Goal: Book appointment/travel/reservation

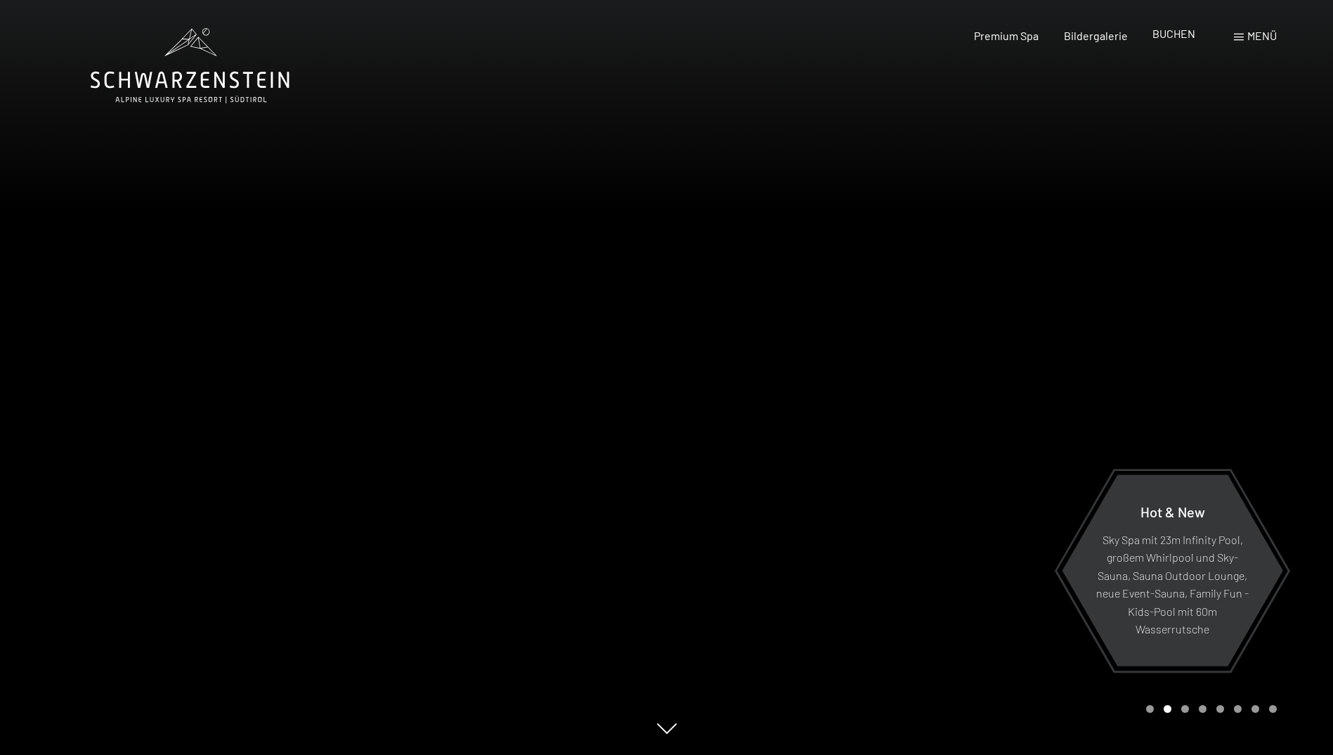
click at [1171, 33] on span "BUCHEN" at bounding box center [1173, 33] width 43 height 13
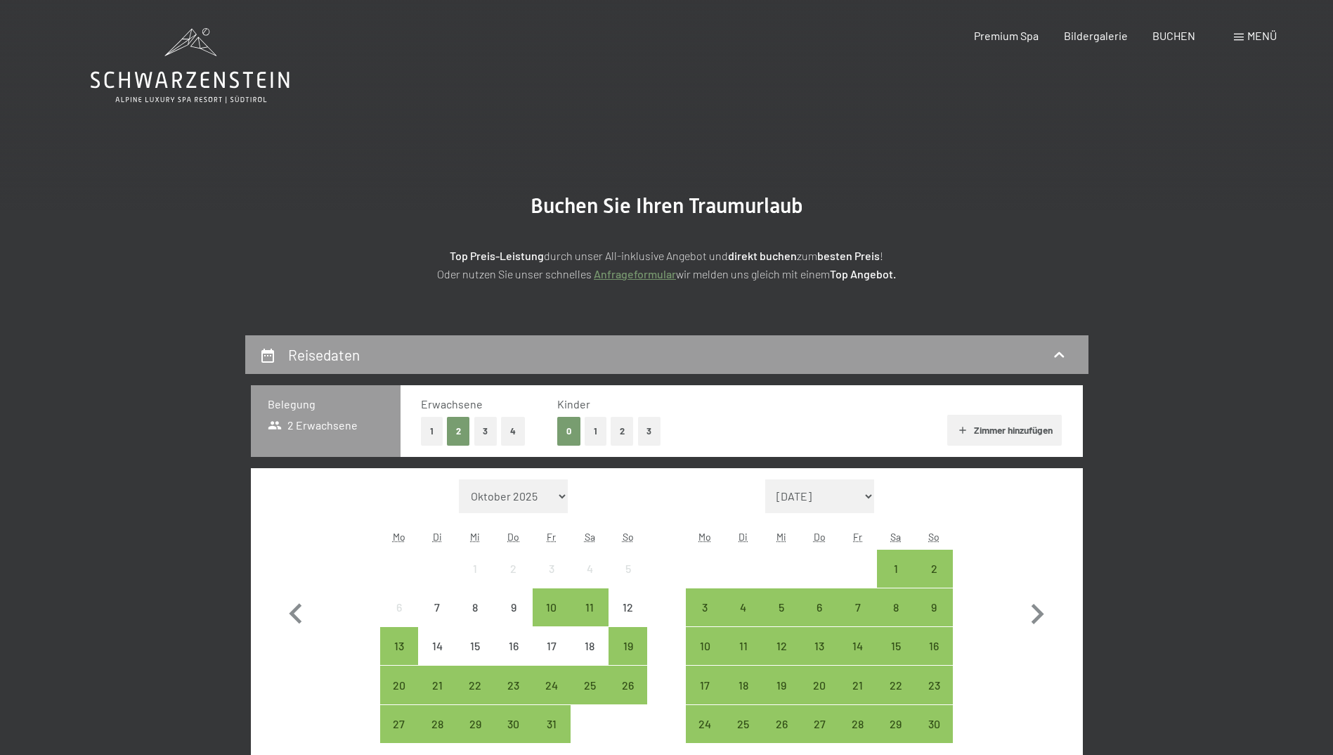
click at [617, 434] on button "2" at bounding box center [622, 431] width 23 height 29
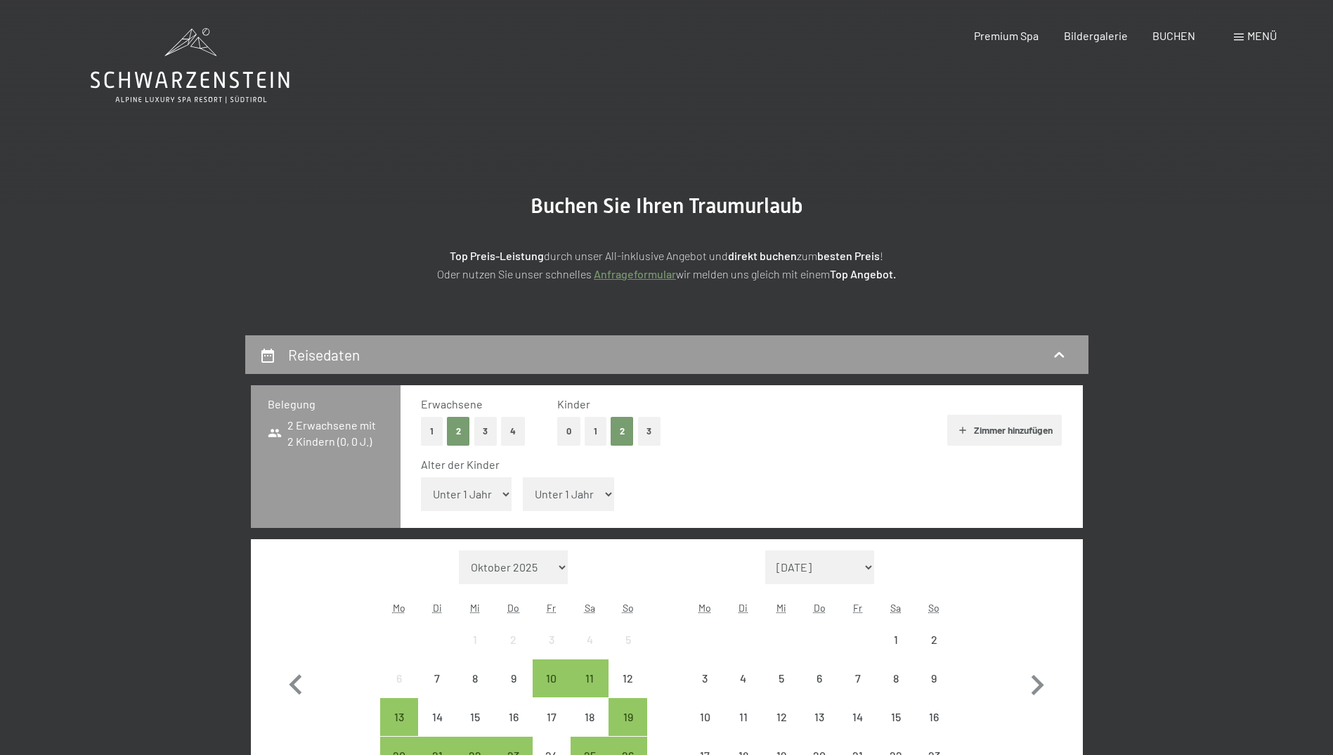
click at [508, 495] on select "Unter 1 Jahr 1 Jahr 2 Jahre 3 Jahre 4 Jahre 5 Jahre 6 Jahre 7 Jahre 8 Jahre 9 J…" at bounding box center [466, 494] width 91 height 34
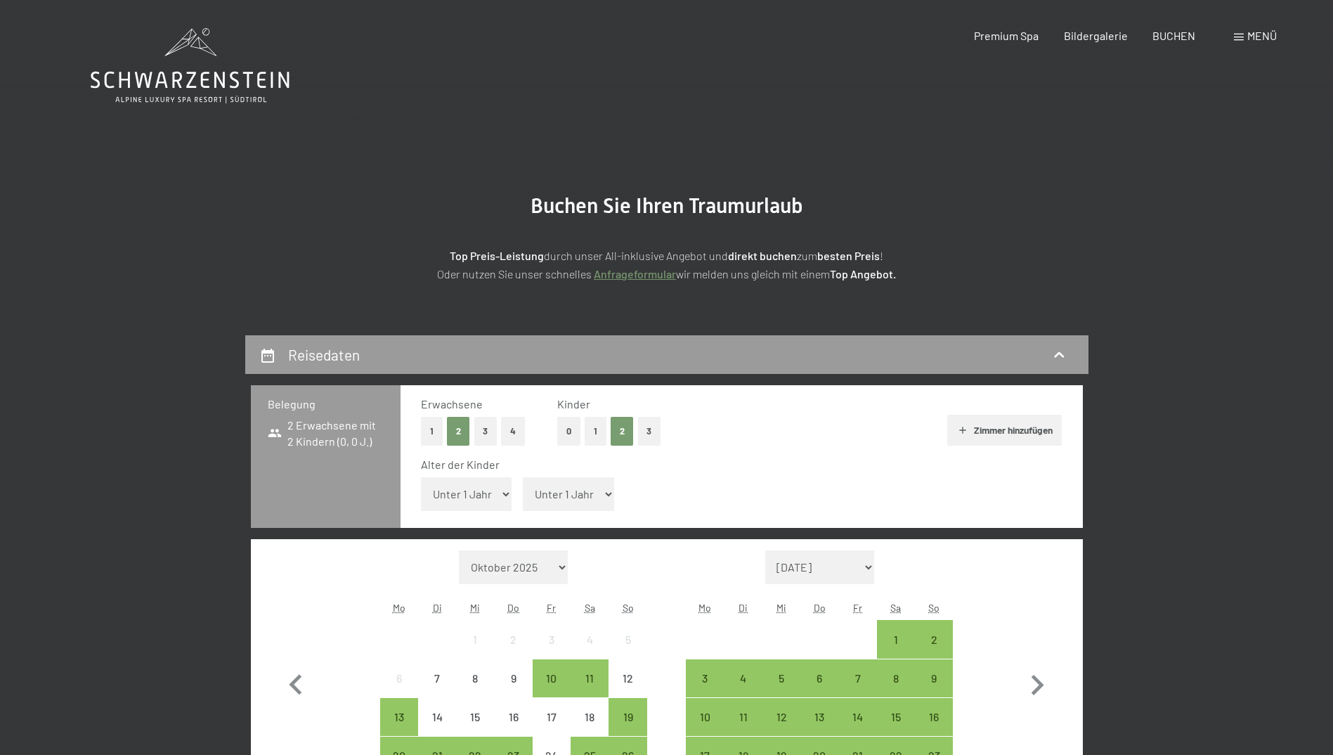
select select "7"
click at [421, 477] on select "Unter 1 Jahr 1 Jahr 2 Jahre 3 Jahre 4 Jahre 5 Jahre 6 Jahre 7 Jahre 8 Jahre 9 J…" at bounding box center [466, 494] width 91 height 34
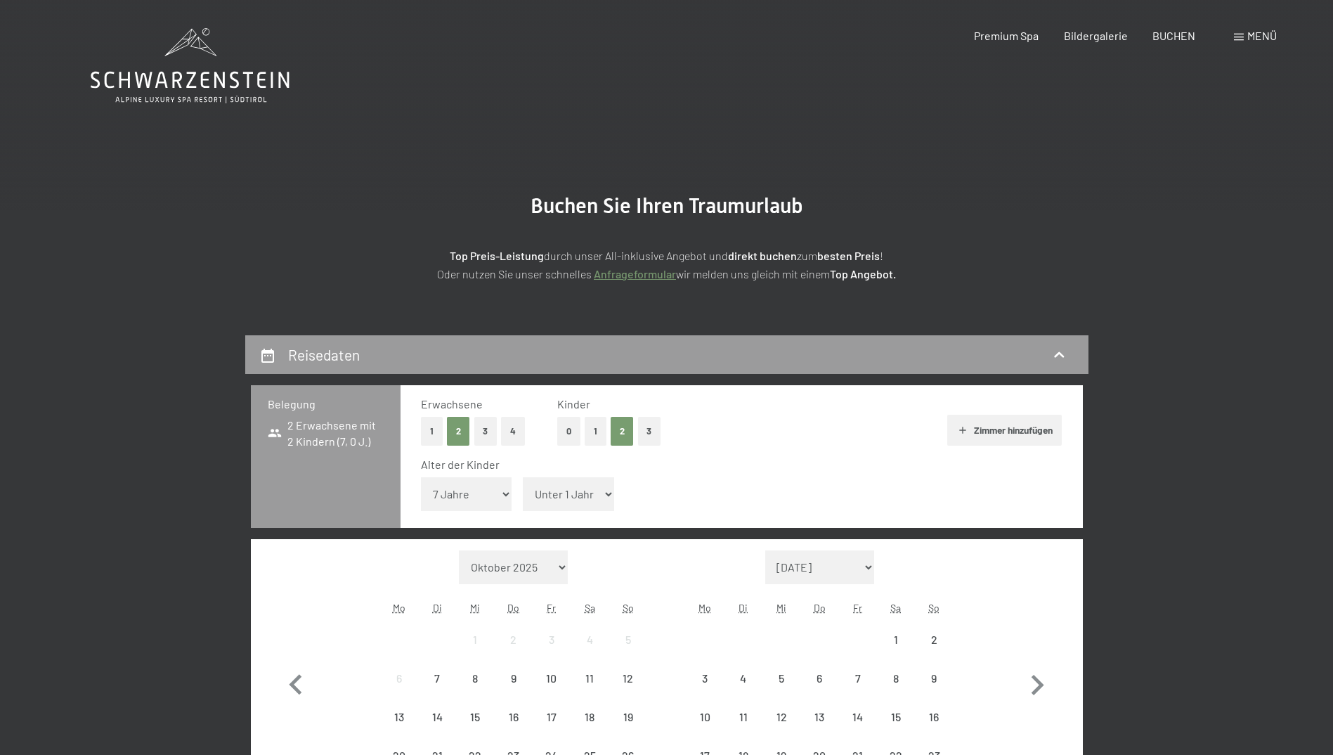
click at [591, 493] on select "Unter 1 Jahr 1 Jahr 2 Jahre 3 Jahre 4 Jahre 5 Jahre 6 Jahre 7 Jahre 8 Jahre 9 J…" at bounding box center [568, 494] width 91 height 34
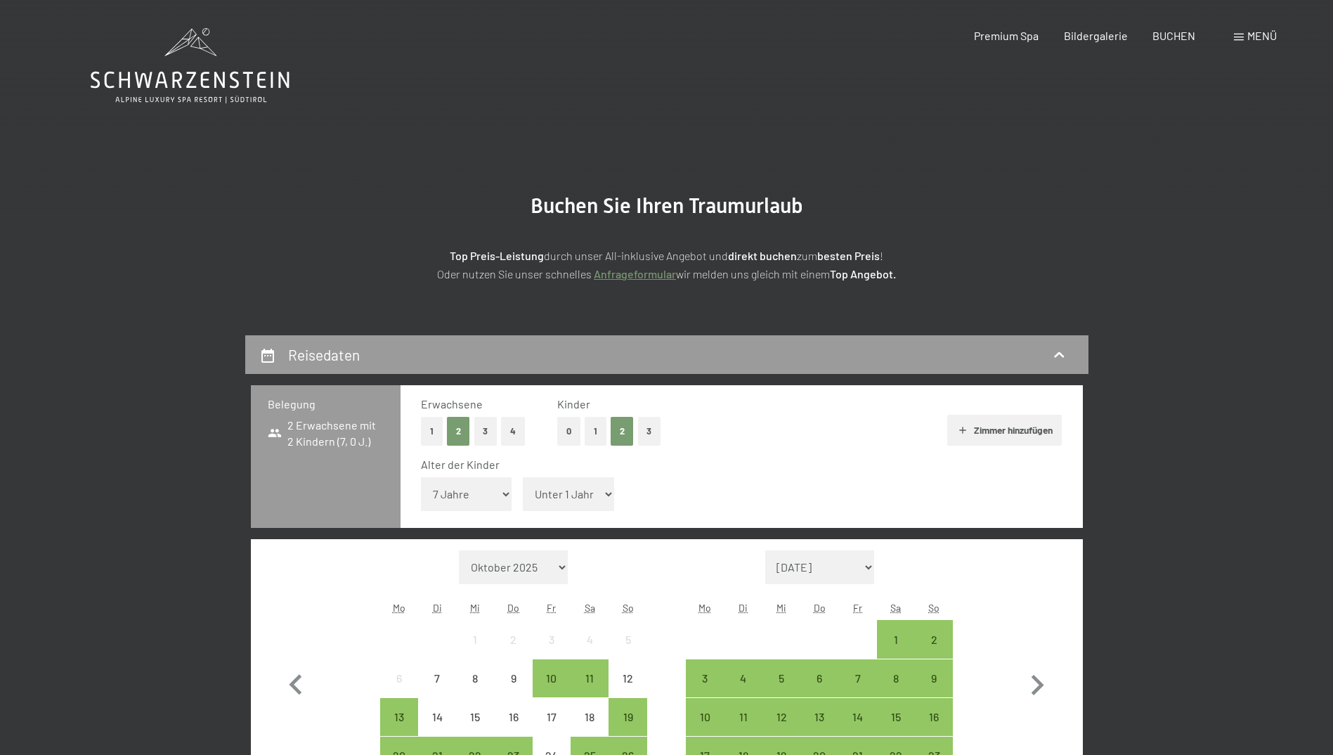
select select "9"
click at [523, 477] on select "Unter 1 Jahr 1 Jahr 2 Jahre 3 Jahre 4 Jahre 5 Jahre 6 Jahre 7 Jahre 8 Jahre 9 J…" at bounding box center [568, 494] width 91 height 34
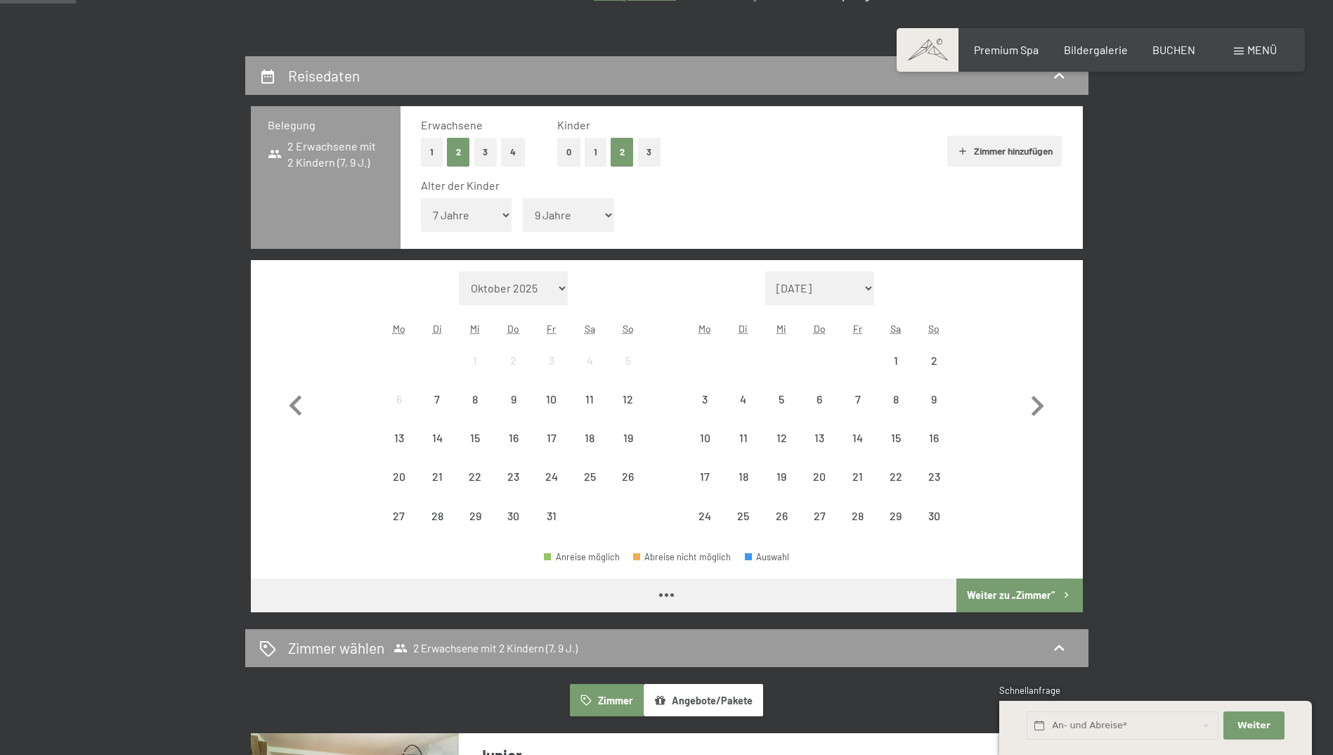
scroll to position [351, 0]
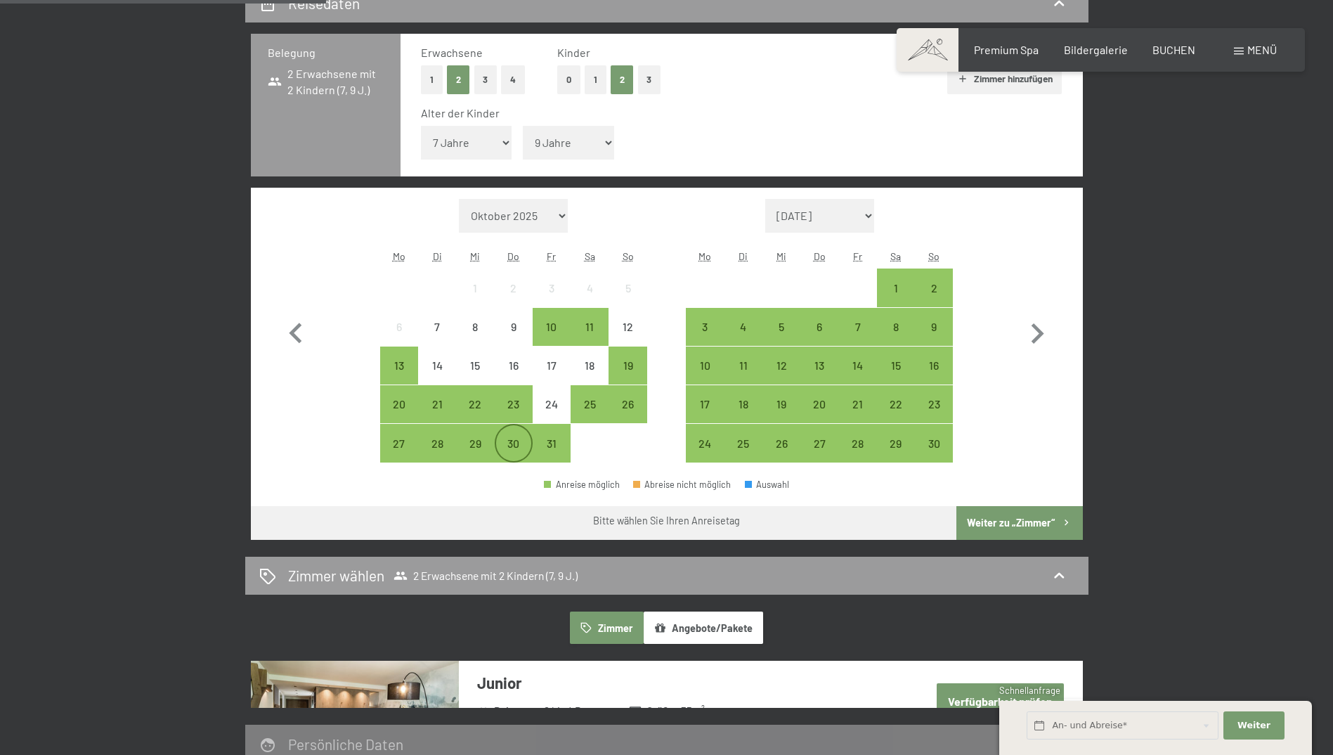
click at [502, 446] on div "30" at bounding box center [513, 455] width 35 height 35
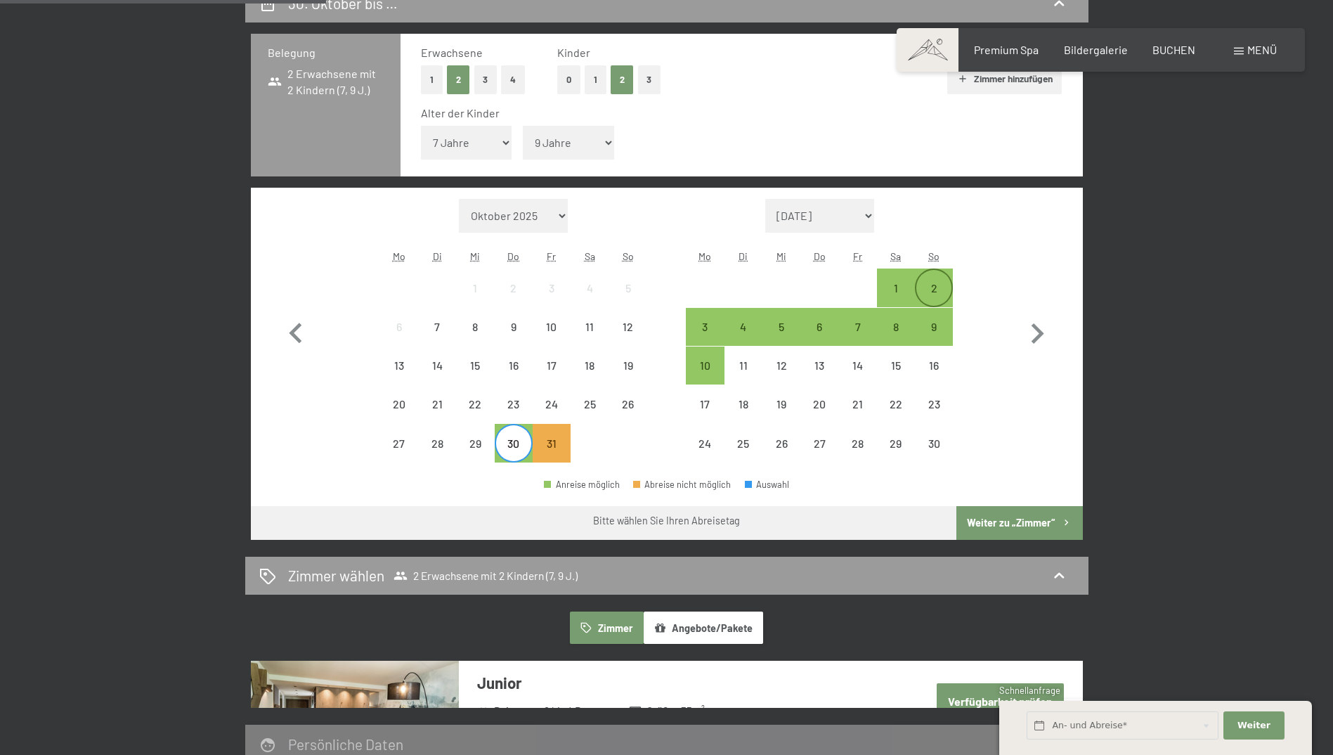
click at [940, 281] on div "2" at bounding box center [933, 287] width 35 height 35
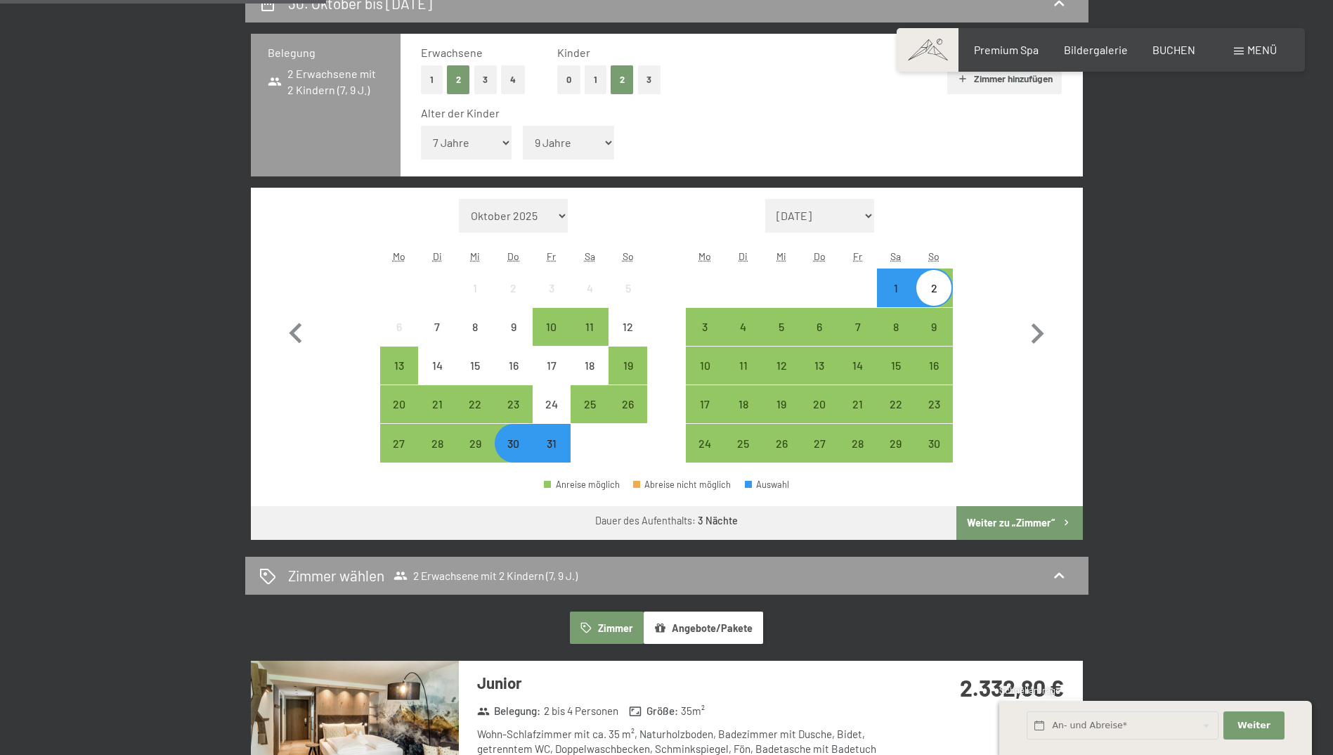
click at [978, 524] on button "Weiter zu „Zimmer“" at bounding box center [1019, 523] width 126 height 34
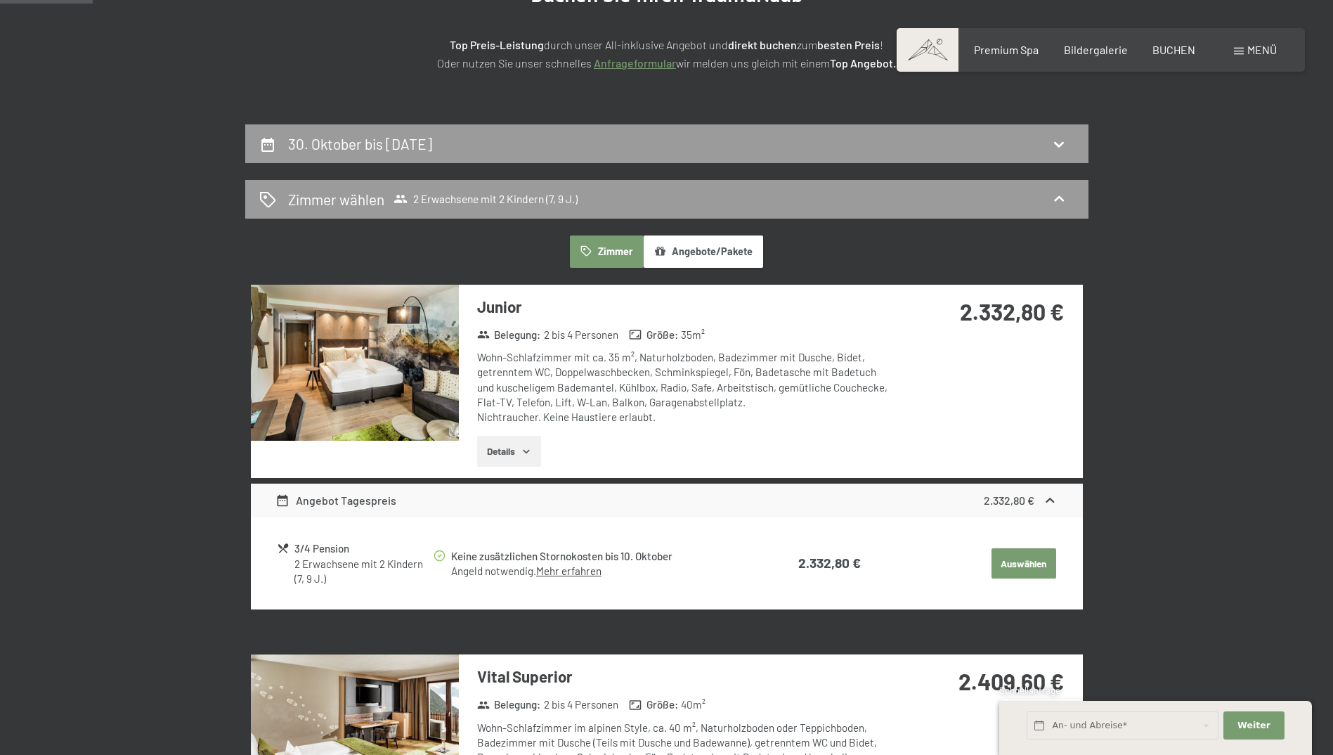
scroll to position [0, 0]
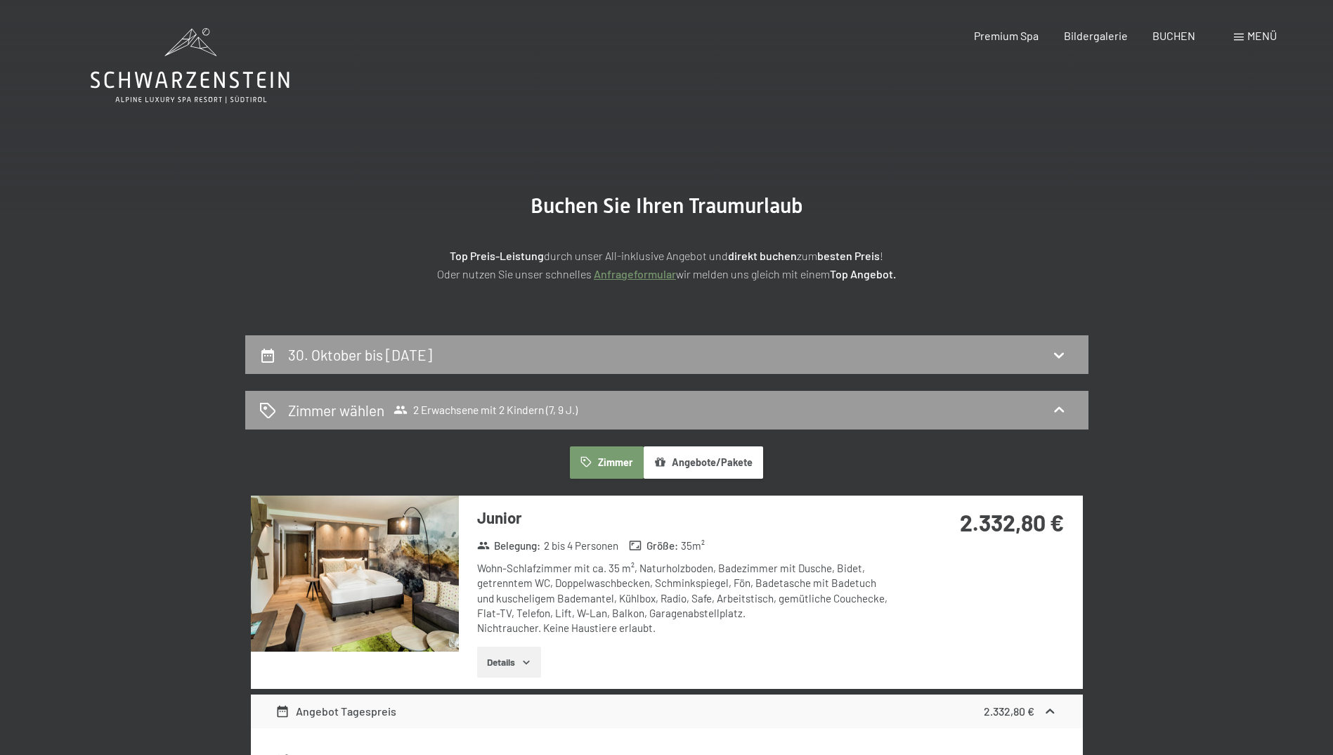
click at [379, 620] on img at bounding box center [355, 573] width 208 height 156
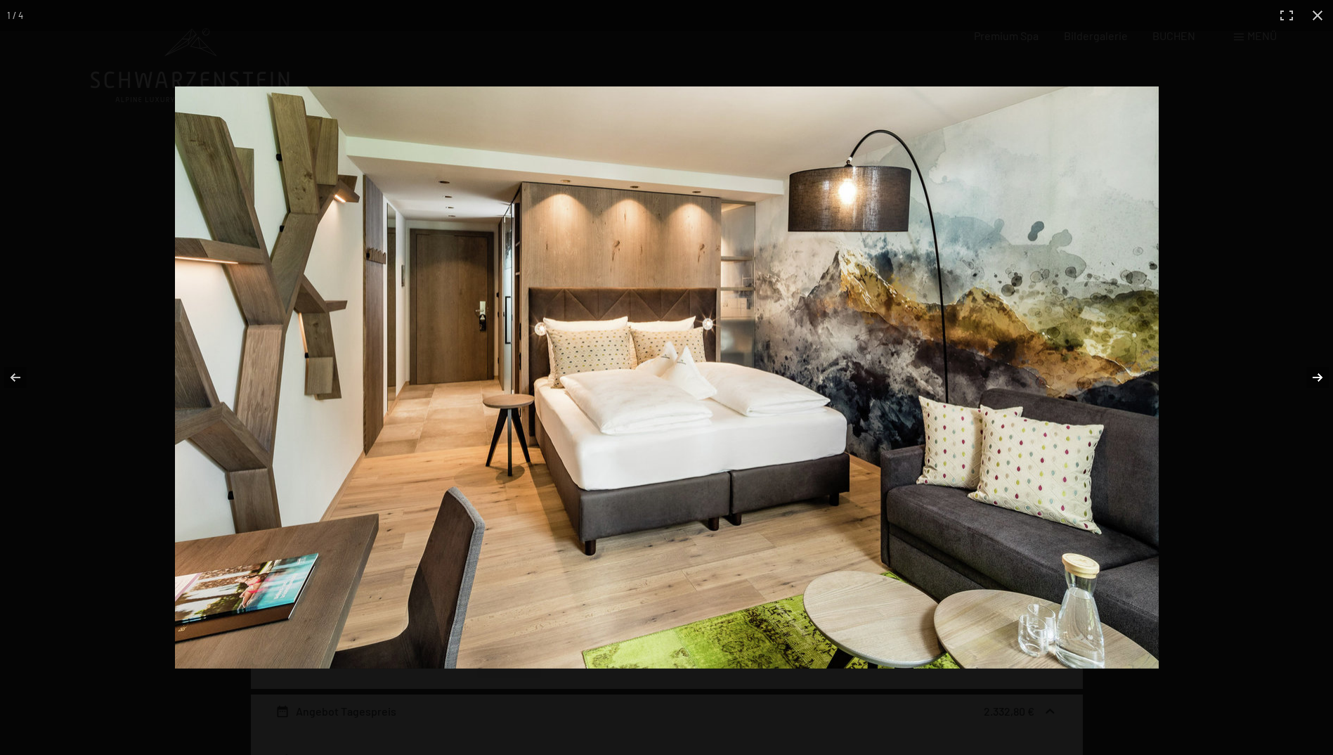
click at [1318, 365] on button "button" at bounding box center [1308, 377] width 49 height 70
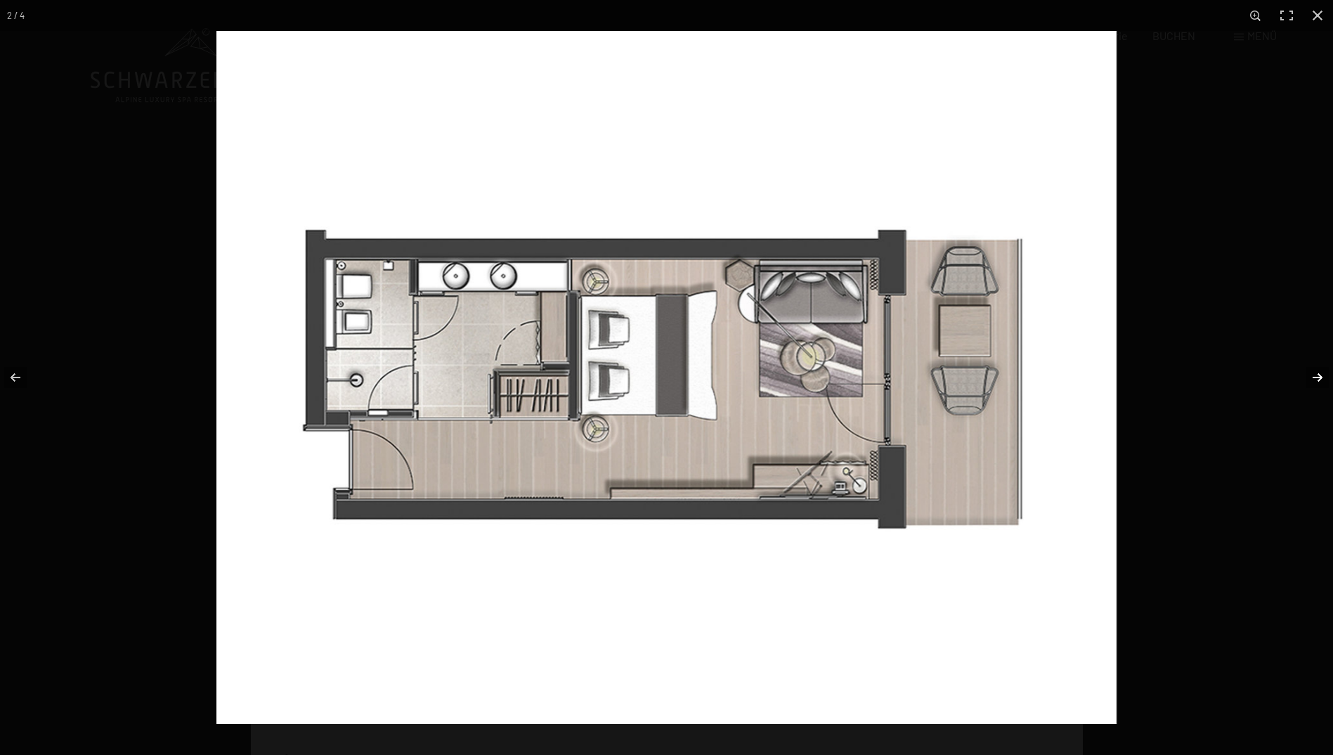
click at [1318, 365] on button "button" at bounding box center [1308, 377] width 49 height 70
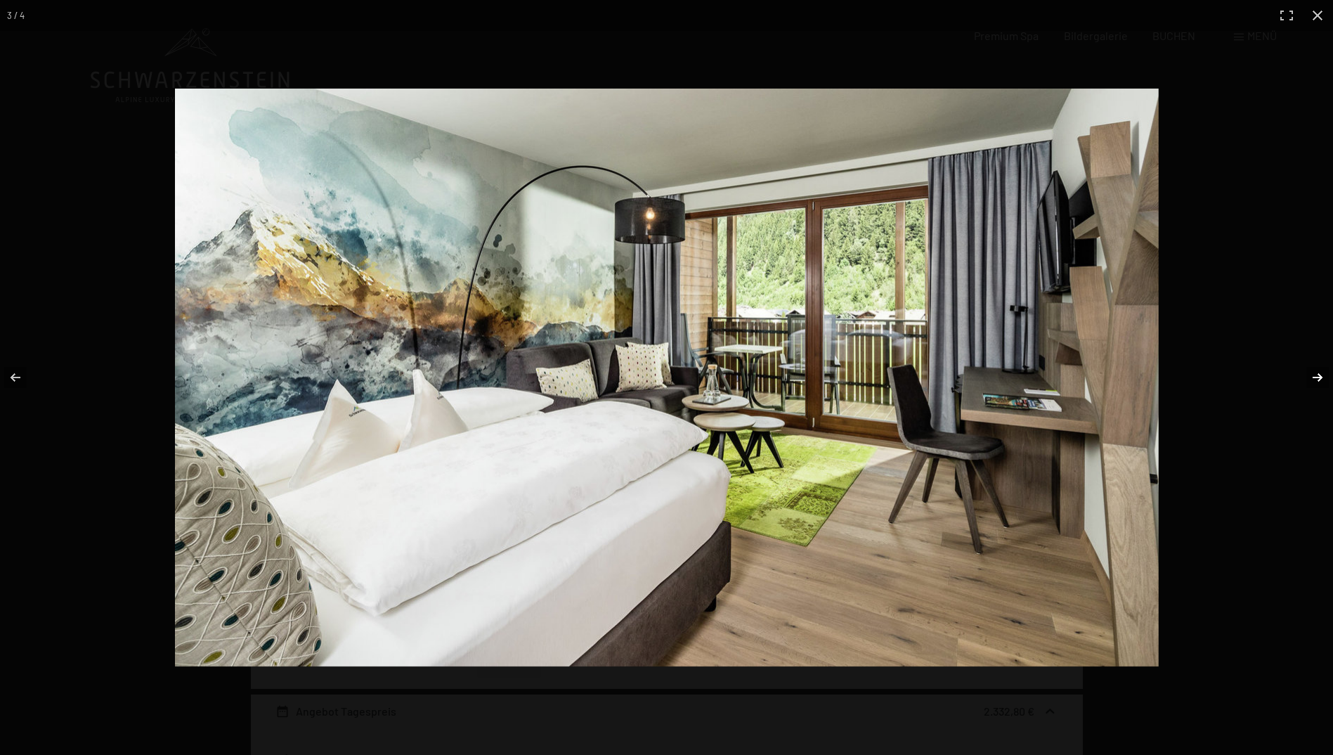
click at [1318, 365] on button "button" at bounding box center [1308, 377] width 49 height 70
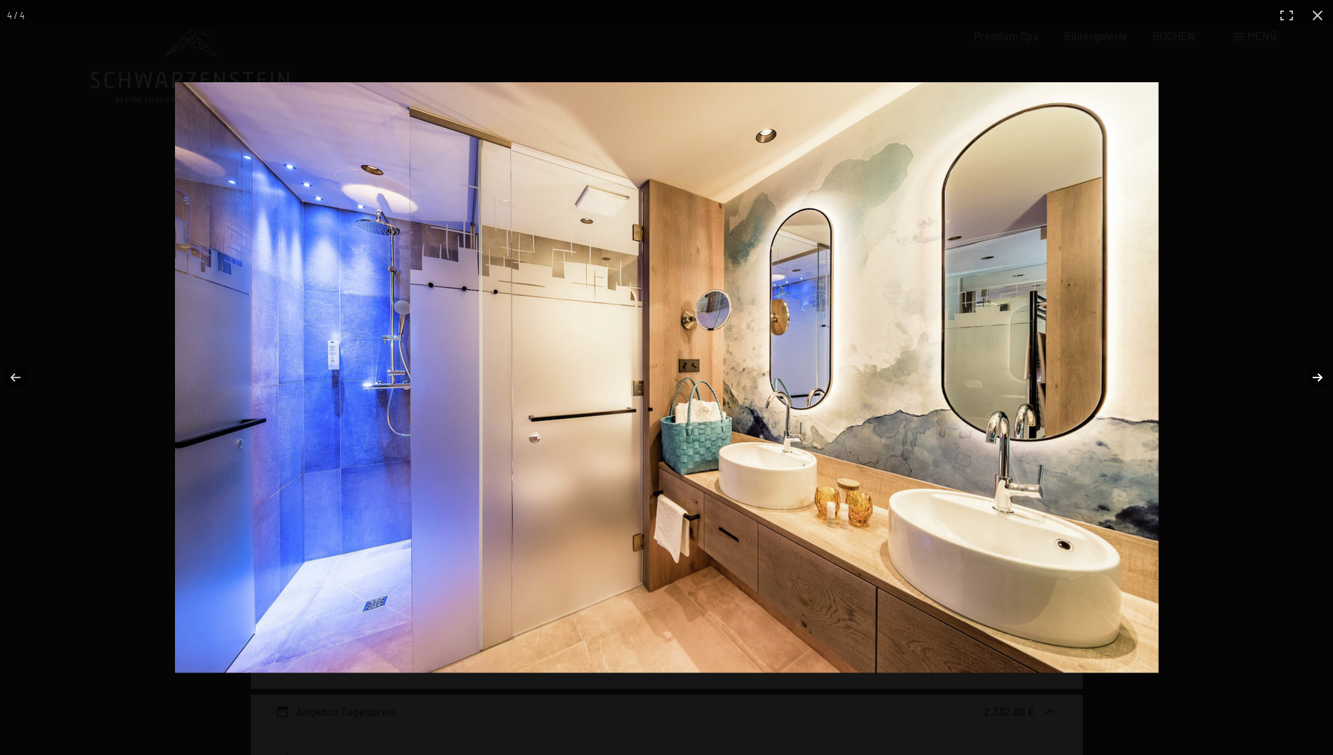
click at [1318, 365] on button "button" at bounding box center [1308, 377] width 49 height 70
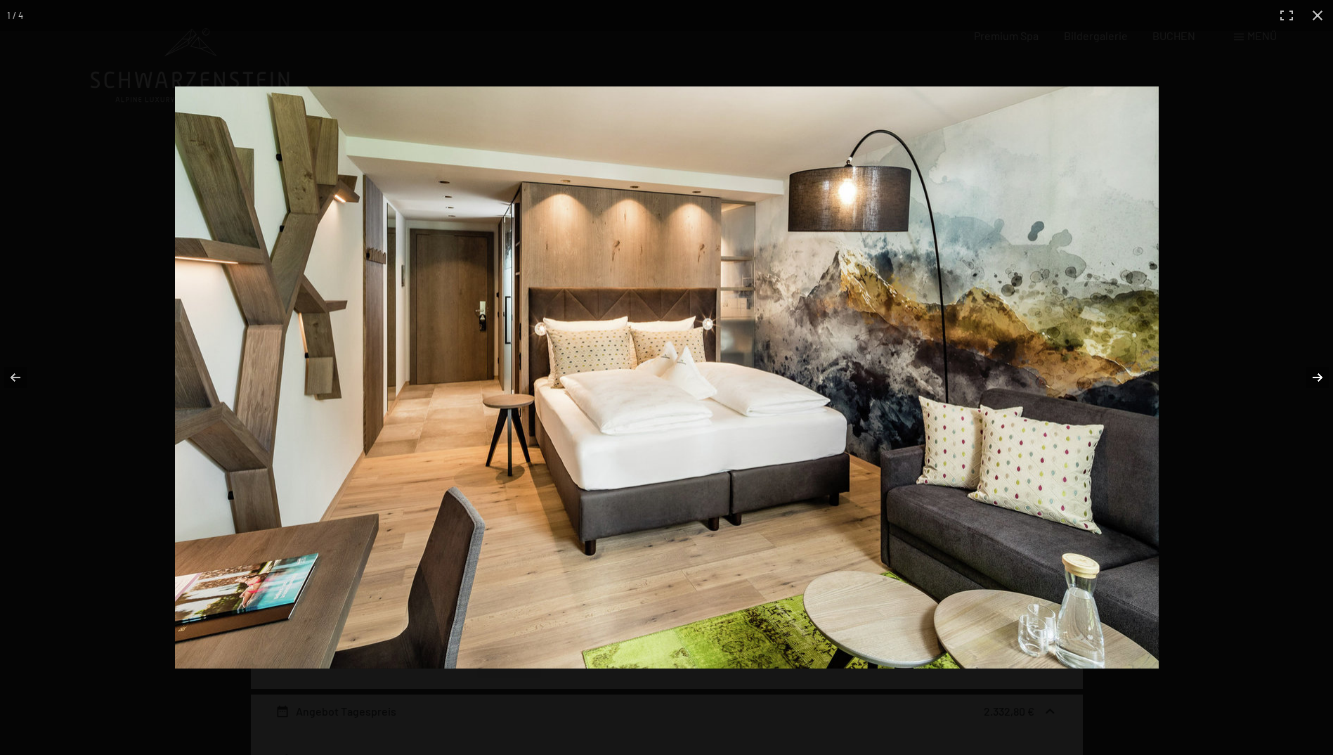
click at [1317, 365] on button "button" at bounding box center [1308, 377] width 49 height 70
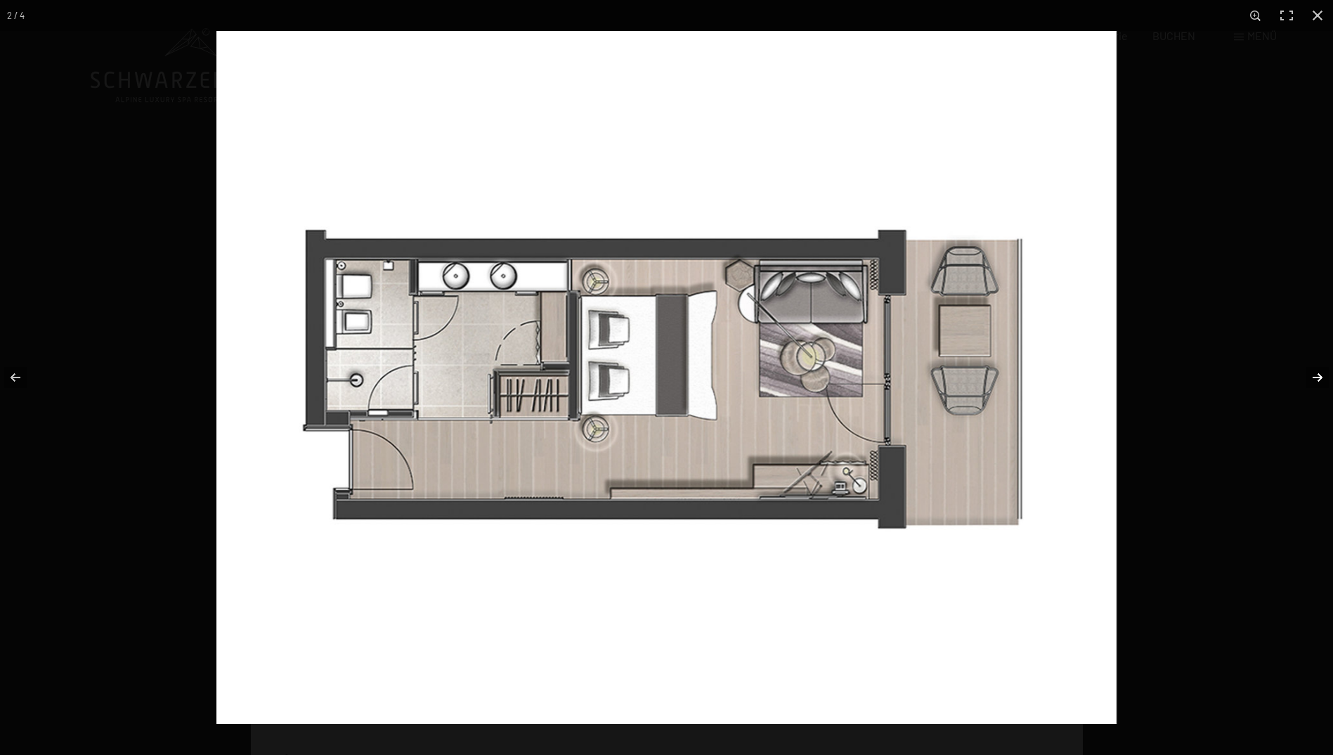
click at [1315, 365] on button "button" at bounding box center [1308, 377] width 49 height 70
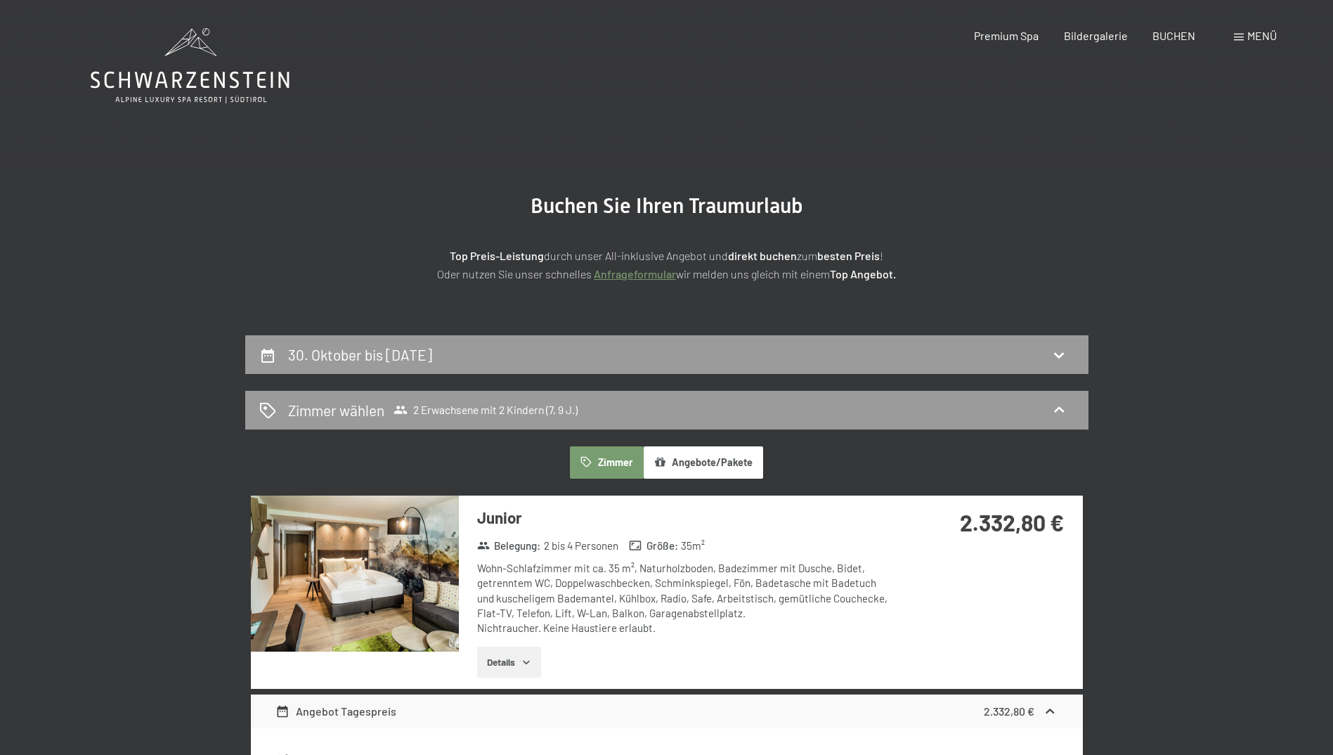
click at [0, 0] on button "button" at bounding box center [0, 0] width 0 height 0
click at [359, 365] on div "30. Oktober bis 2. November 2025" at bounding box center [363, 354] width 150 height 20
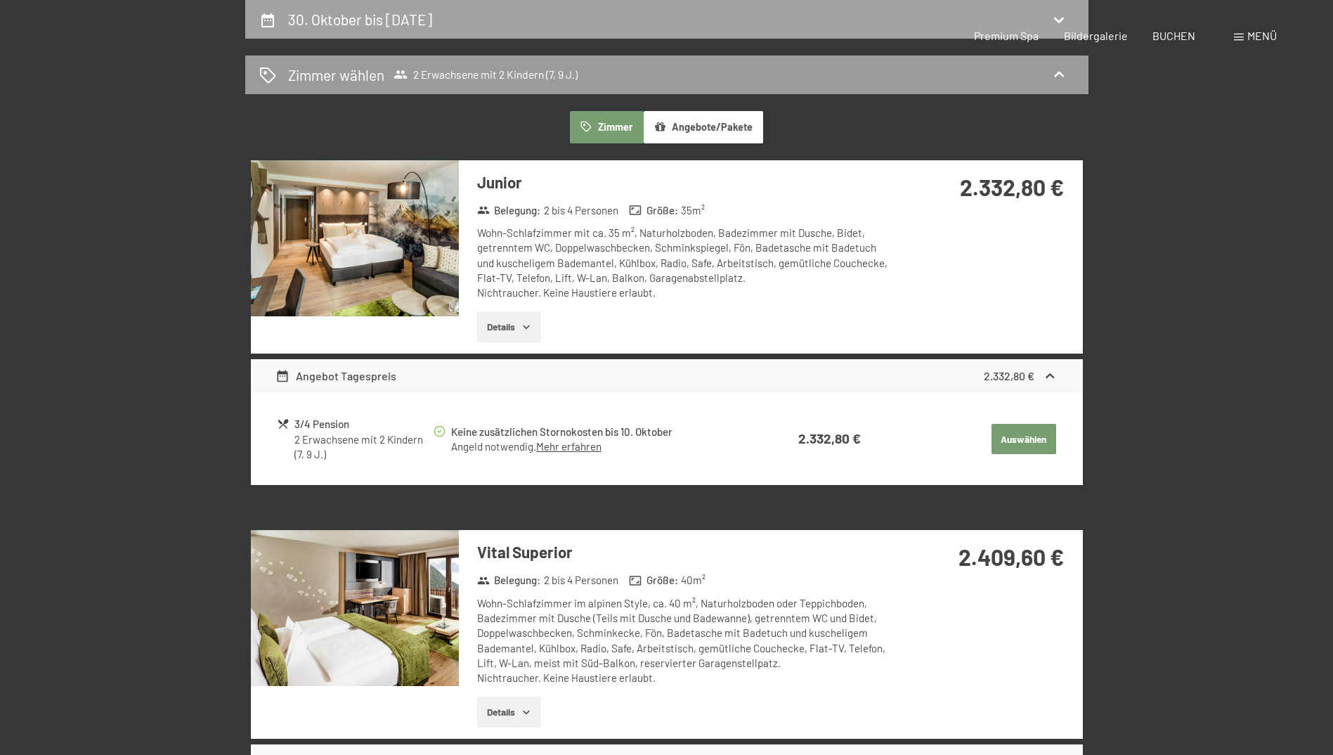
select select "7"
select select "9"
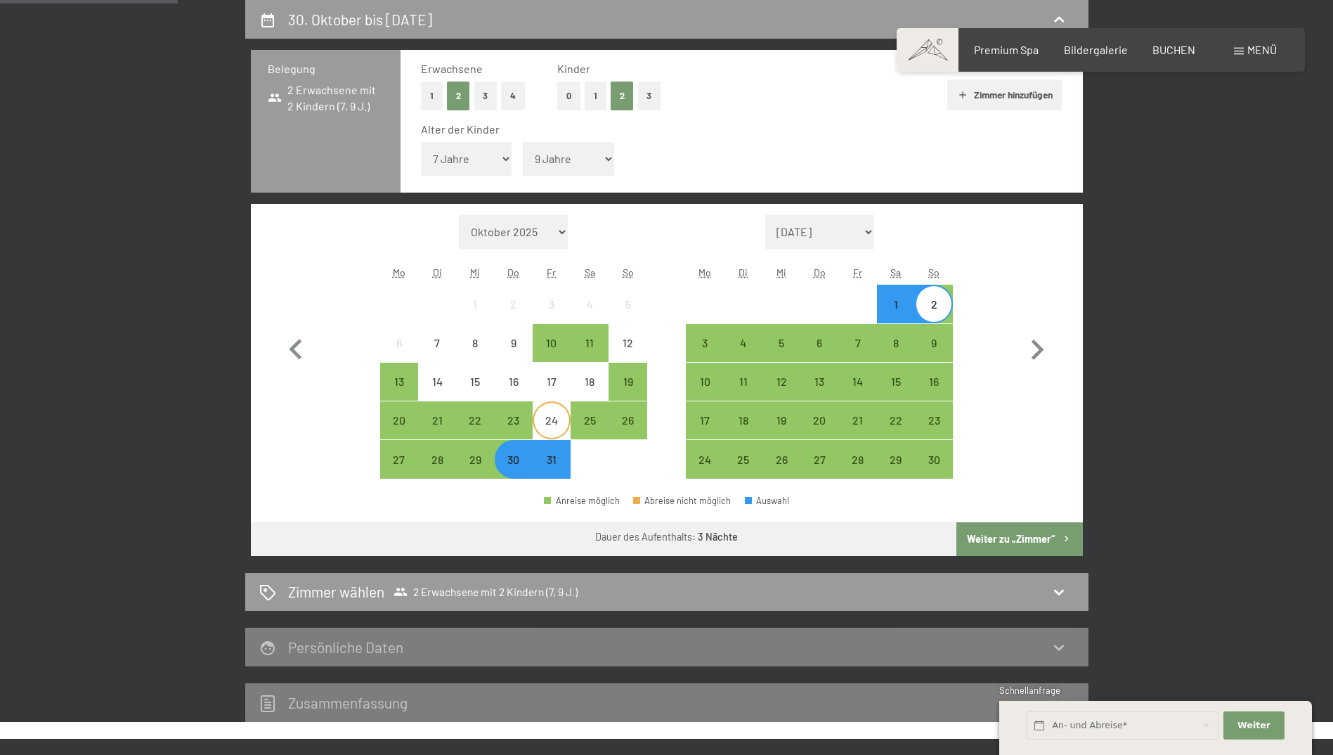
click at [550, 425] on div "24" at bounding box center [551, 432] width 35 height 35
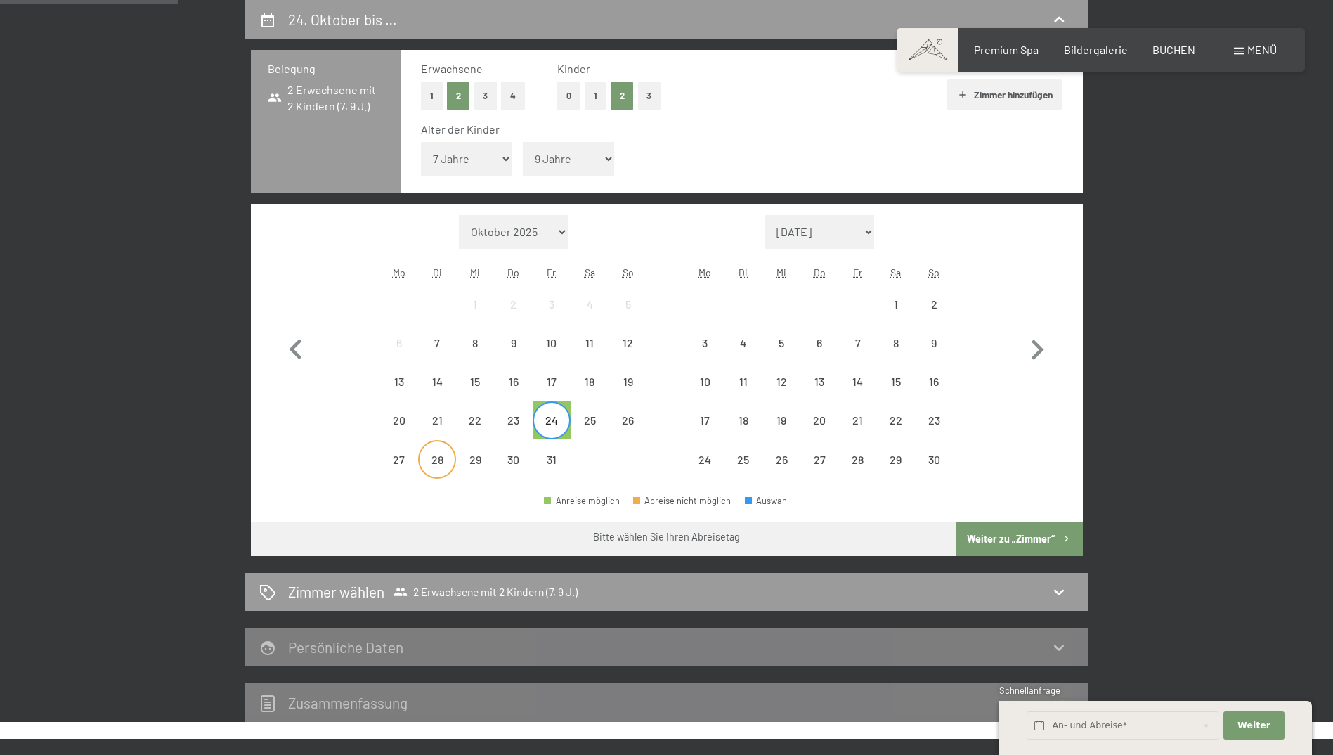
click at [441, 460] on div "28" at bounding box center [437, 471] width 35 height 35
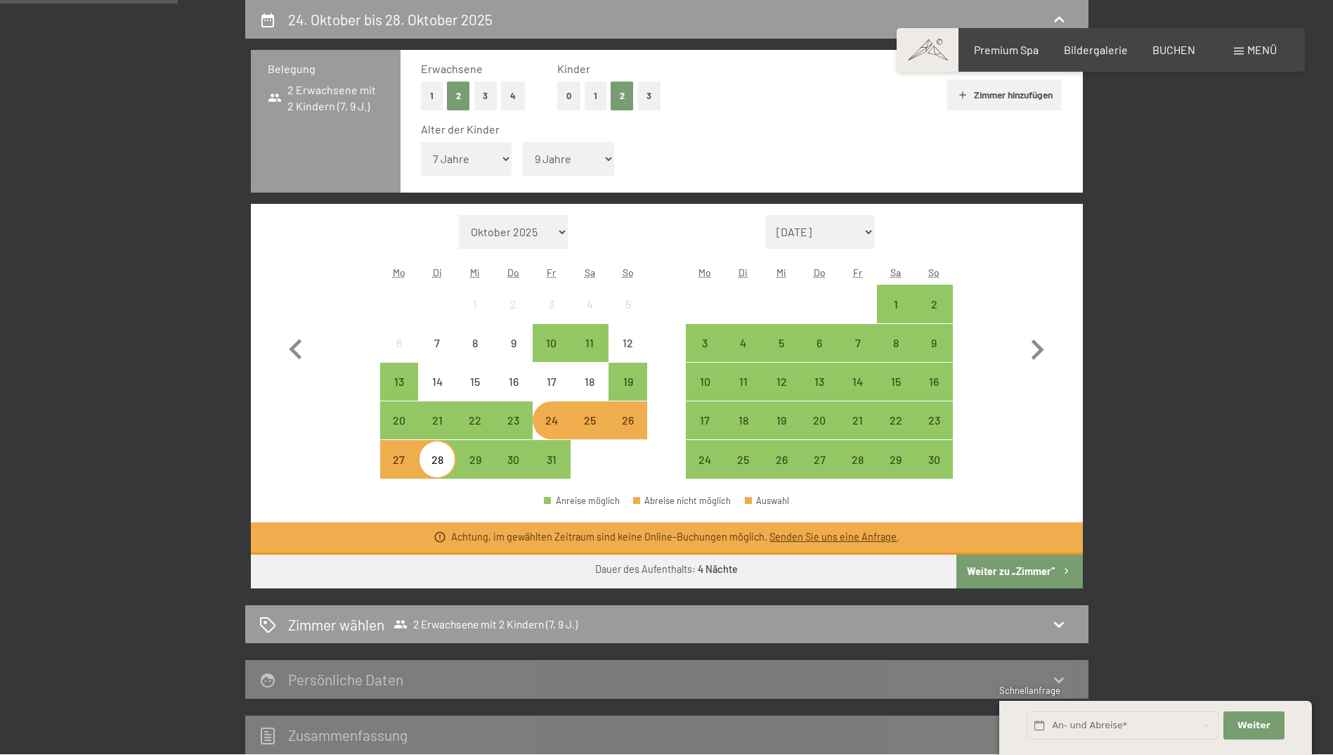
click at [591, 424] on span "Einwilligung Marketing*" at bounding box center [590, 418] width 116 height 14
click at [525, 424] on input "Einwilligung Marketing*" at bounding box center [518, 418] width 14 height 14
click at [594, 413] on span "Einwilligung Marketing*" at bounding box center [590, 418] width 116 height 14
click at [525, 413] on input "Einwilligung Marketing*" at bounding box center [518, 418] width 14 height 14
click at [435, 460] on div "28" at bounding box center [437, 471] width 35 height 35
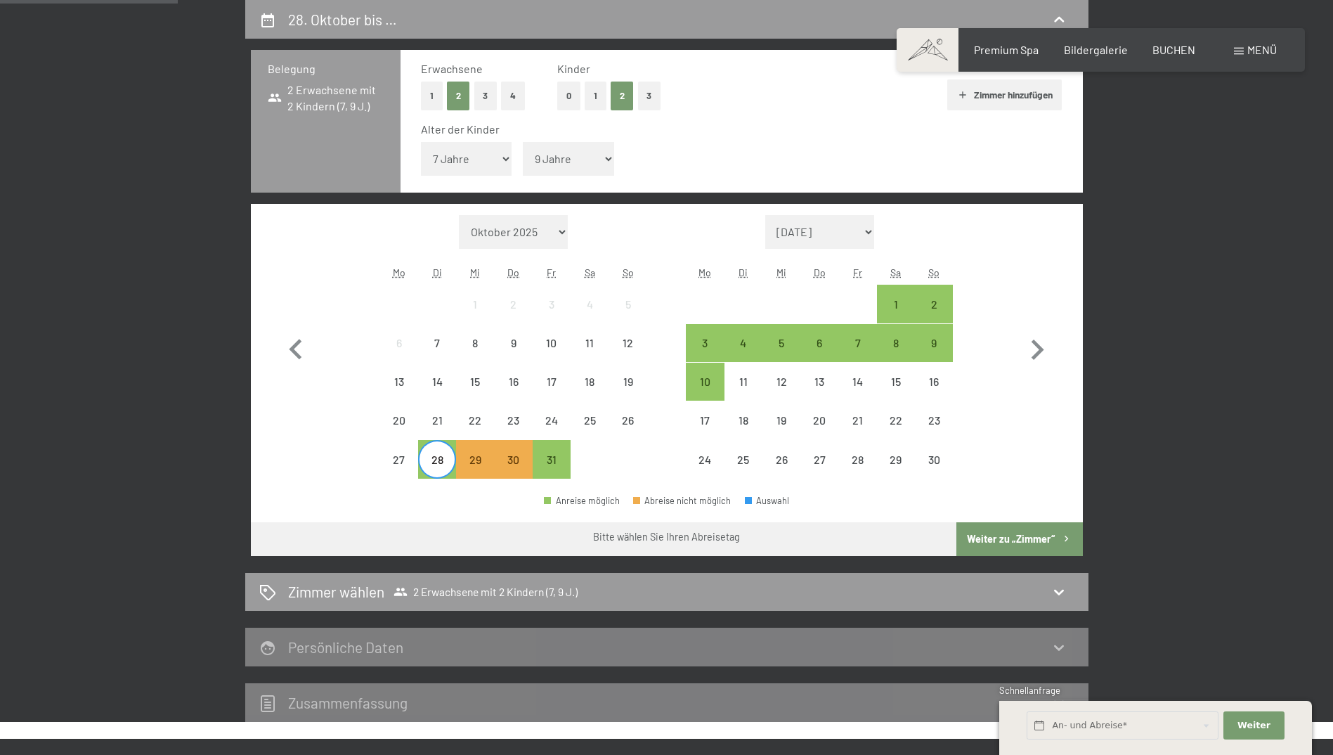
click at [594, 415] on span "Einwilligung Marketing*" at bounding box center [590, 418] width 116 height 14
click at [525, 415] on input "Einwilligung Marketing*" at bounding box center [518, 418] width 14 height 14
click at [585, 420] on span "Einwilligung Marketing*" at bounding box center [590, 418] width 116 height 14
click at [525, 420] on input "Einwilligung Marketing*" at bounding box center [518, 418] width 14 height 14
checkbox input "false"
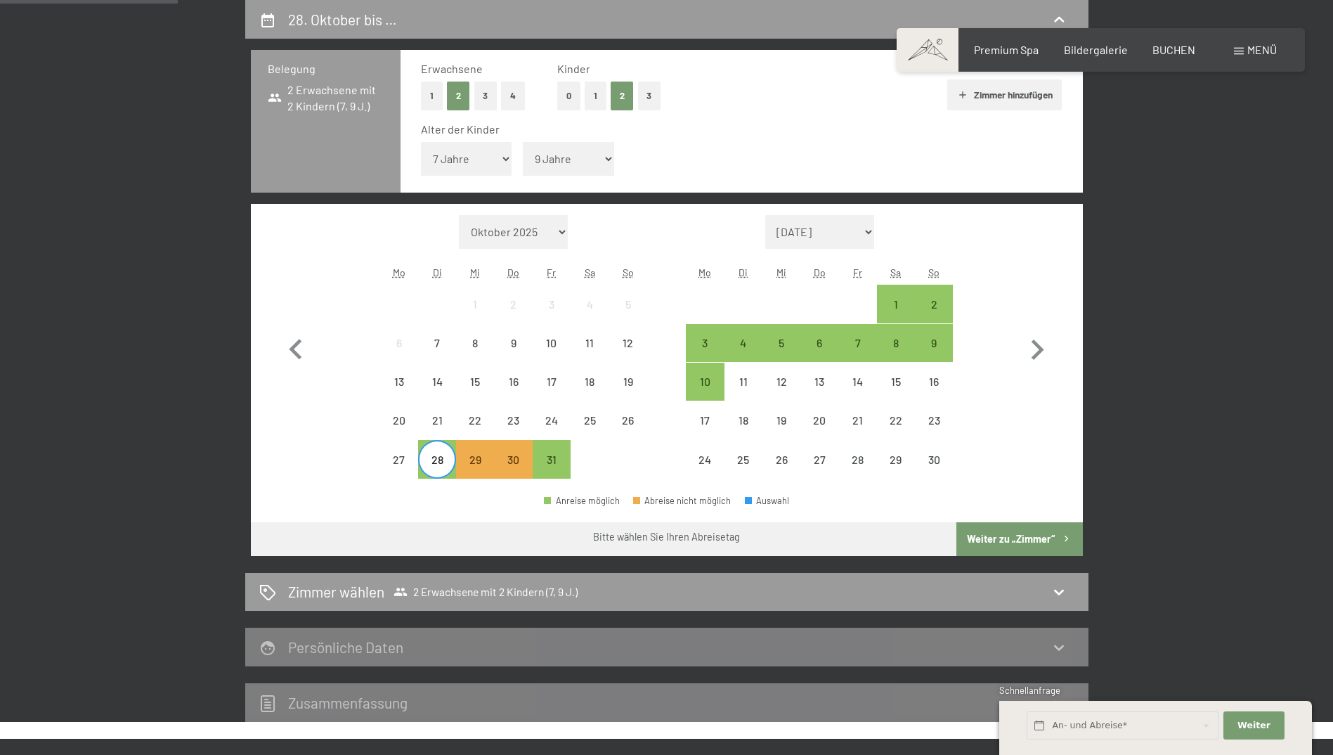
click at [450, 460] on div "28" at bounding box center [437, 471] width 35 height 35
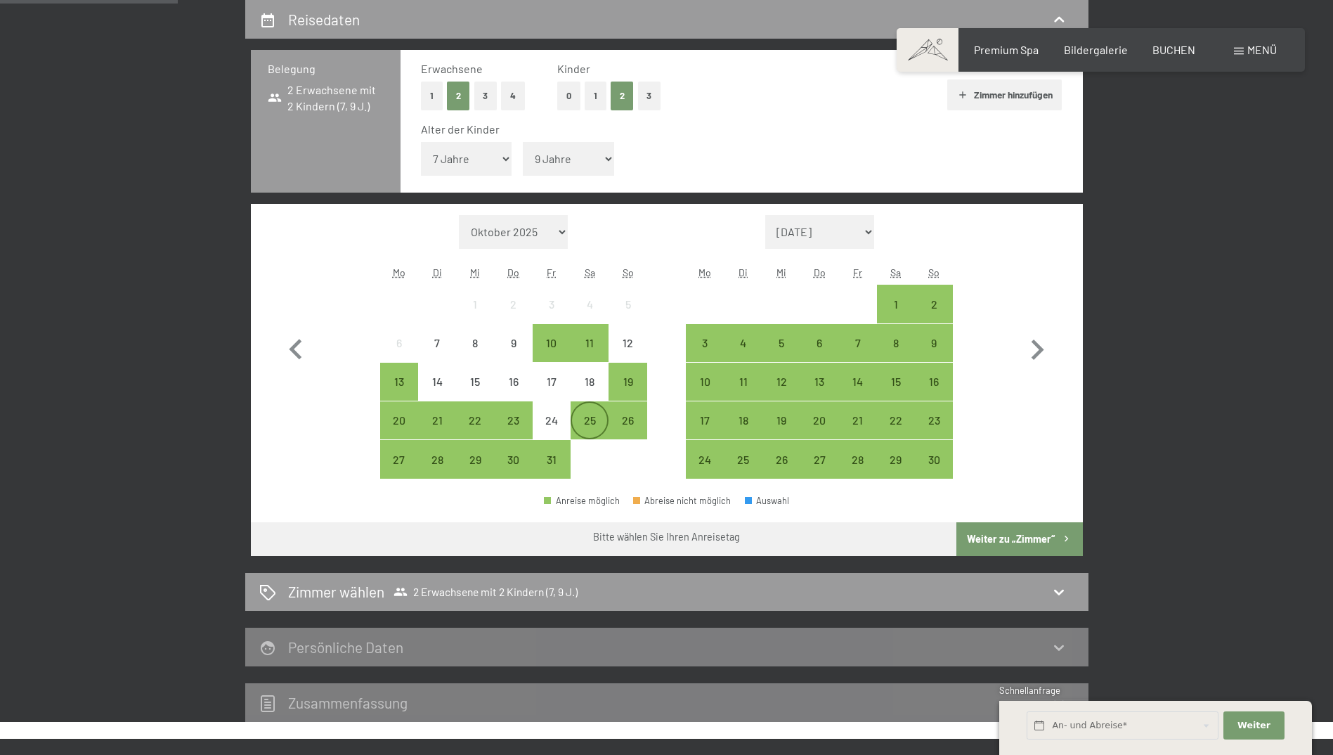
click at [598, 410] on div "25" at bounding box center [589, 420] width 35 height 35
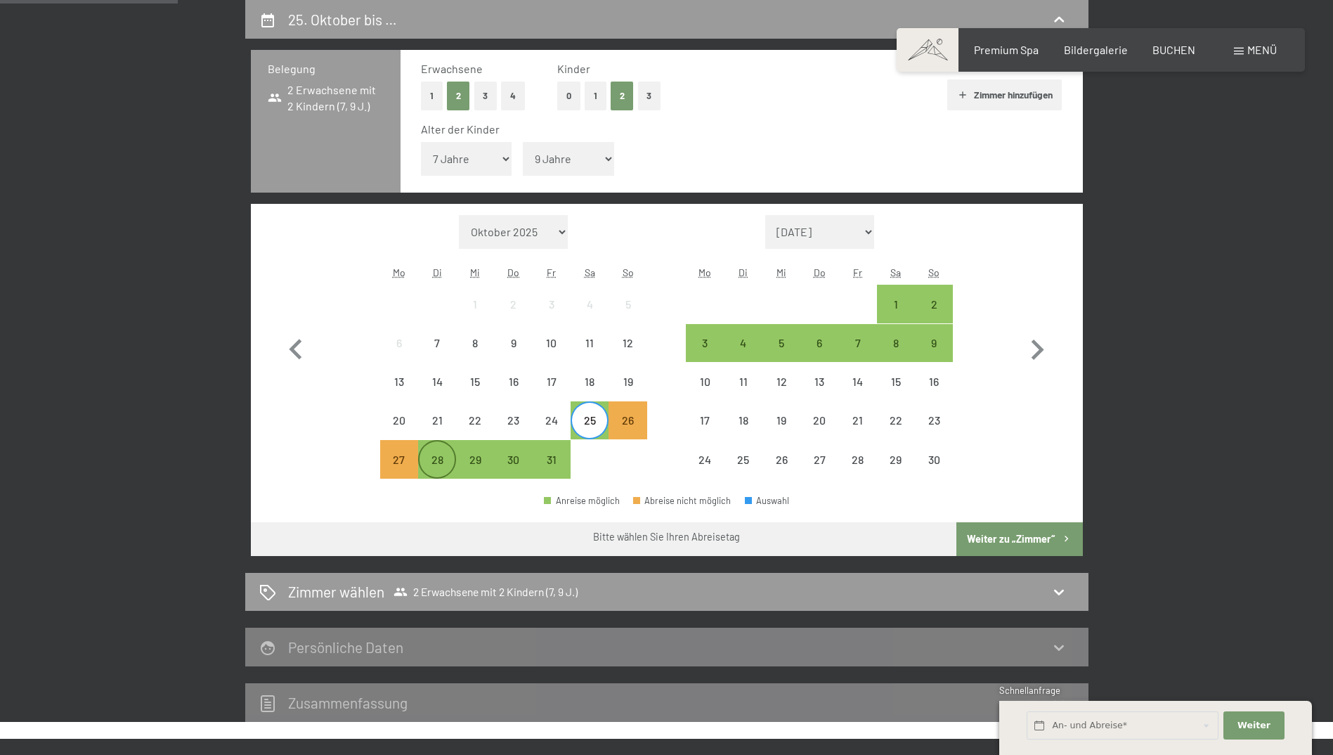
click at [446, 459] on div "28" at bounding box center [437, 471] width 35 height 35
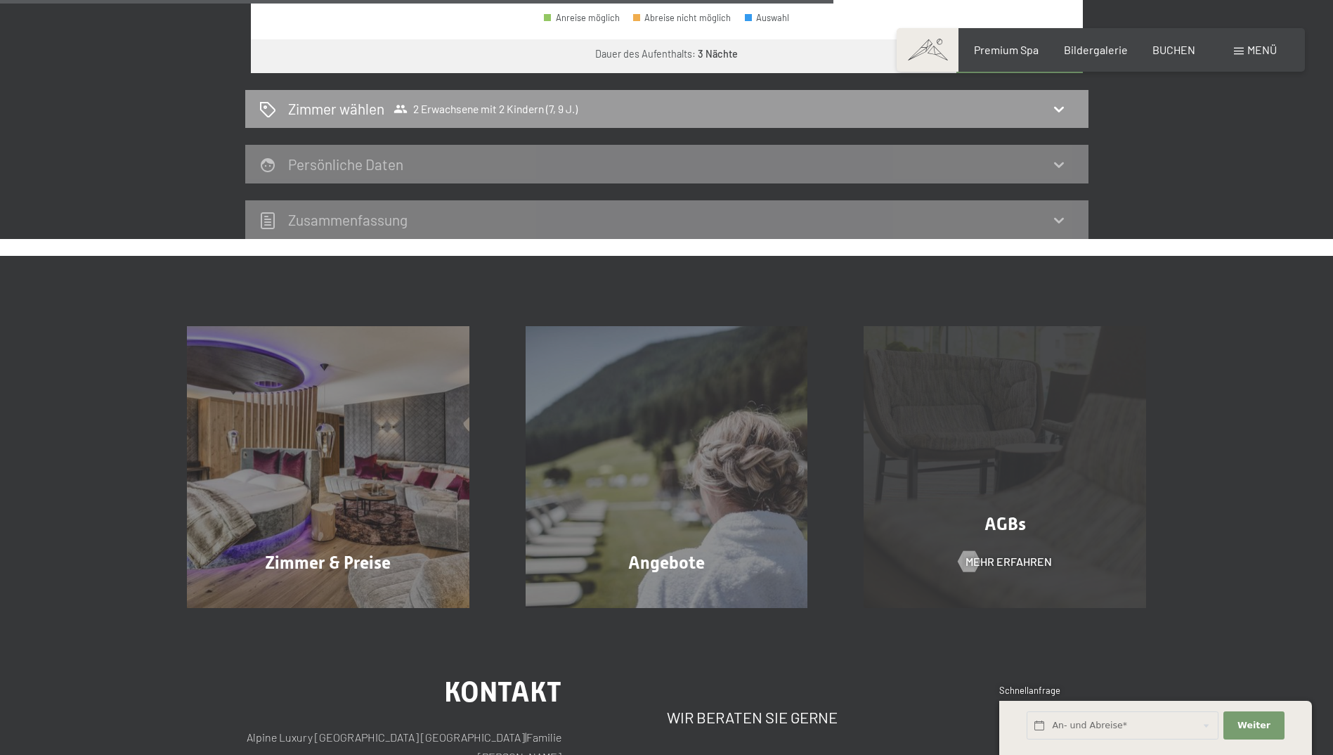
scroll to position [616, 0]
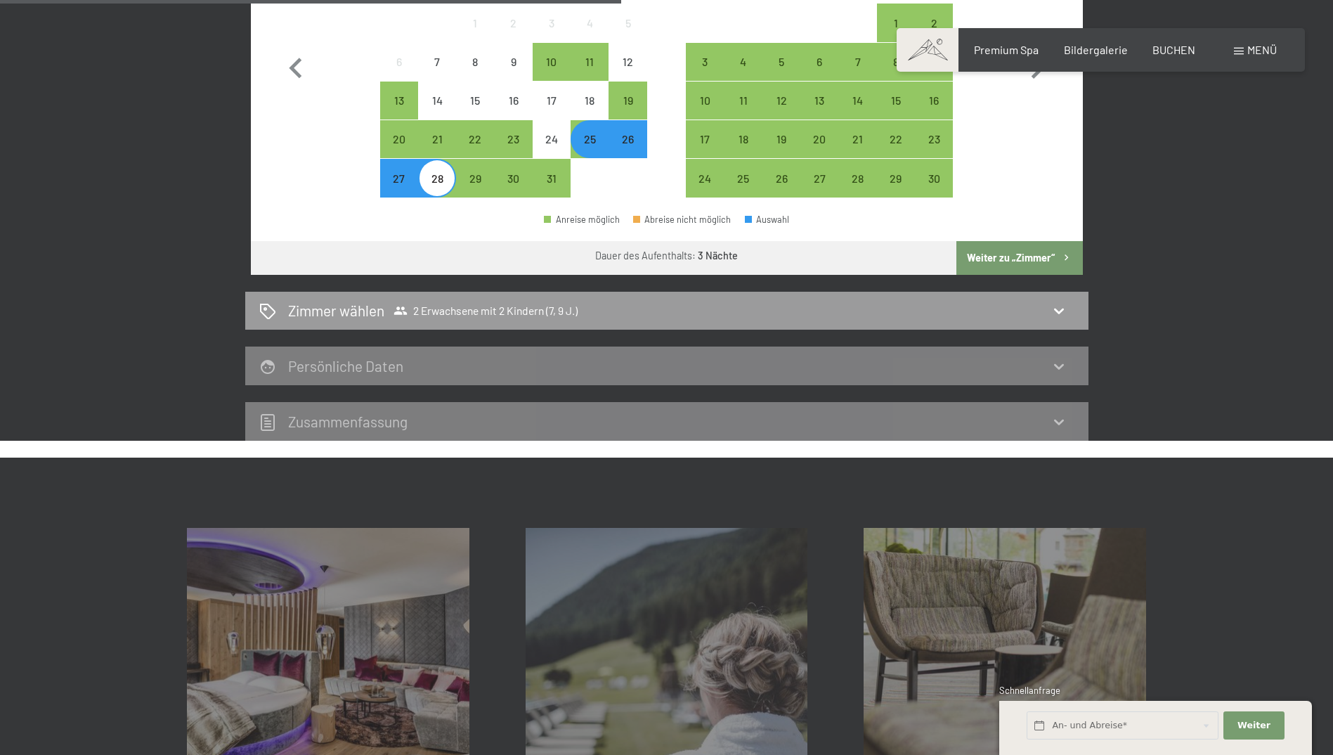
click at [1019, 252] on button "Weiter zu „Zimmer“" at bounding box center [1019, 258] width 126 height 34
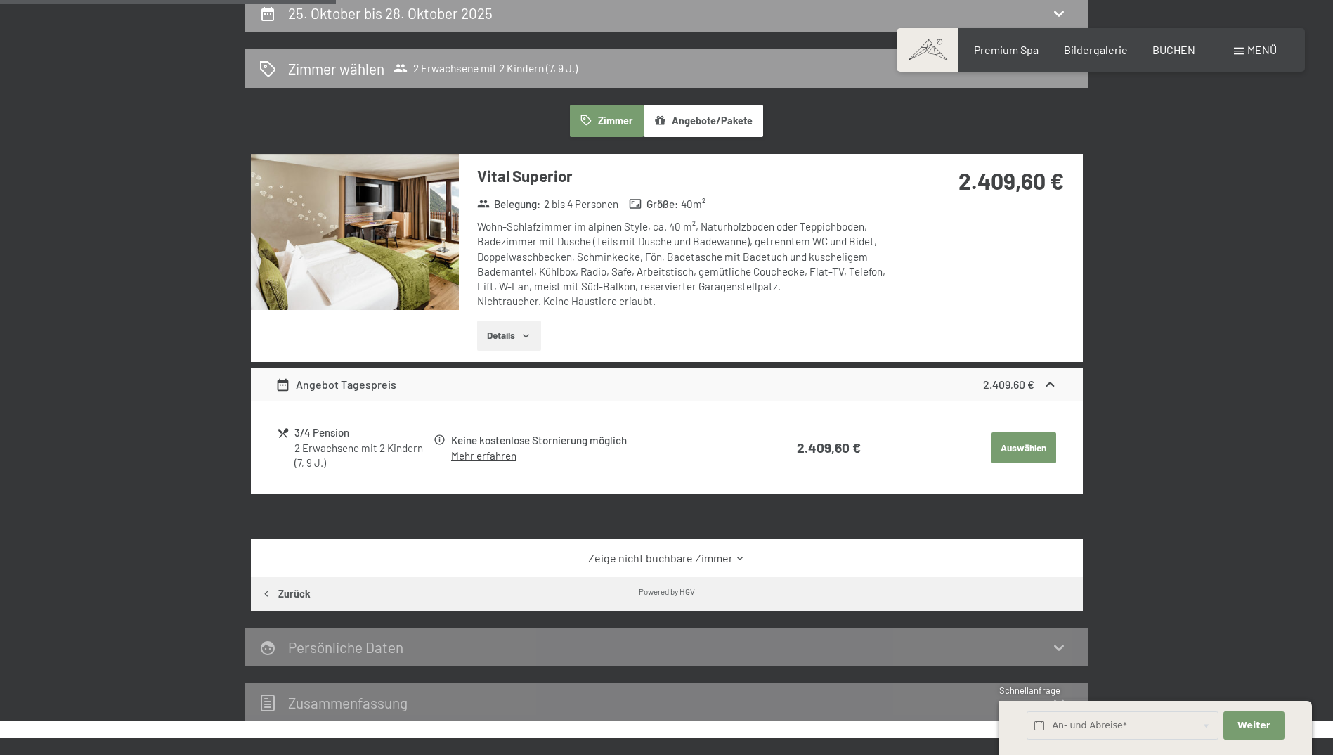
scroll to position [335, 0]
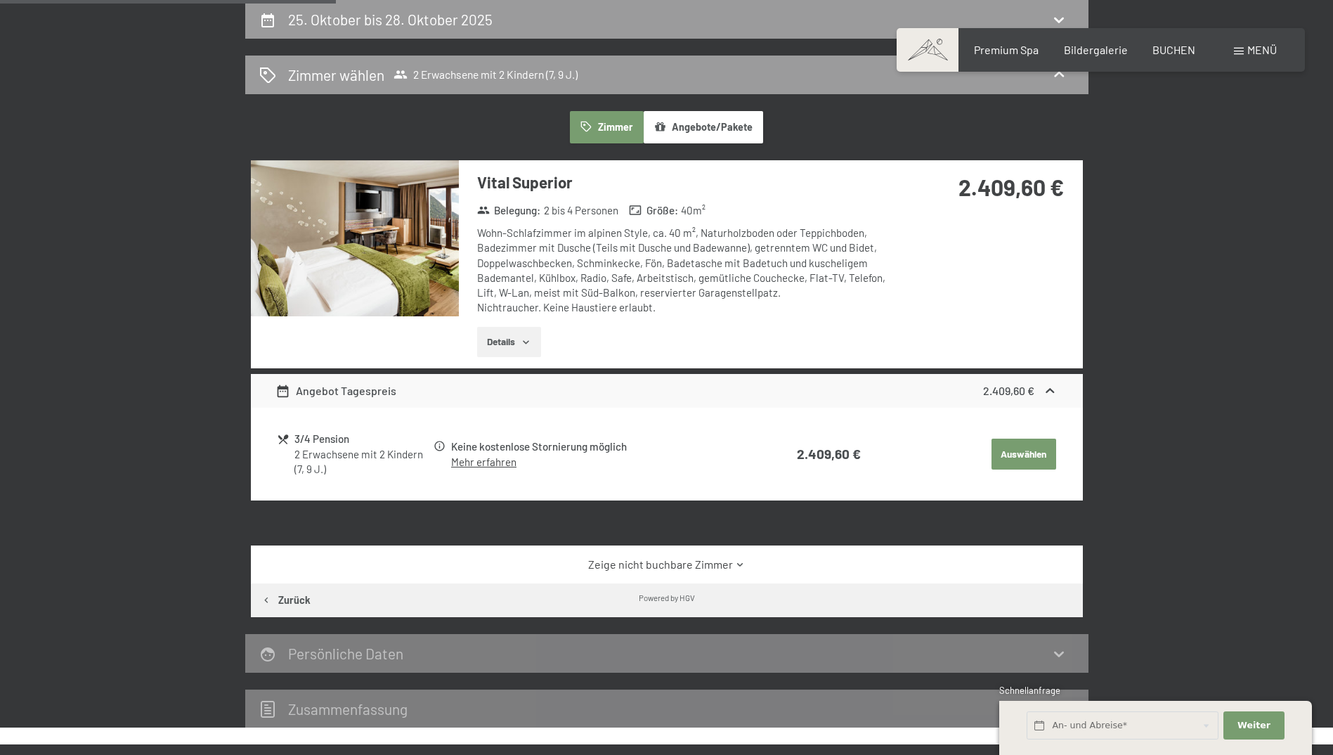
click at [498, 345] on button "Details" at bounding box center [509, 342] width 64 height 31
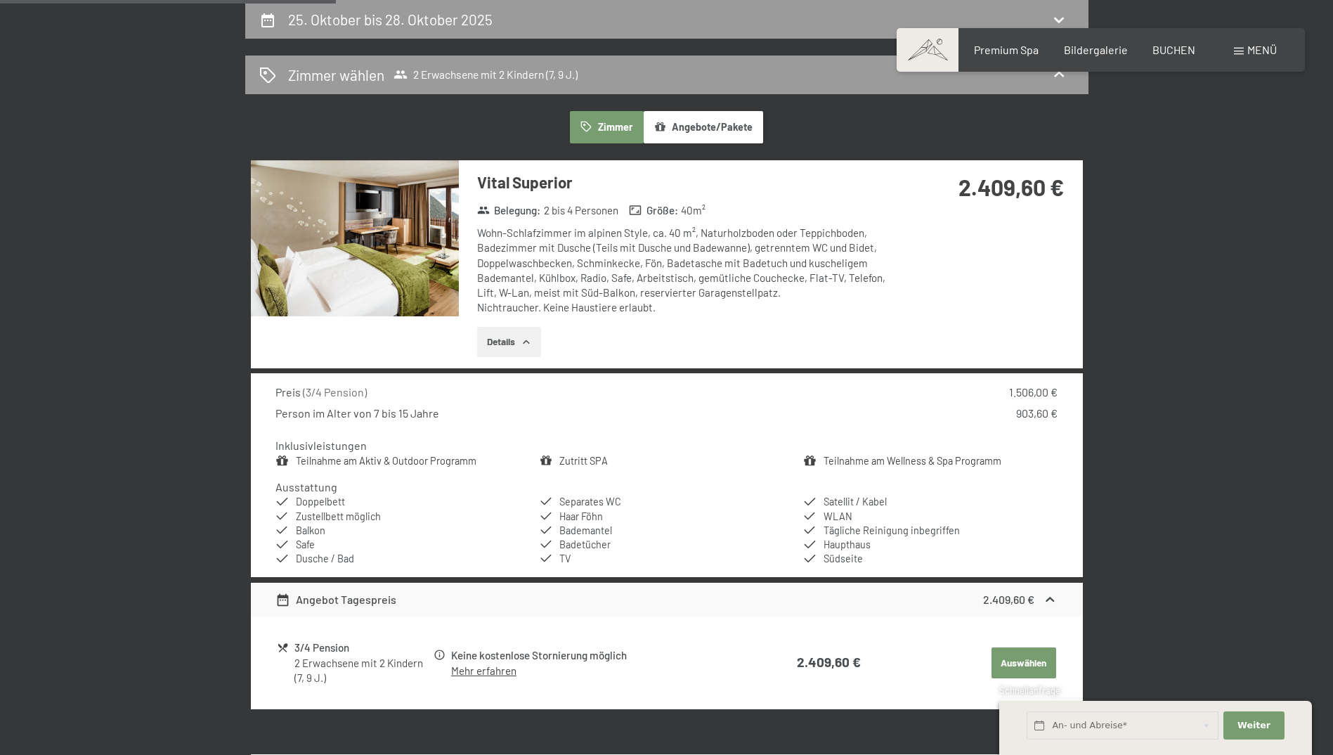
click at [431, 278] on img at bounding box center [355, 238] width 208 height 156
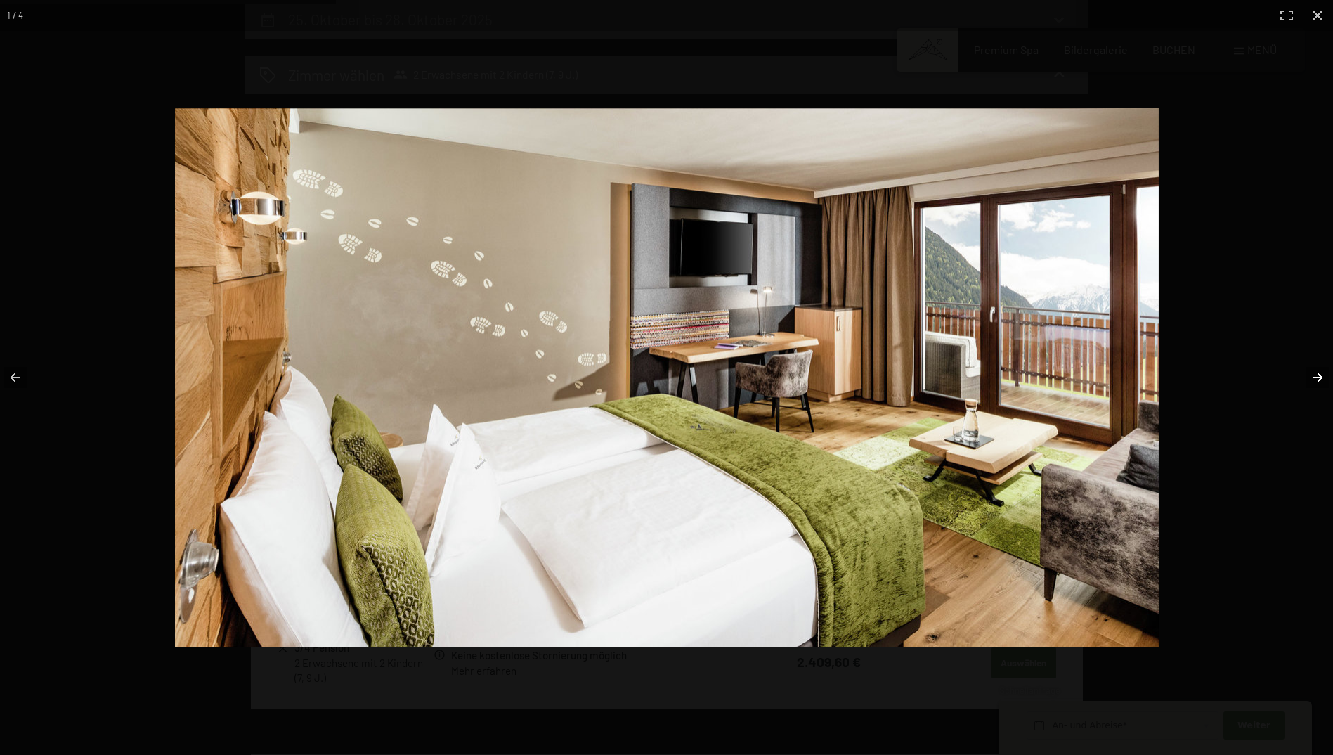
click at [1318, 377] on button "button" at bounding box center [1308, 377] width 49 height 70
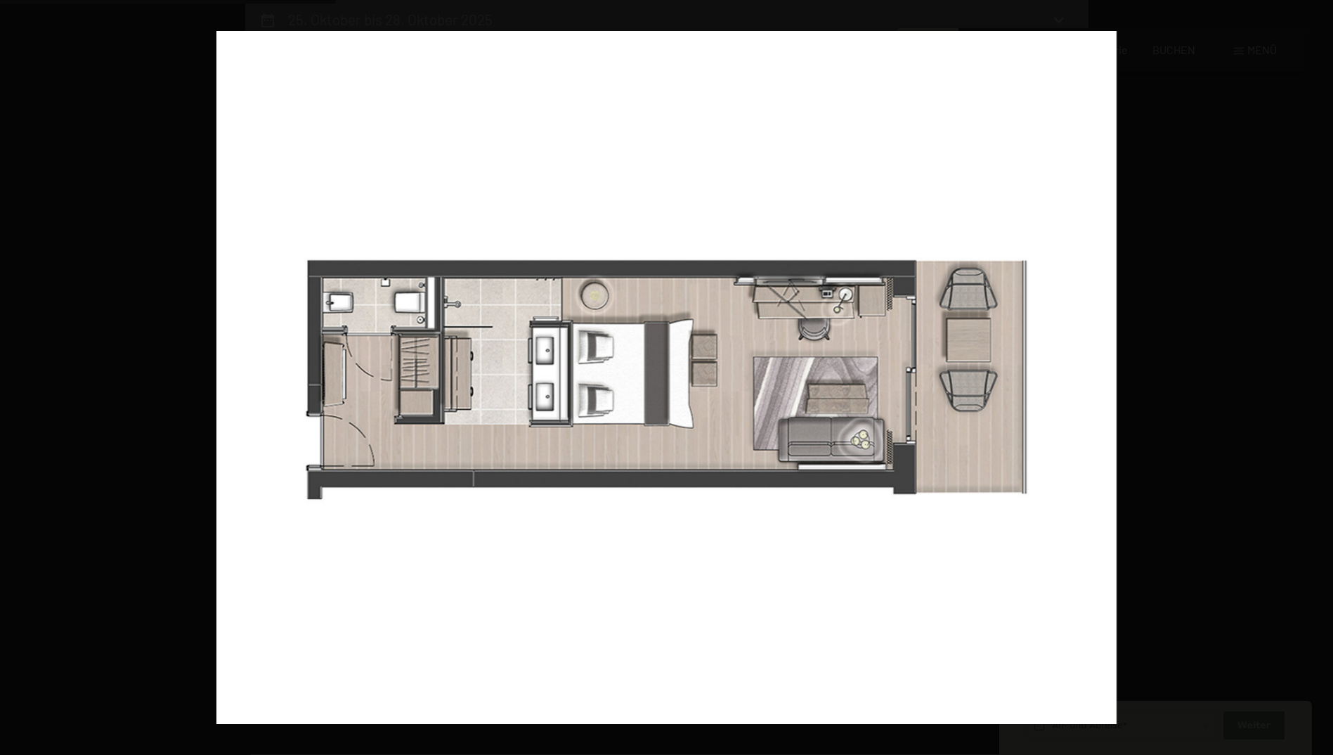
click at [1318, 377] on button "button" at bounding box center [1308, 377] width 49 height 70
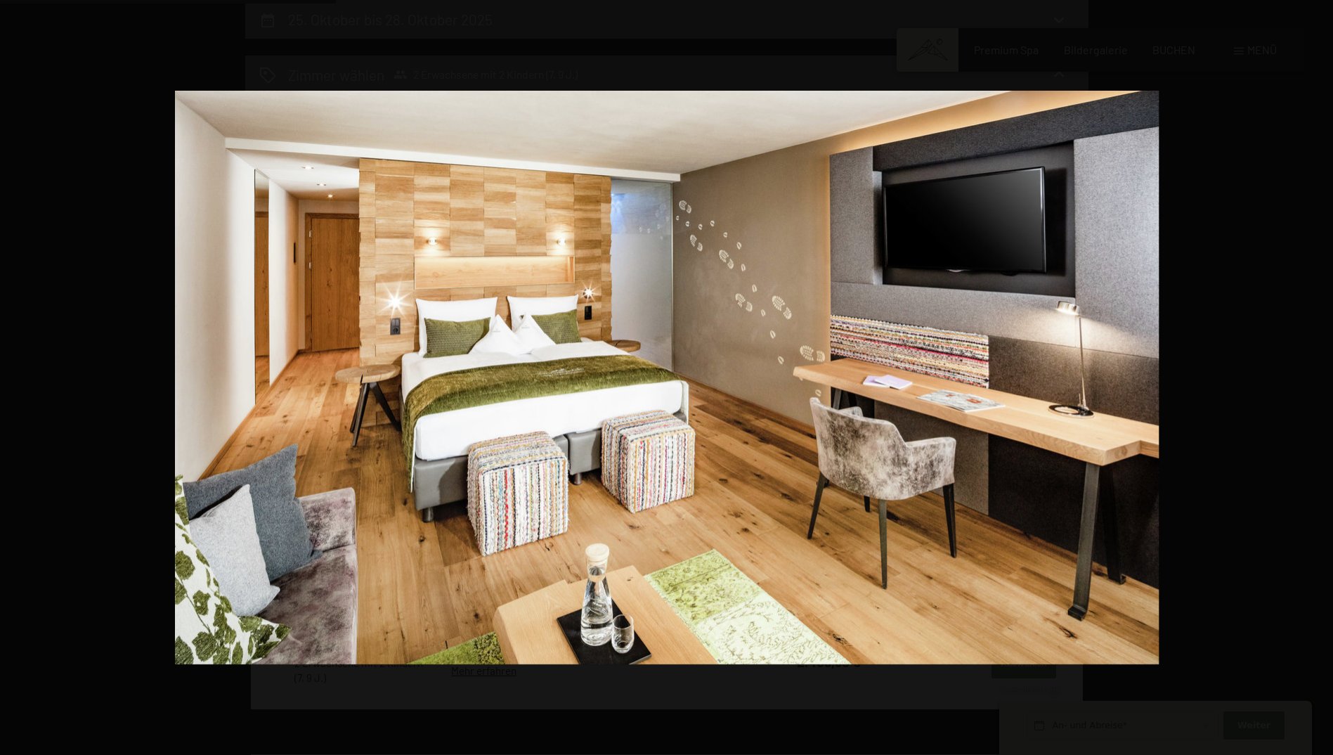
click at [1318, 377] on button "button" at bounding box center [1308, 377] width 49 height 70
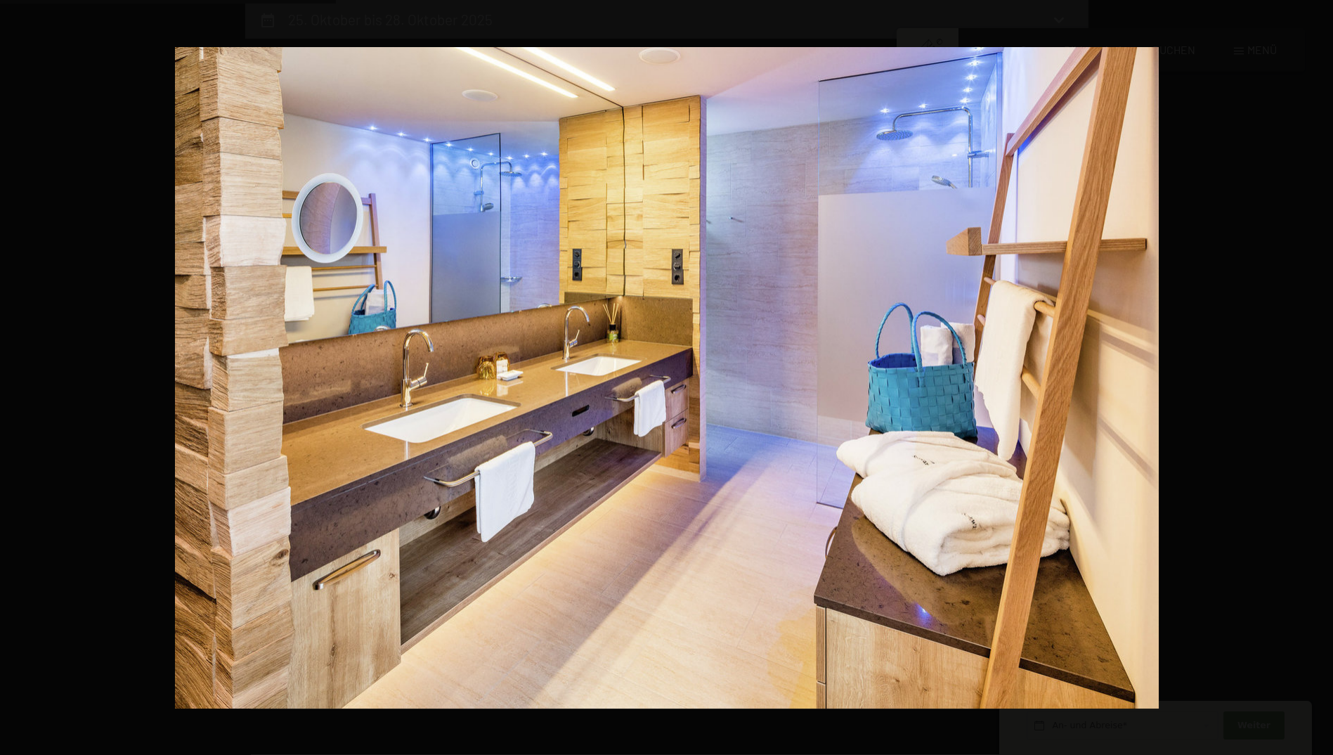
click at [1318, 377] on button "button" at bounding box center [1308, 377] width 49 height 70
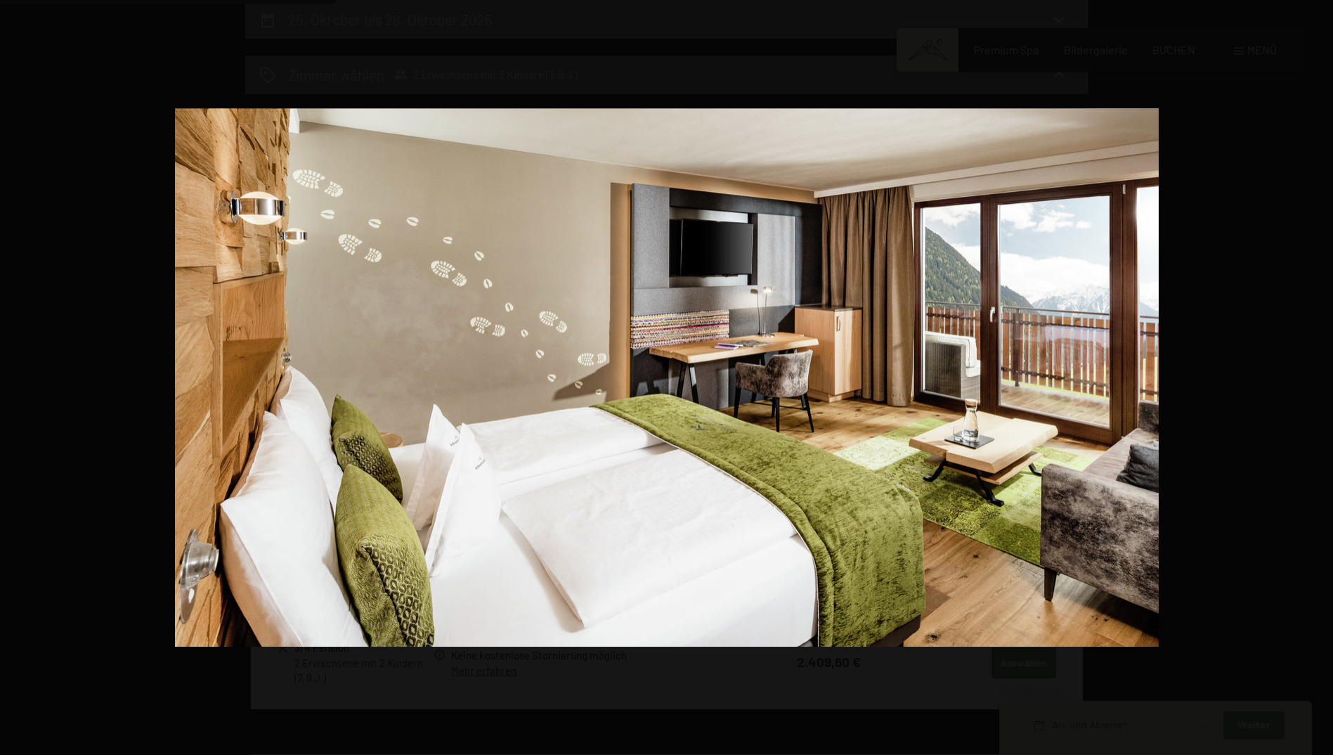
click at [1318, 377] on button "button" at bounding box center [1308, 377] width 49 height 70
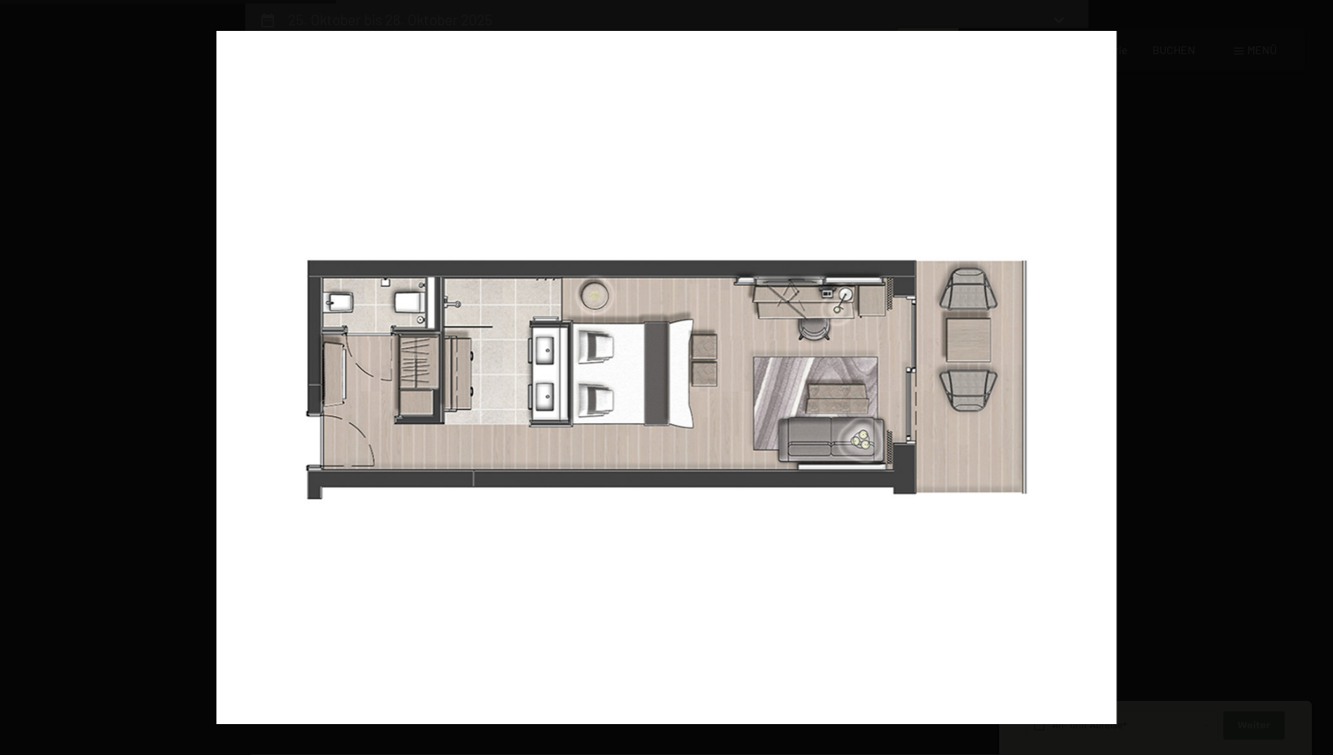
click at [1318, 377] on button "button" at bounding box center [1308, 377] width 49 height 70
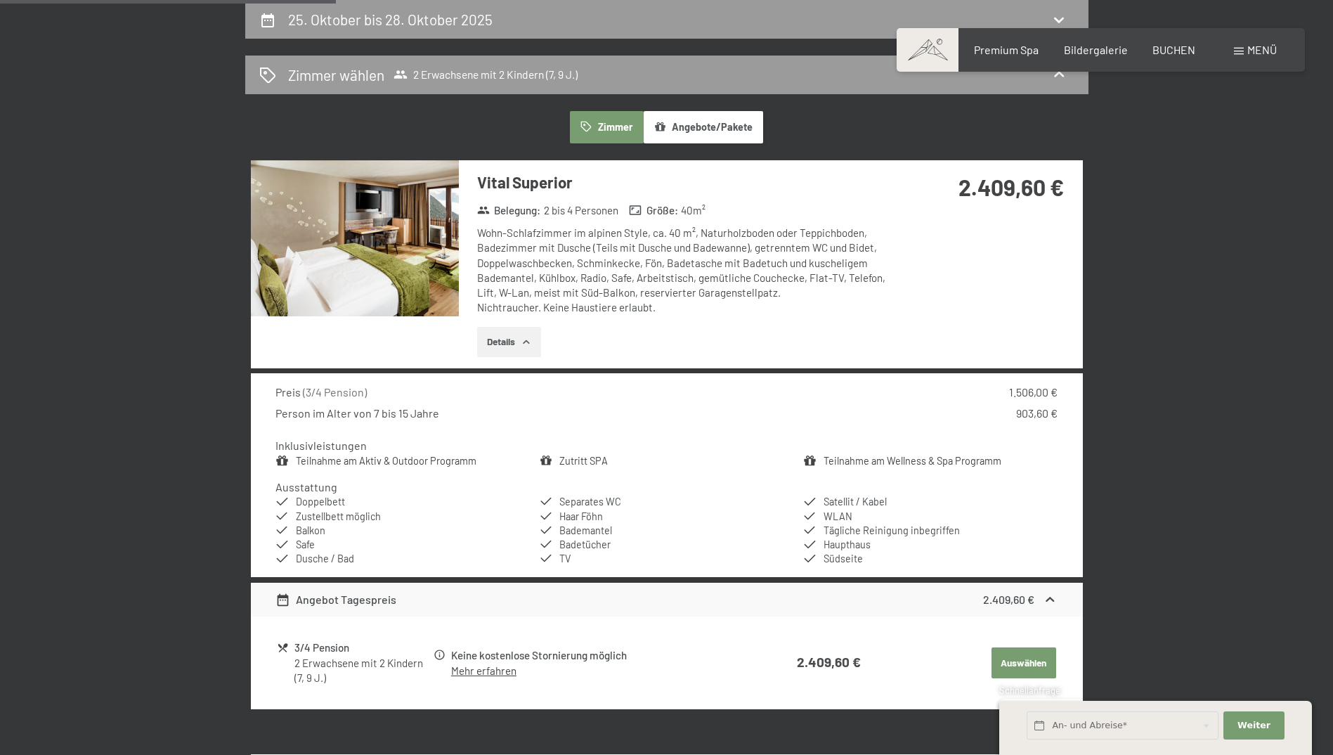
click at [0, 0] on button "button" at bounding box center [0, 0] width 0 height 0
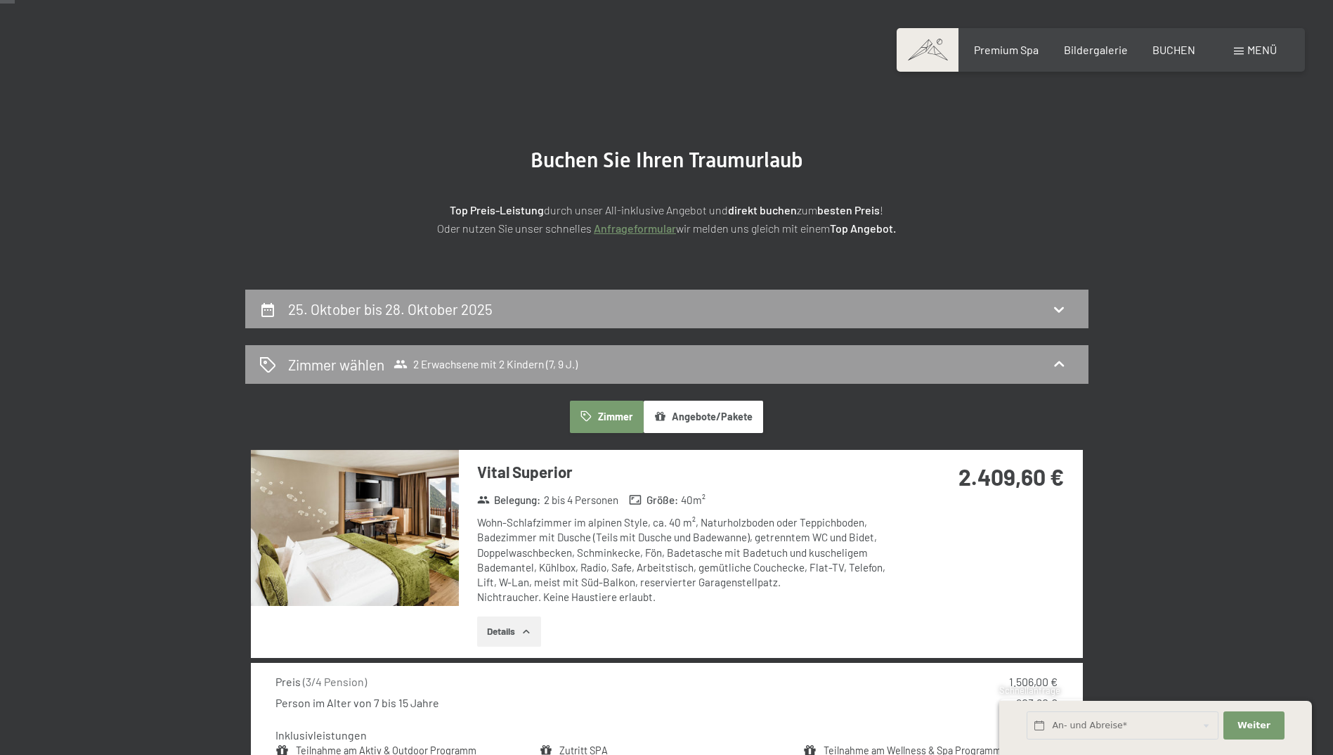
scroll to position [0, 0]
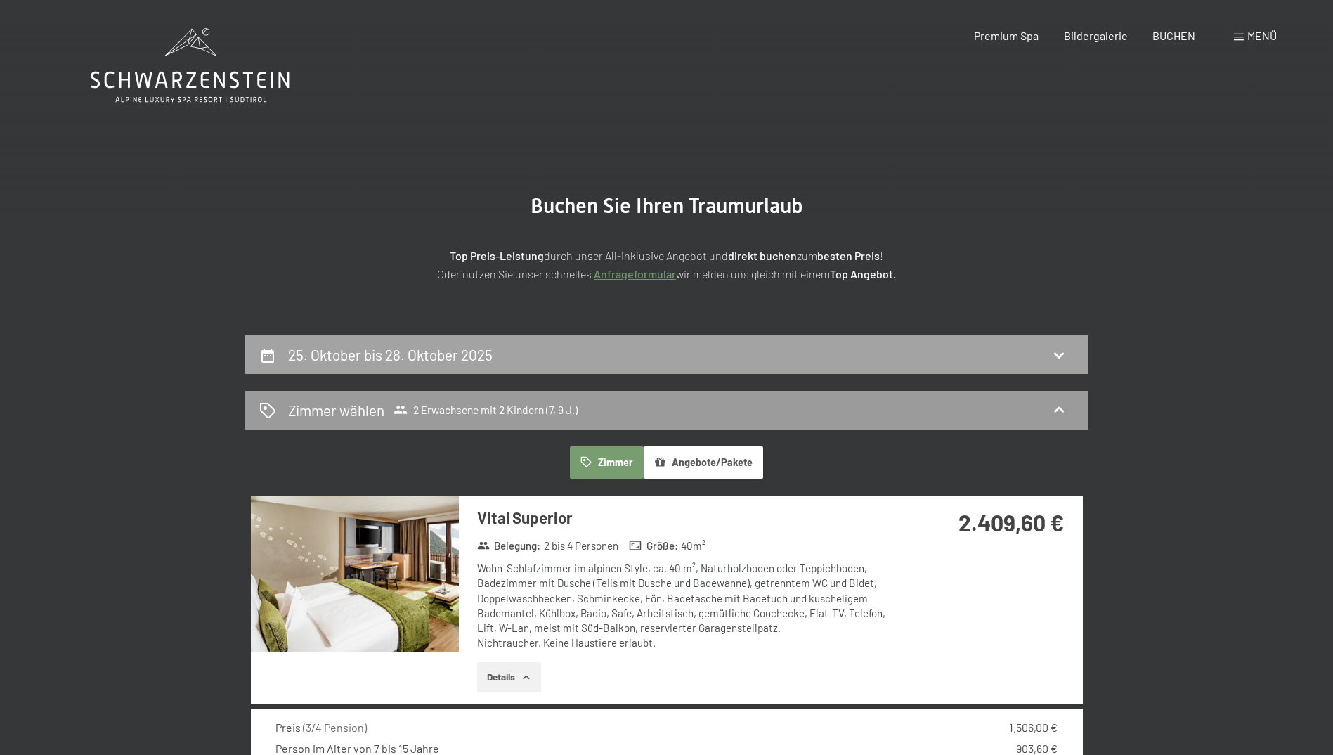
click at [375, 358] on h2 "25. Oktober bis 28. Oktober 2025" at bounding box center [390, 355] width 204 height 18
select select "7"
select select "9"
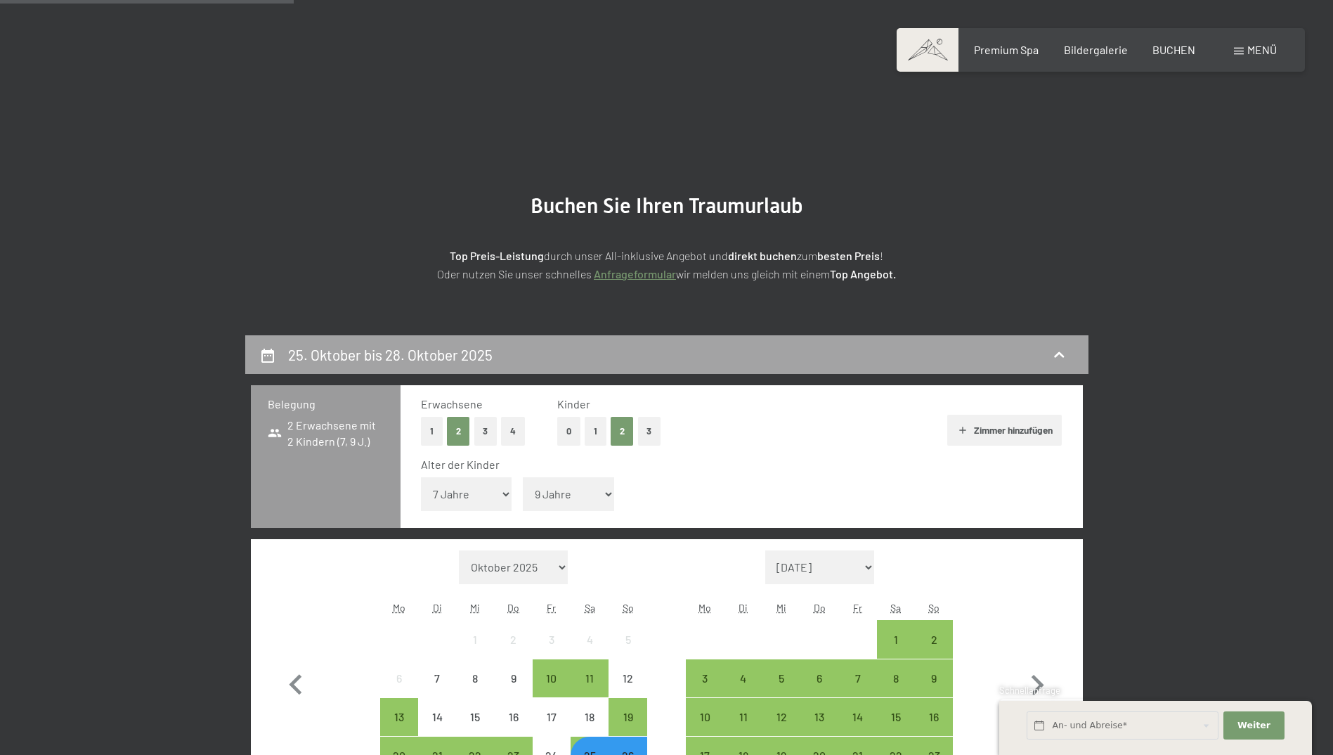
scroll to position [335, 0]
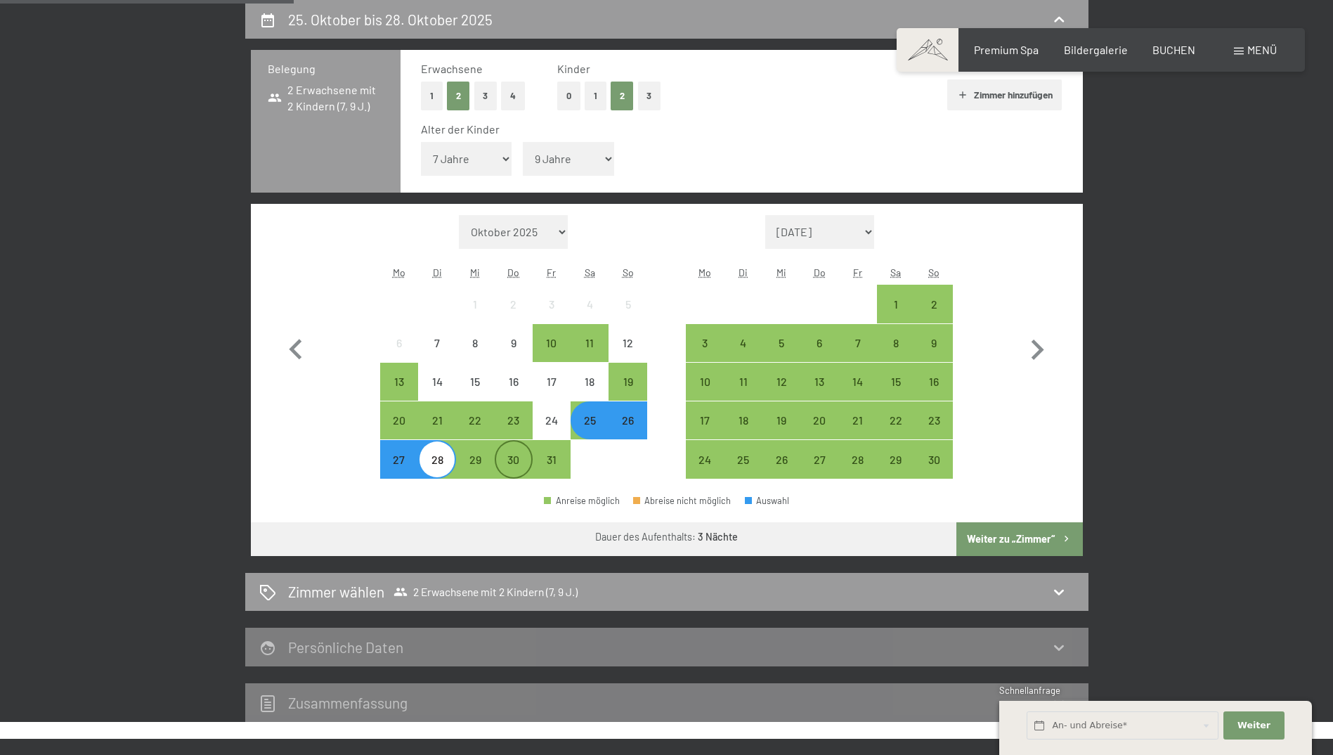
click at [509, 463] on div "30" at bounding box center [513, 471] width 35 height 35
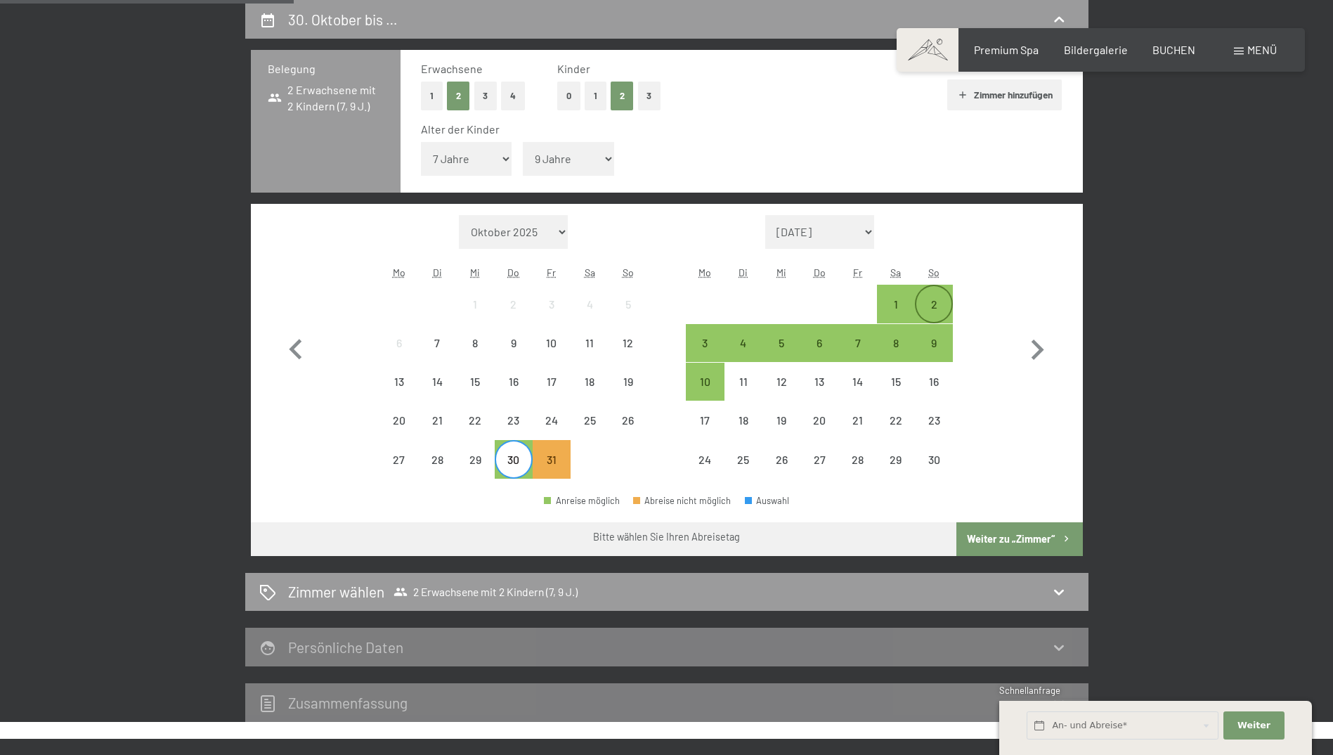
click at [939, 301] on div "2" at bounding box center [933, 316] width 35 height 35
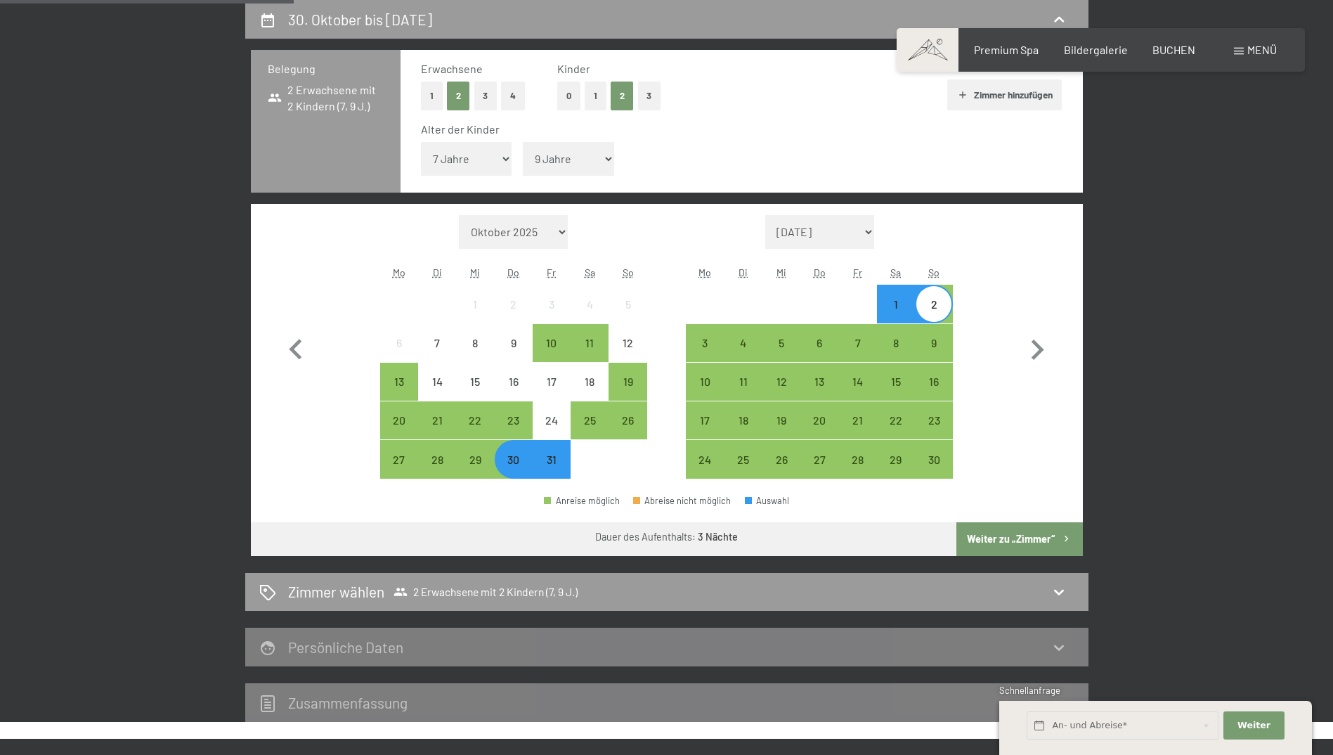
click at [1020, 533] on button "Weiter zu „Zimmer“" at bounding box center [1019, 539] width 126 height 34
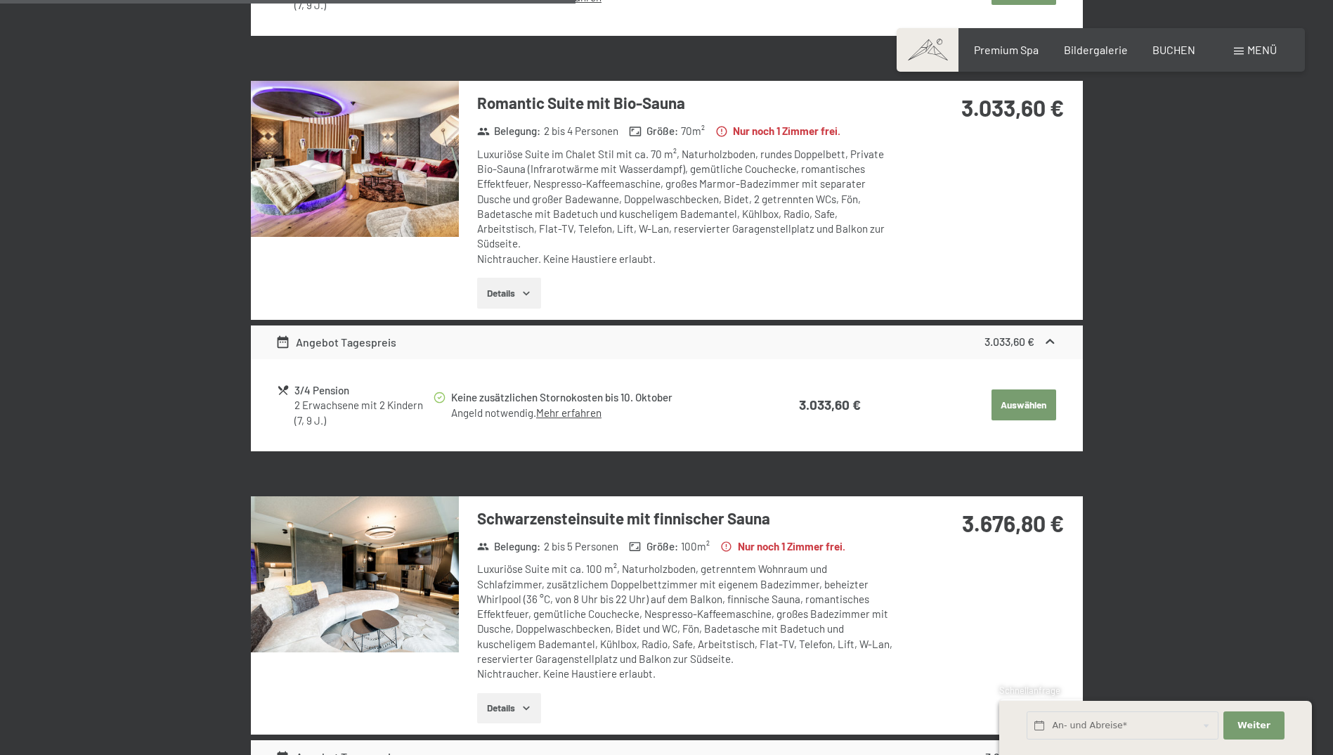
scroll to position [1178, 0]
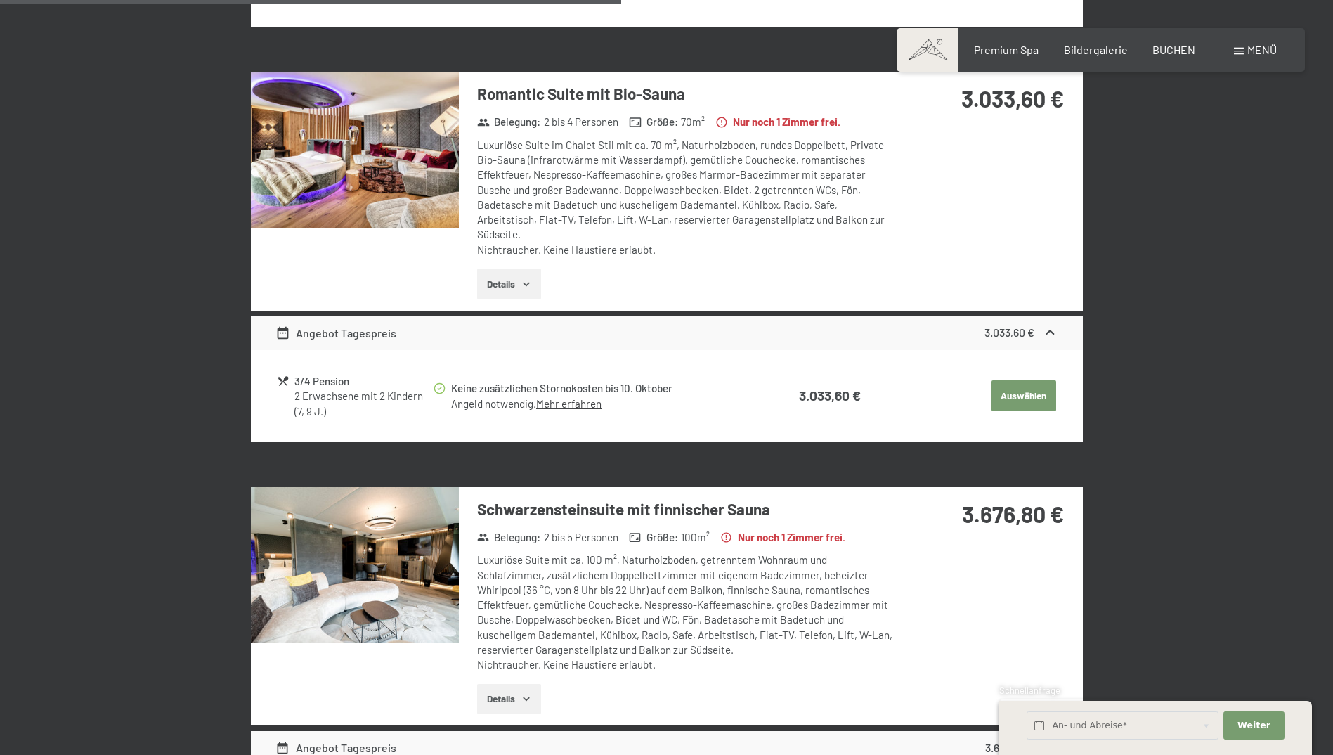
click at [519, 279] on button "Details" at bounding box center [509, 283] width 64 height 31
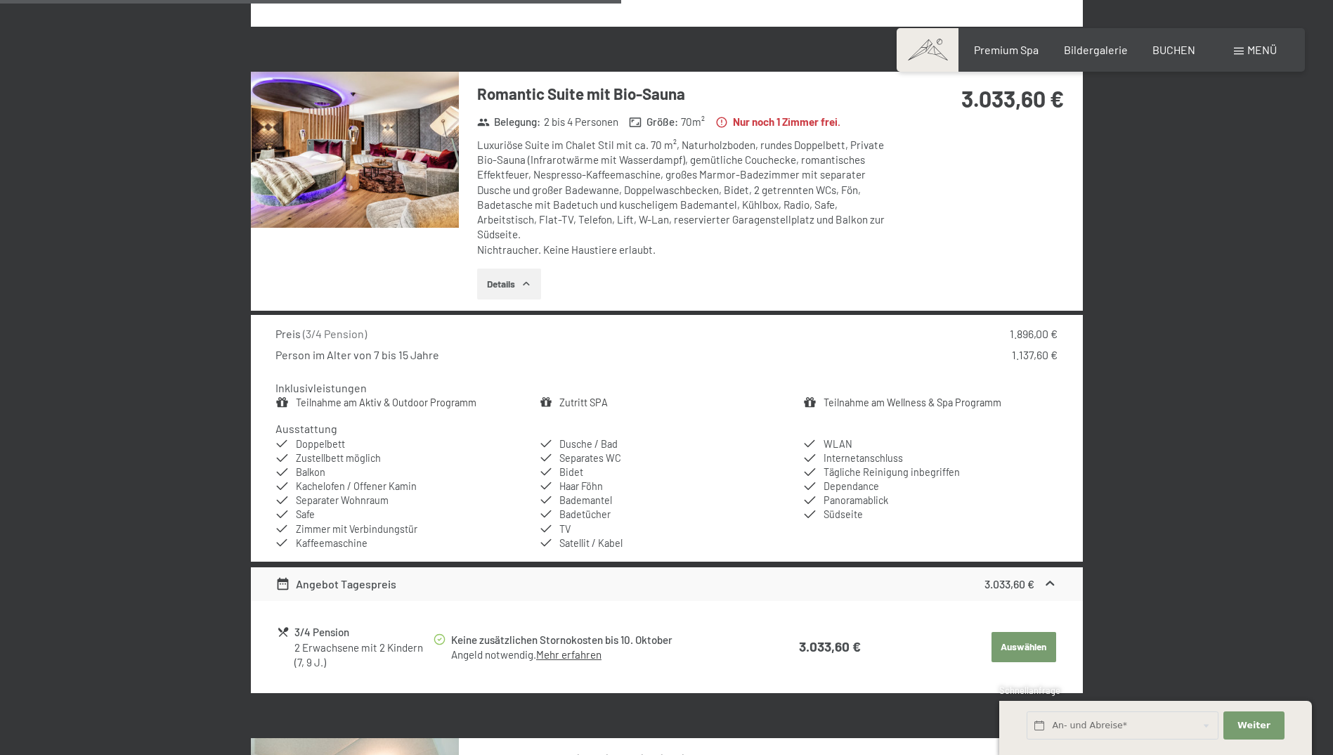
click at [387, 169] on img at bounding box center [355, 150] width 208 height 156
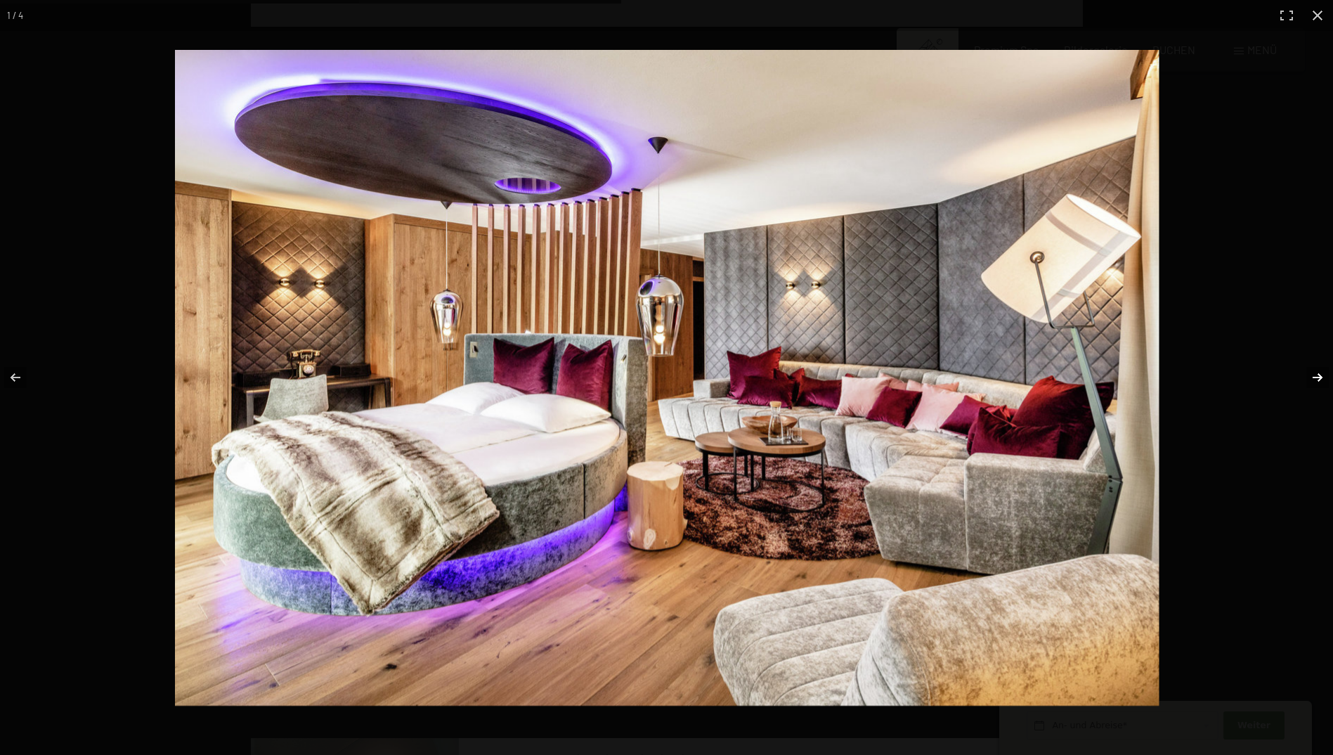
click at [1315, 376] on button "button" at bounding box center [1308, 377] width 49 height 70
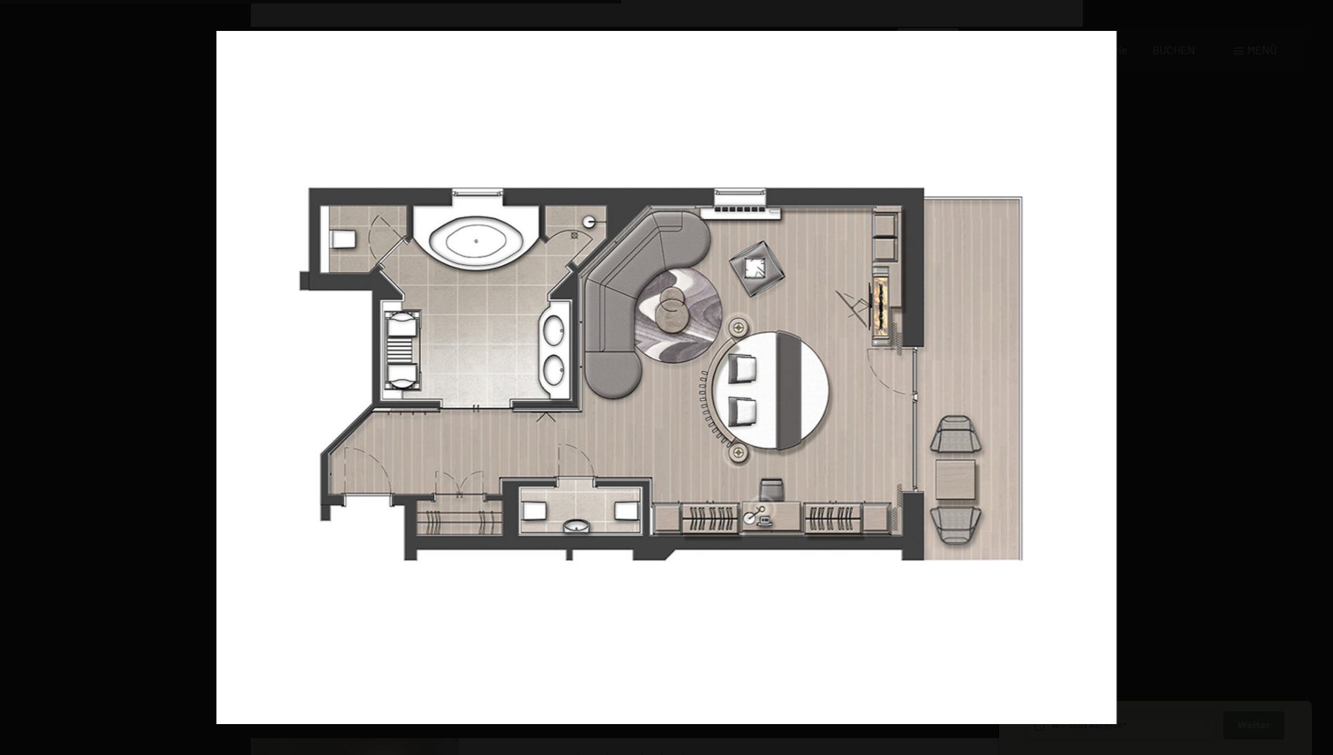
click at [1315, 376] on button "button" at bounding box center [1308, 377] width 49 height 70
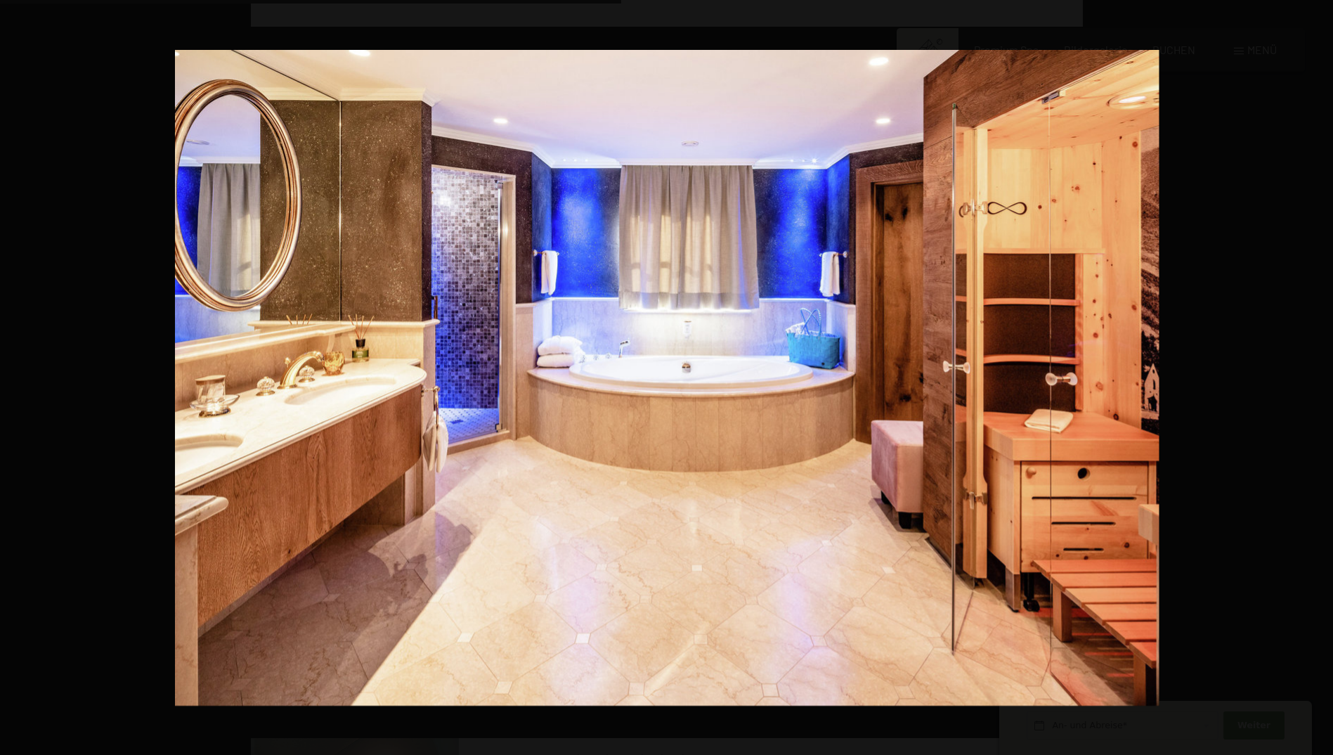
click at [1315, 376] on button "button" at bounding box center [1308, 377] width 49 height 70
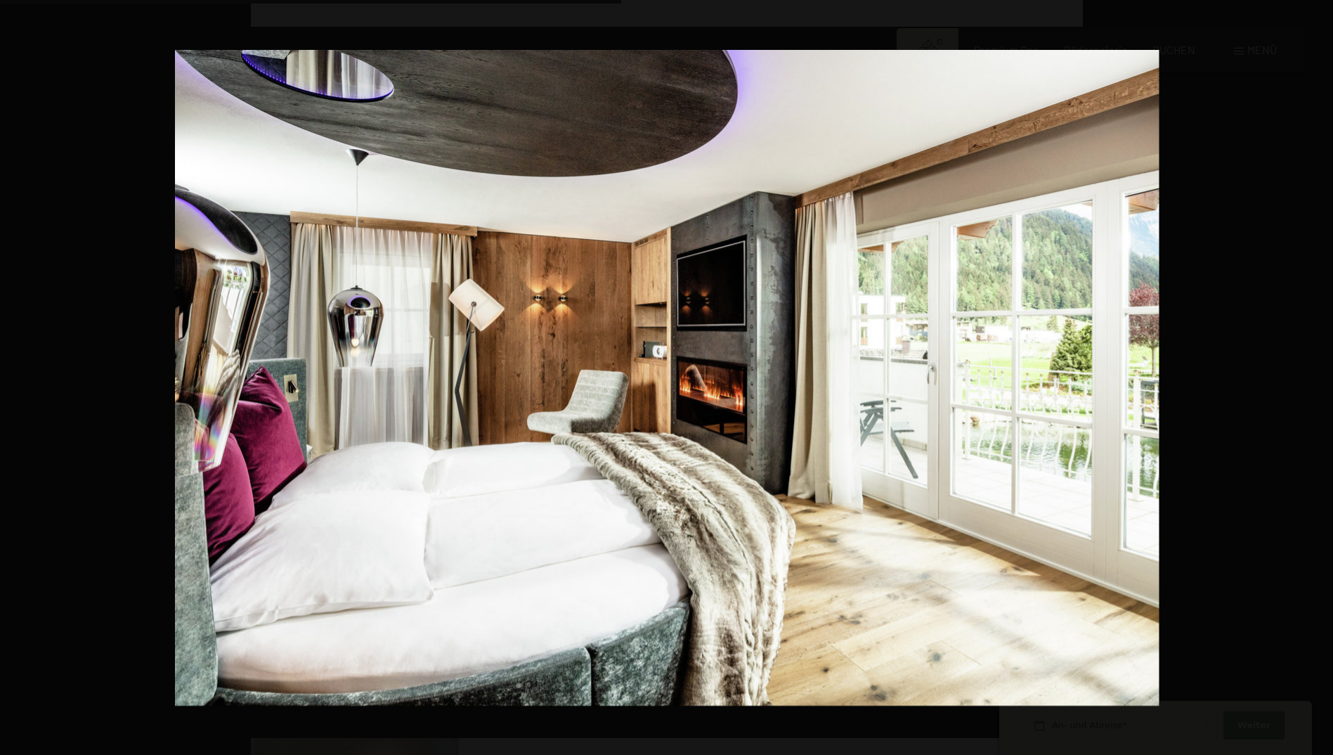
click at [1315, 376] on button "button" at bounding box center [1308, 377] width 49 height 70
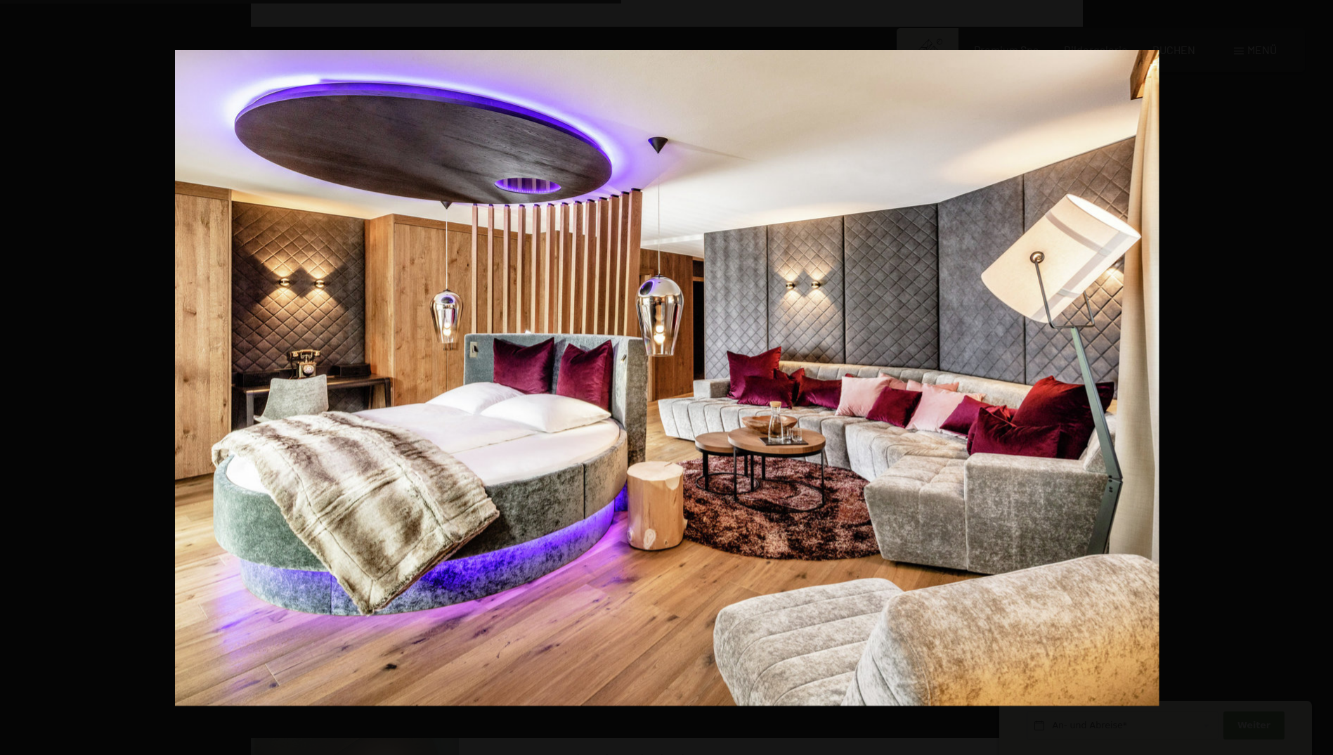
click at [1315, 376] on button "button" at bounding box center [1308, 377] width 49 height 70
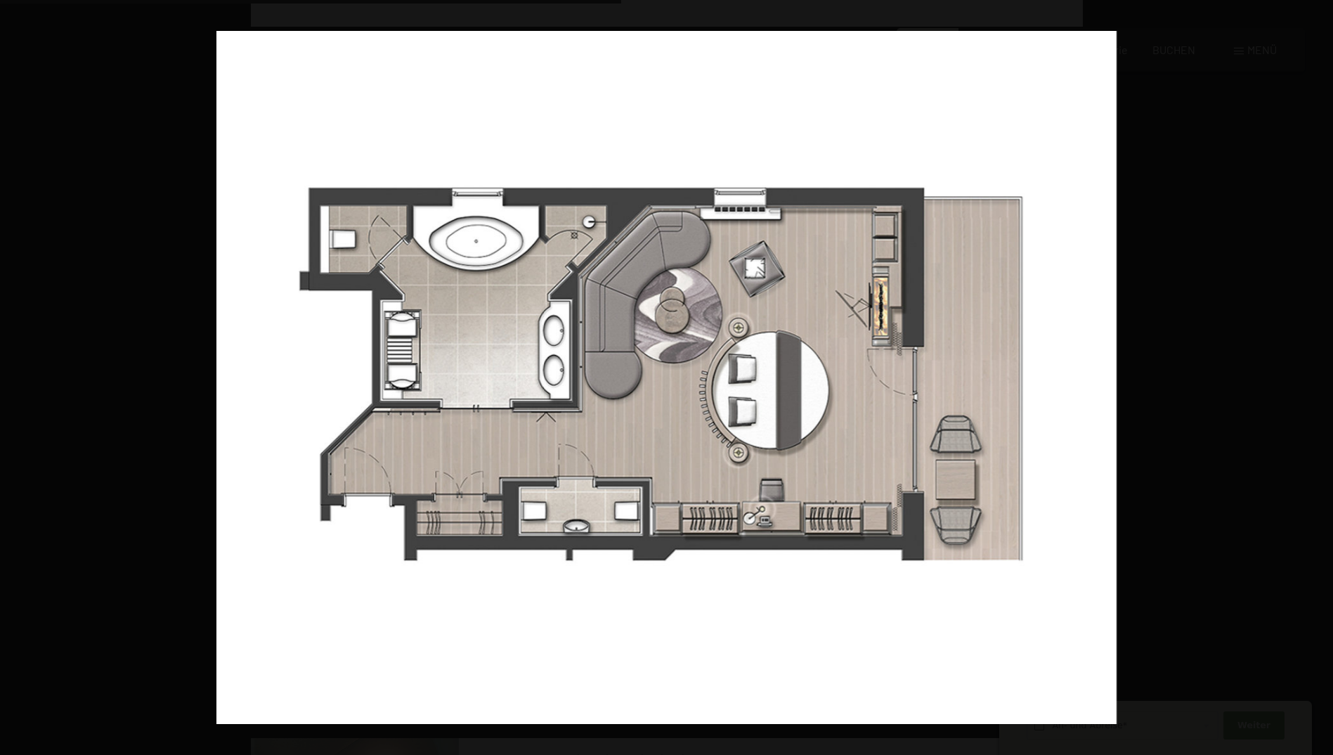
click at [1315, 376] on button "button" at bounding box center [1308, 377] width 49 height 70
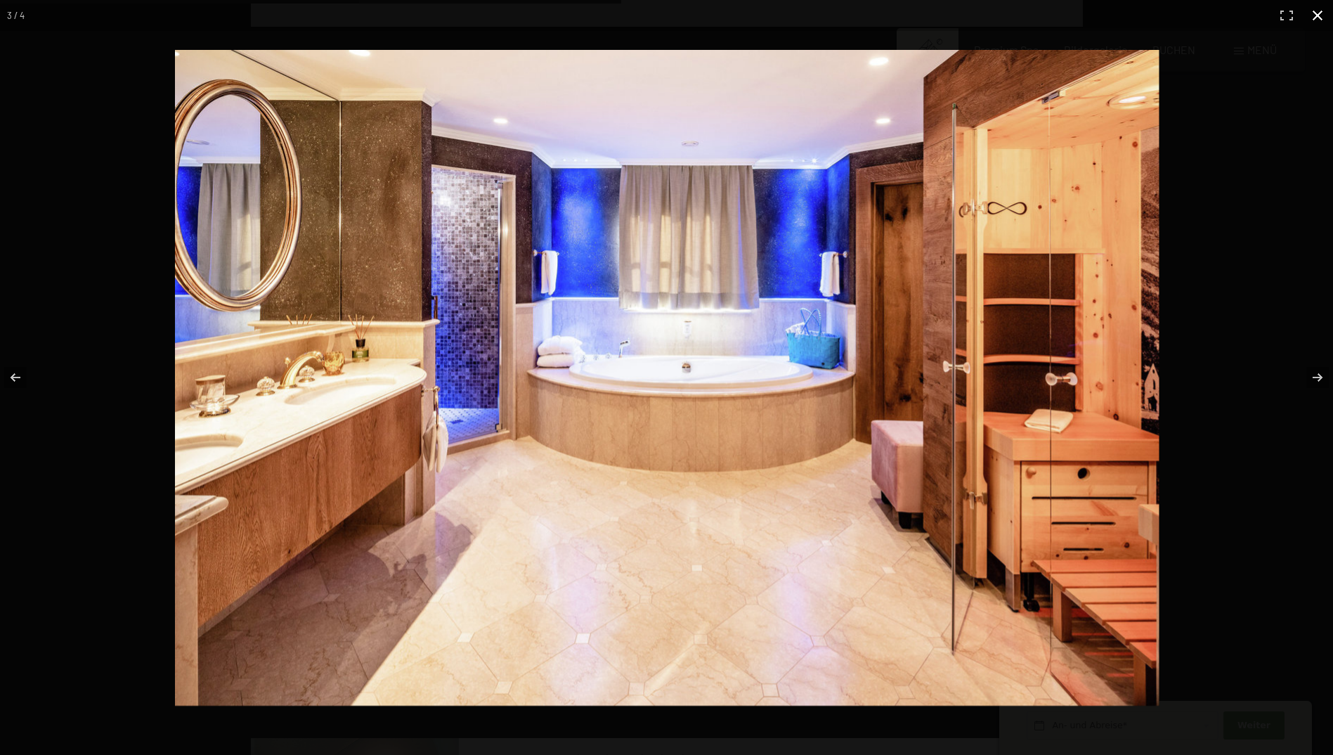
click at [1320, 4] on button "button" at bounding box center [1317, 15] width 31 height 31
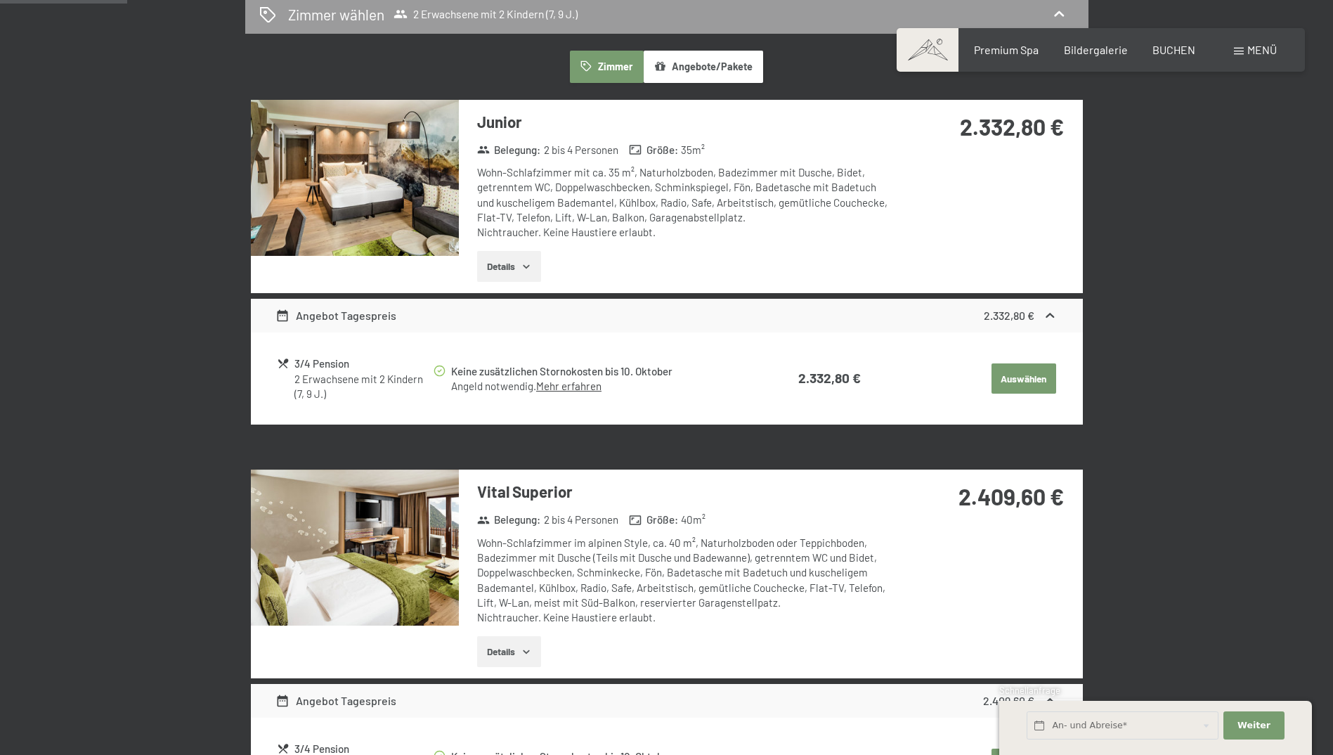
scroll to position [265, 0]
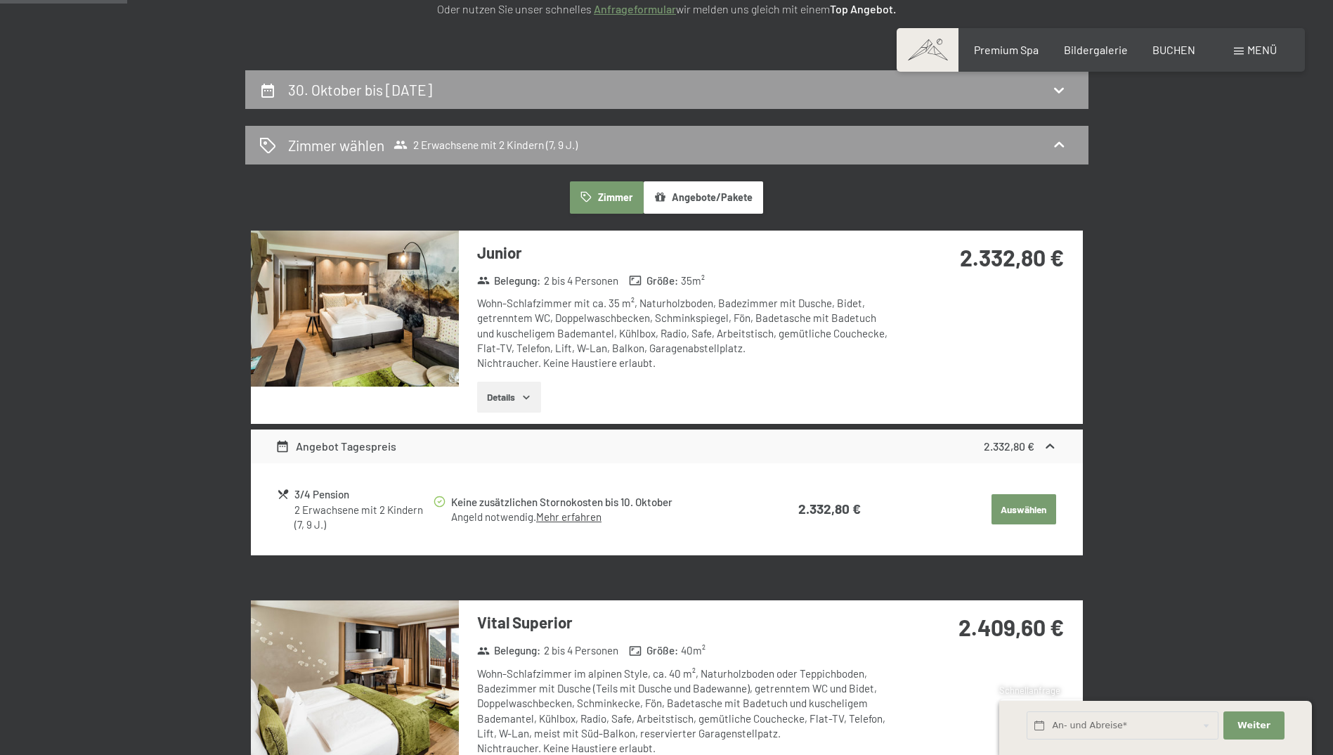
click at [377, 290] on img at bounding box center [355, 308] width 208 height 156
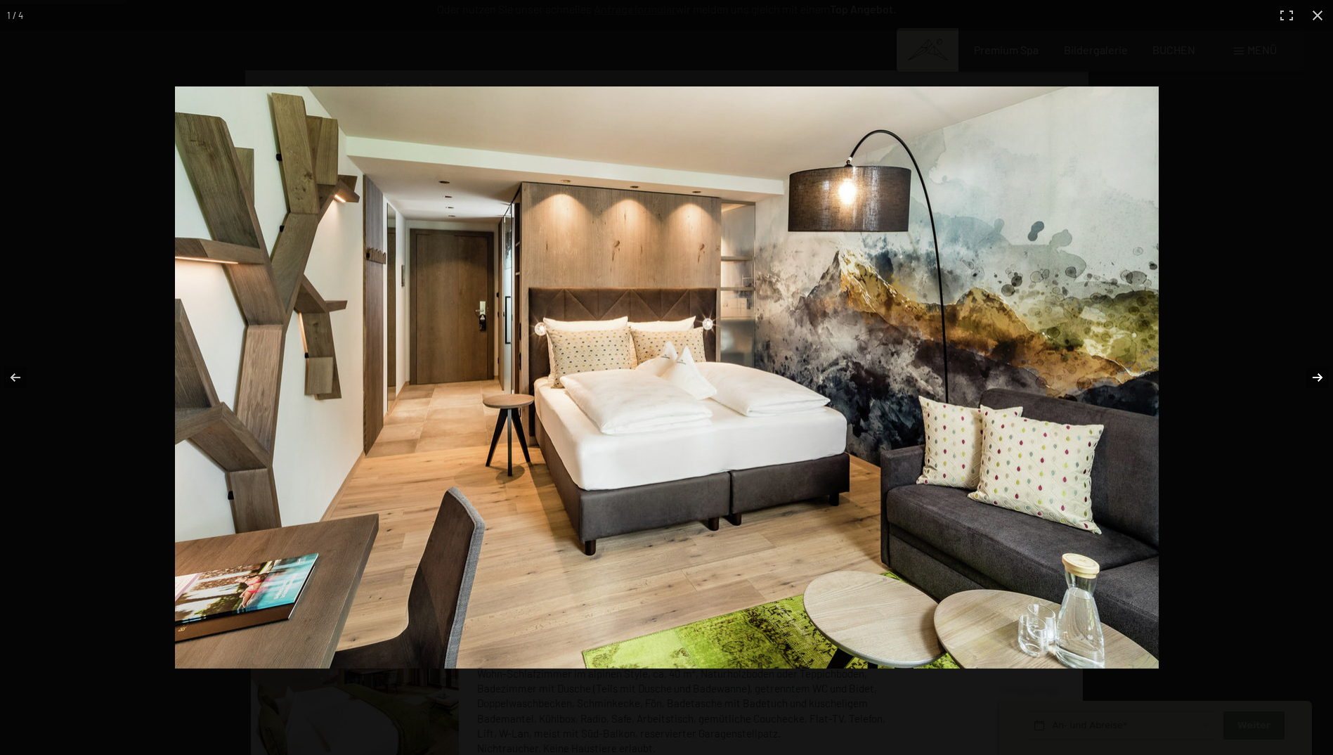
click at [1318, 368] on button "button" at bounding box center [1308, 377] width 49 height 70
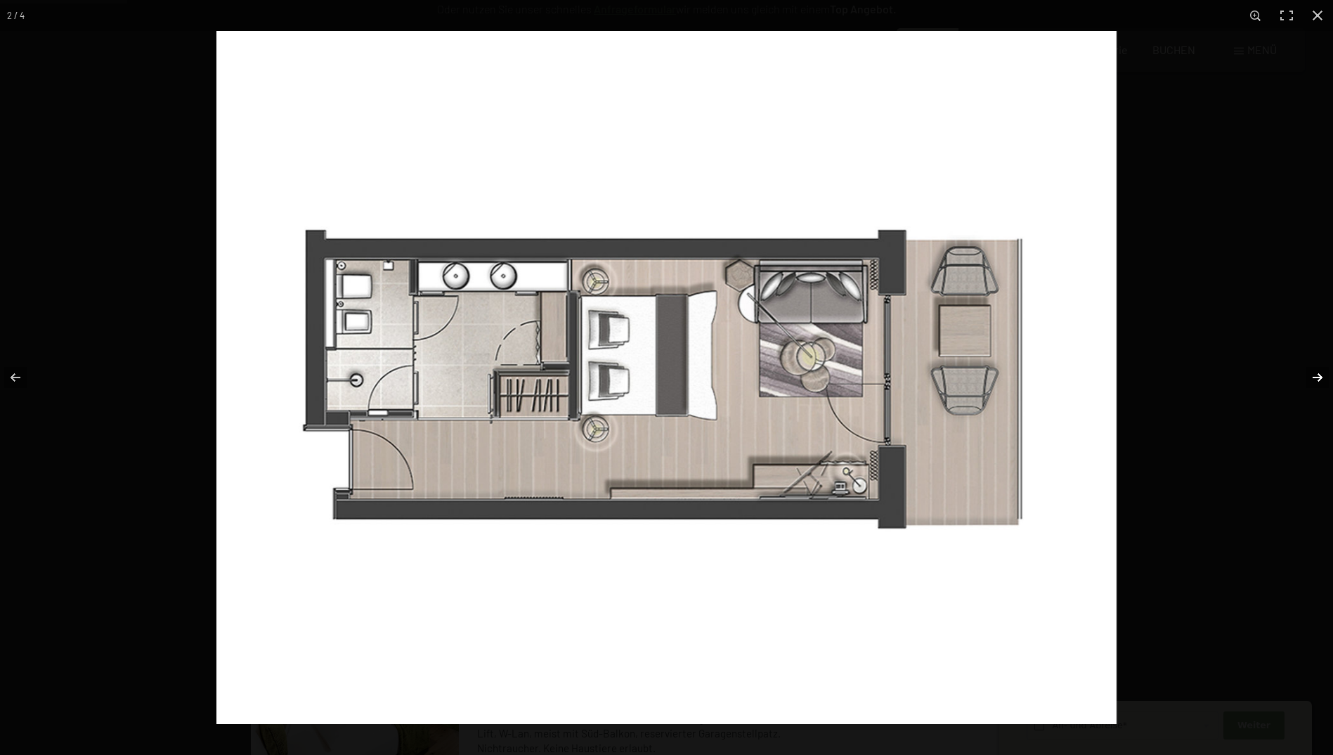
click at [1318, 368] on button "button" at bounding box center [1308, 377] width 49 height 70
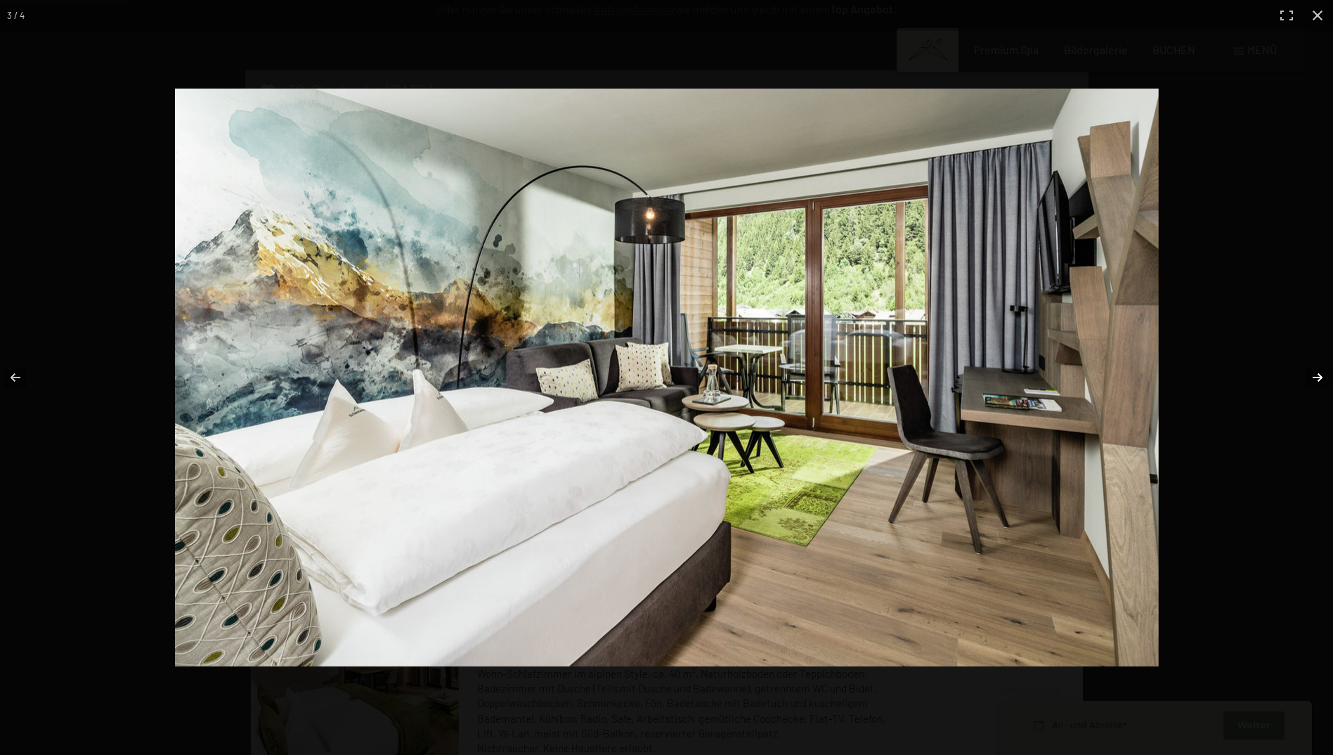
click at [1318, 368] on button "button" at bounding box center [1308, 377] width 49 height 70
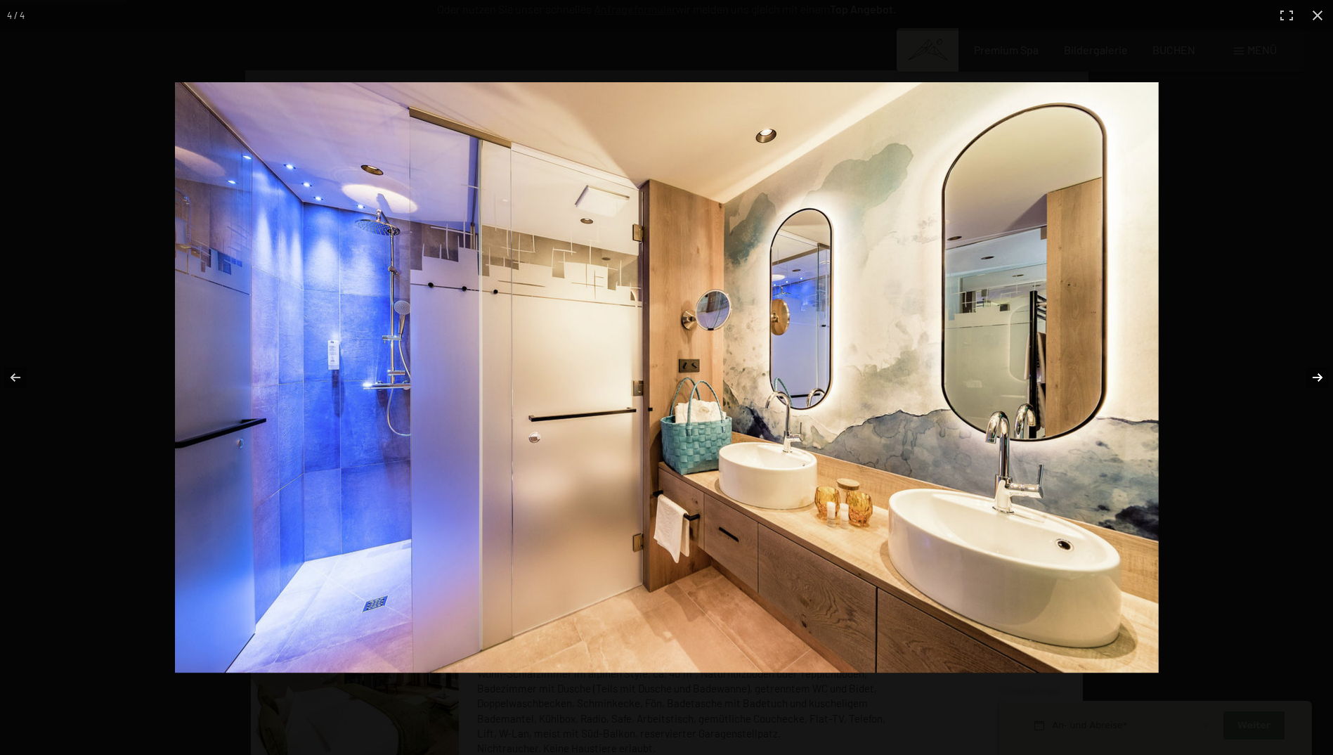
click at [1318, 368] on button "button" at bounding box center [1308, 377] width 49 height 70
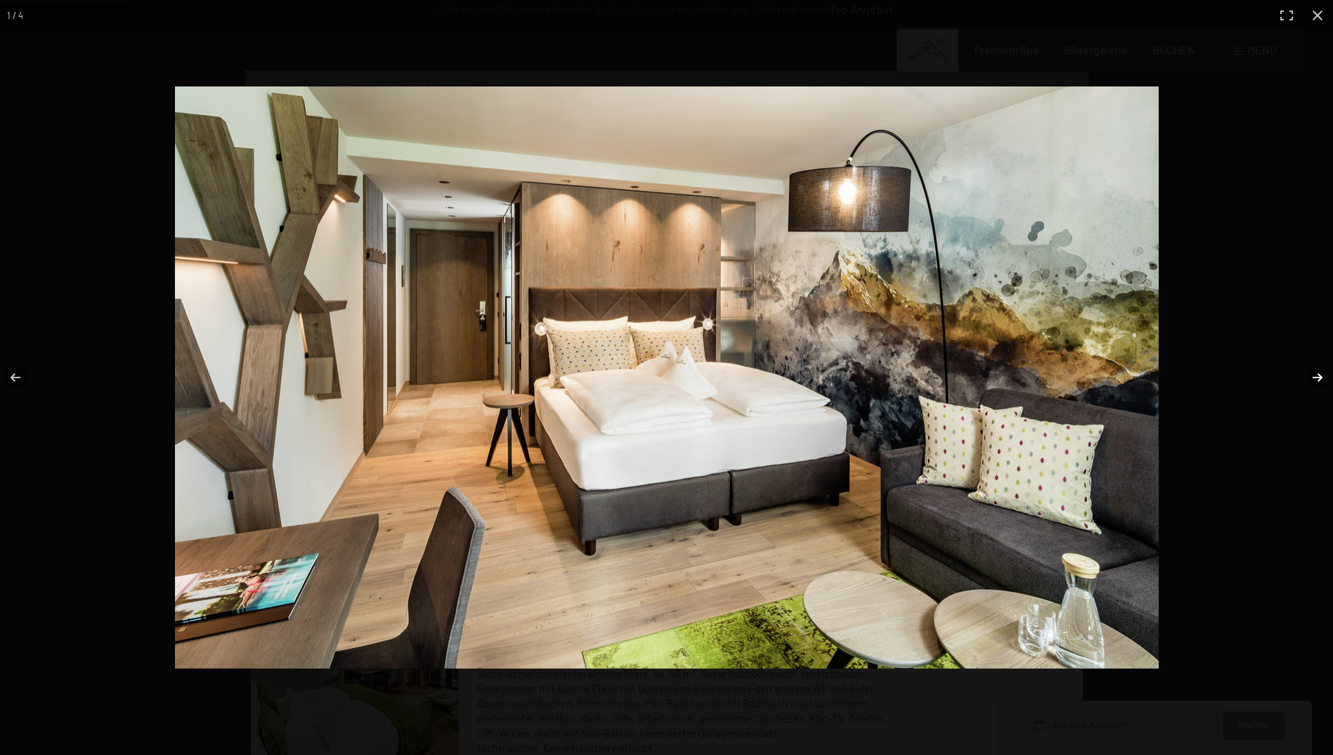
click at [1318, 368] on button "button" at bounding box center [1308, 377] width 49 height 70
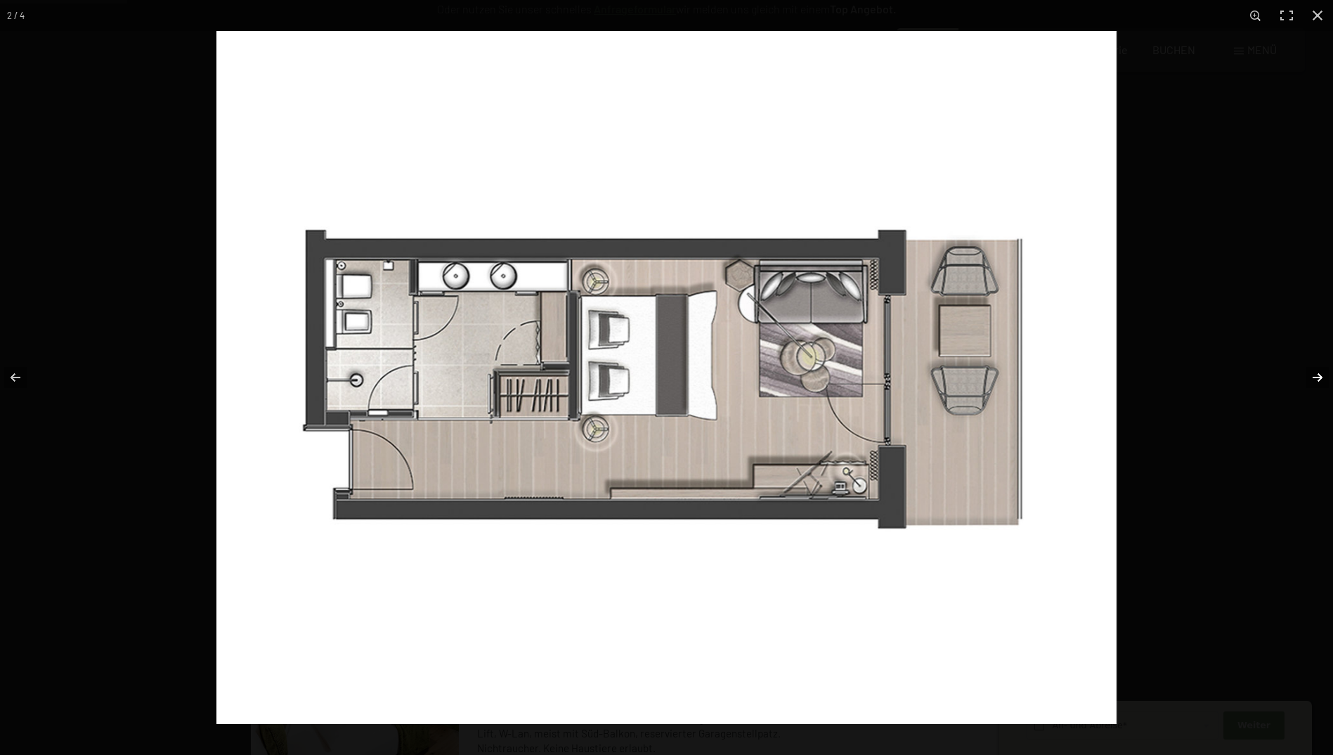
click at [1318, 368] on button "button" at bounding box center [1308, 377] width 49 height 70
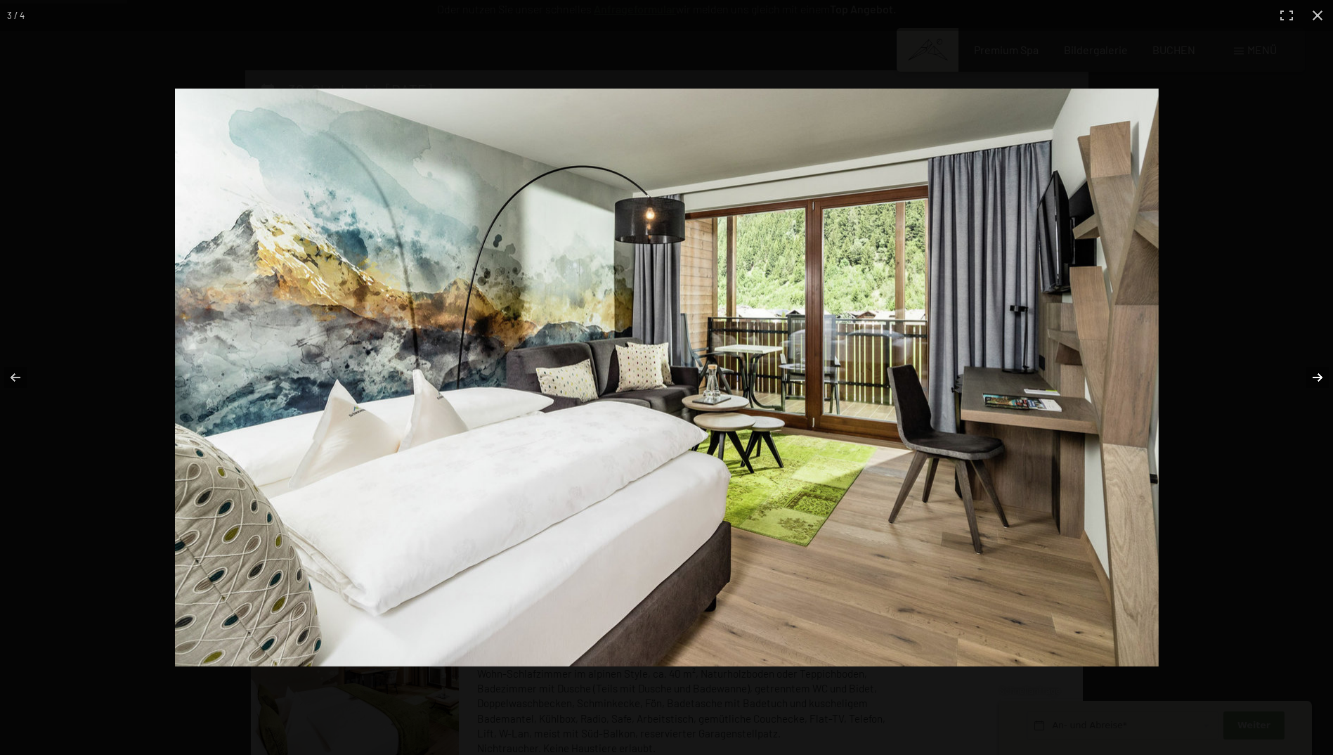
click at [1318, 368] on button "button" at bounding box center [1308, 377] width 49 height 70
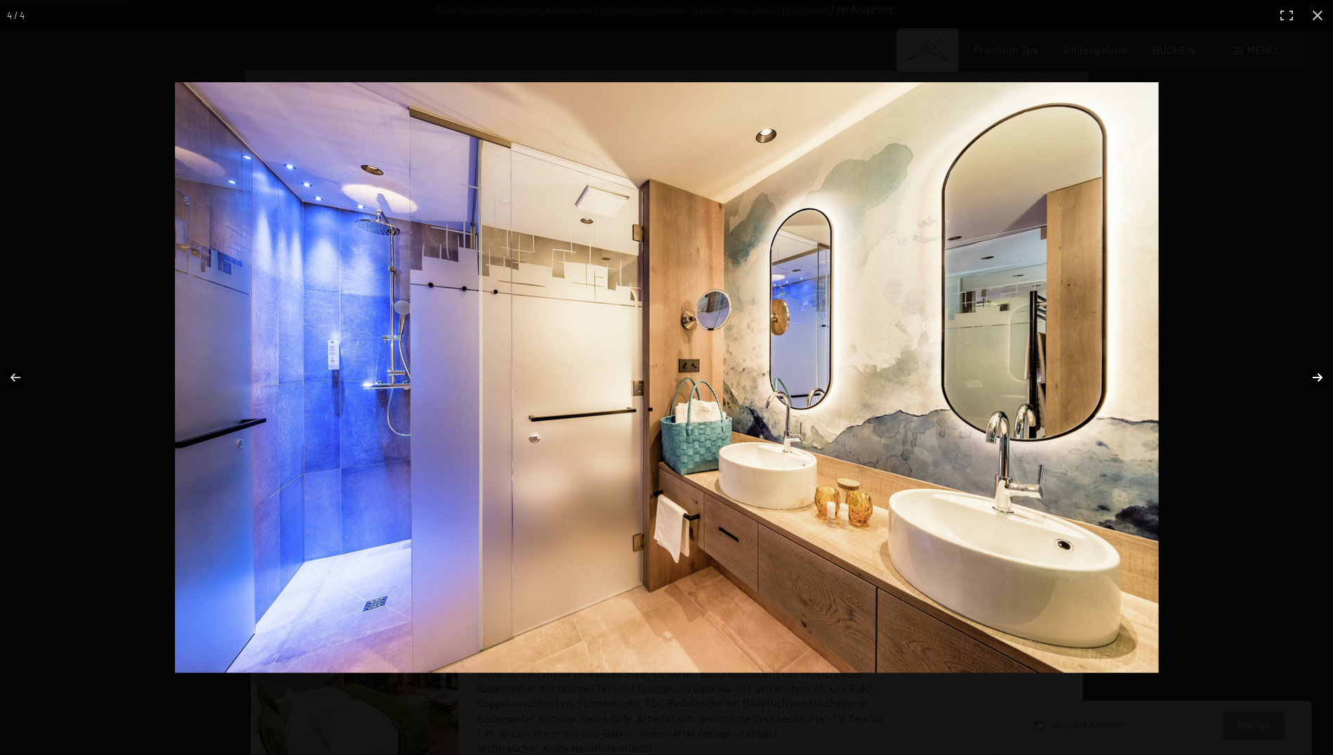
click at [1318, 368] on button "button" at bounding box center [1308, 377] width 49 height 70
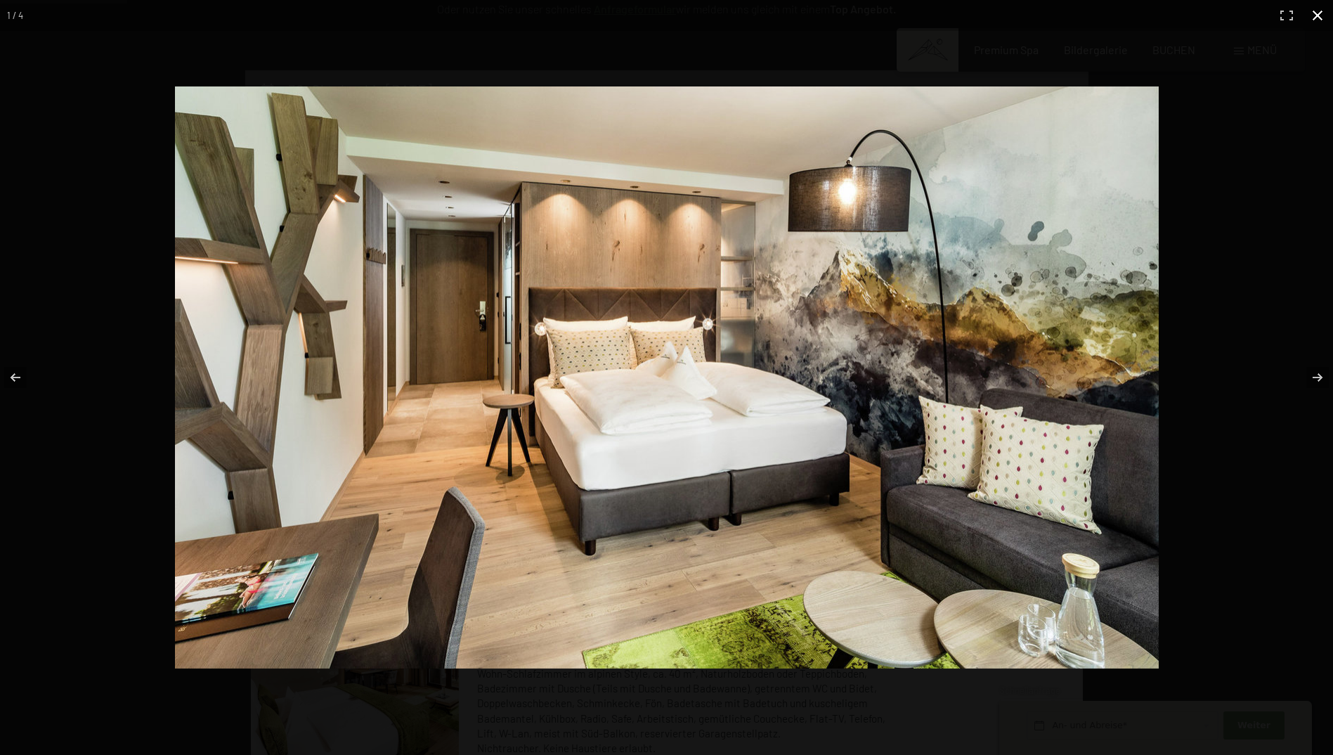
click at [1321, 11] on button "button" at bounding box center [1317, 15] width 31 height 31
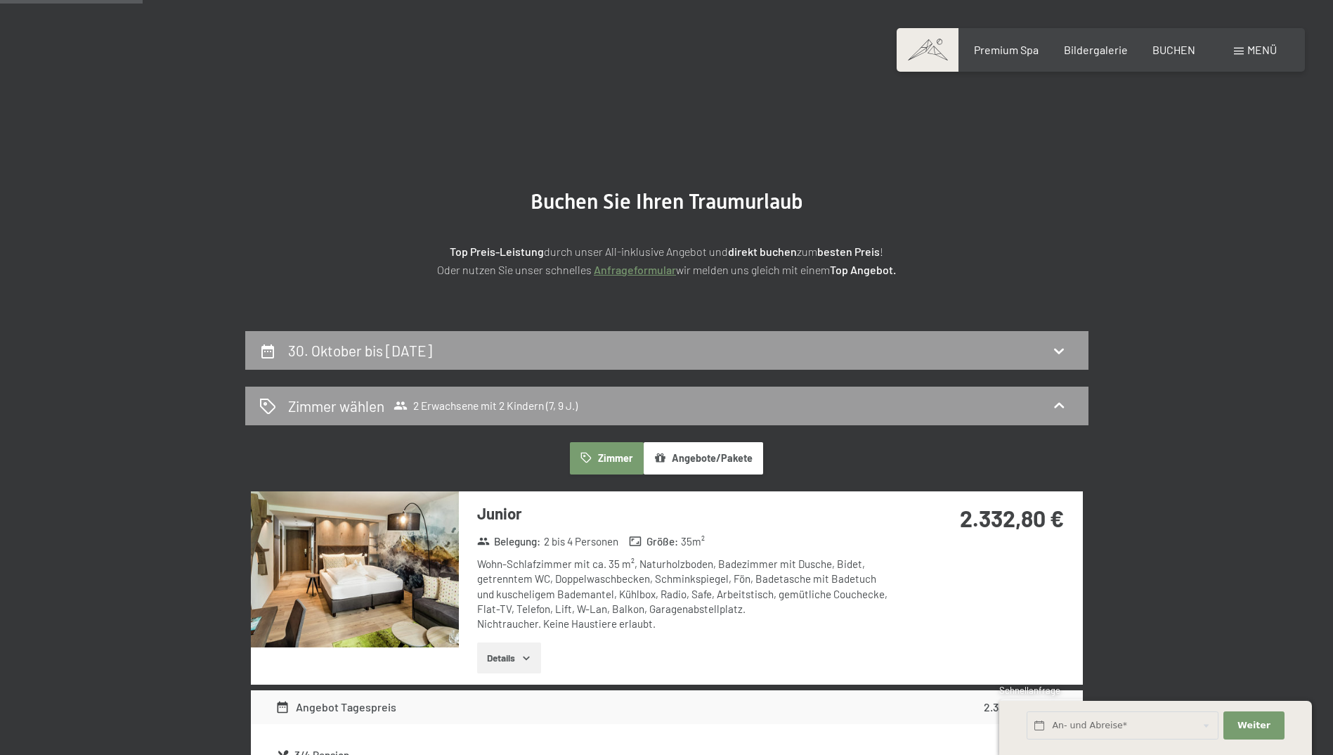
scroll to position [0, 0]
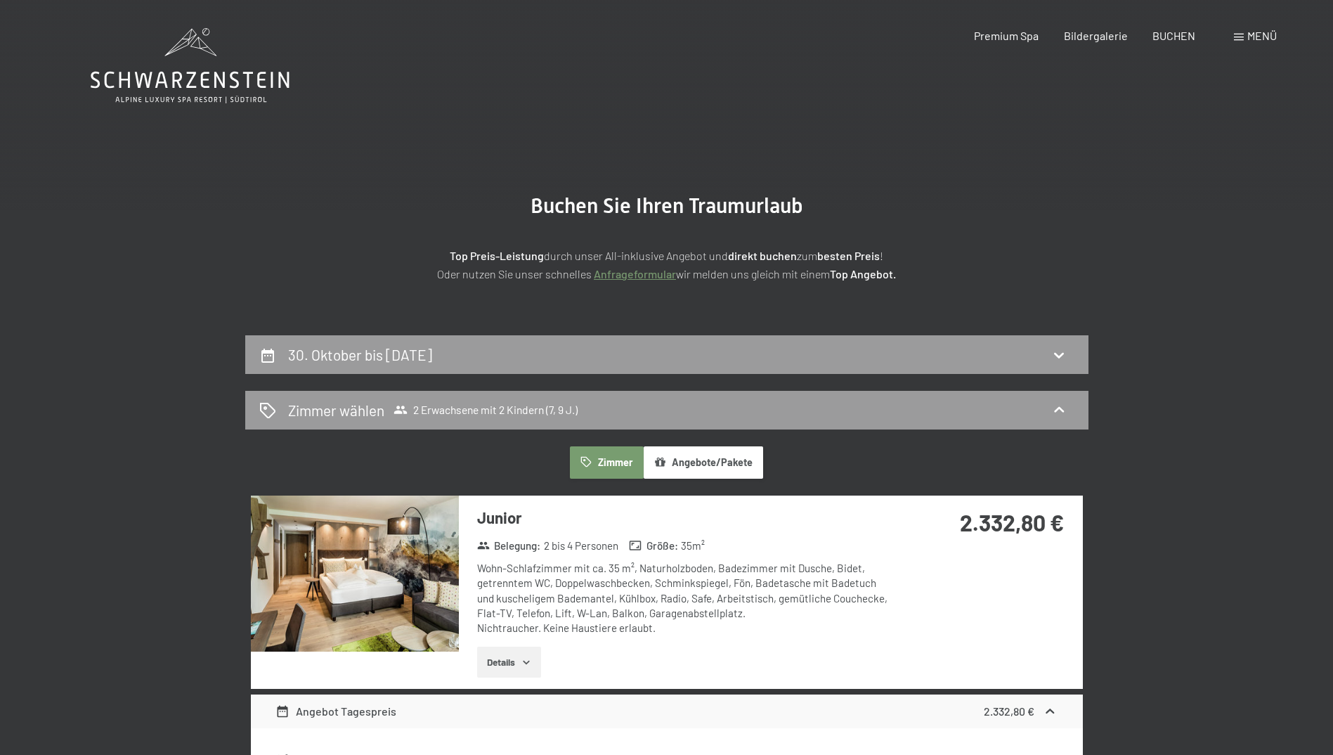
click at [414, 358] on h2 "30. Oktober bis 2. November 2025" at bounding box center [360, 355] width 144 height 18
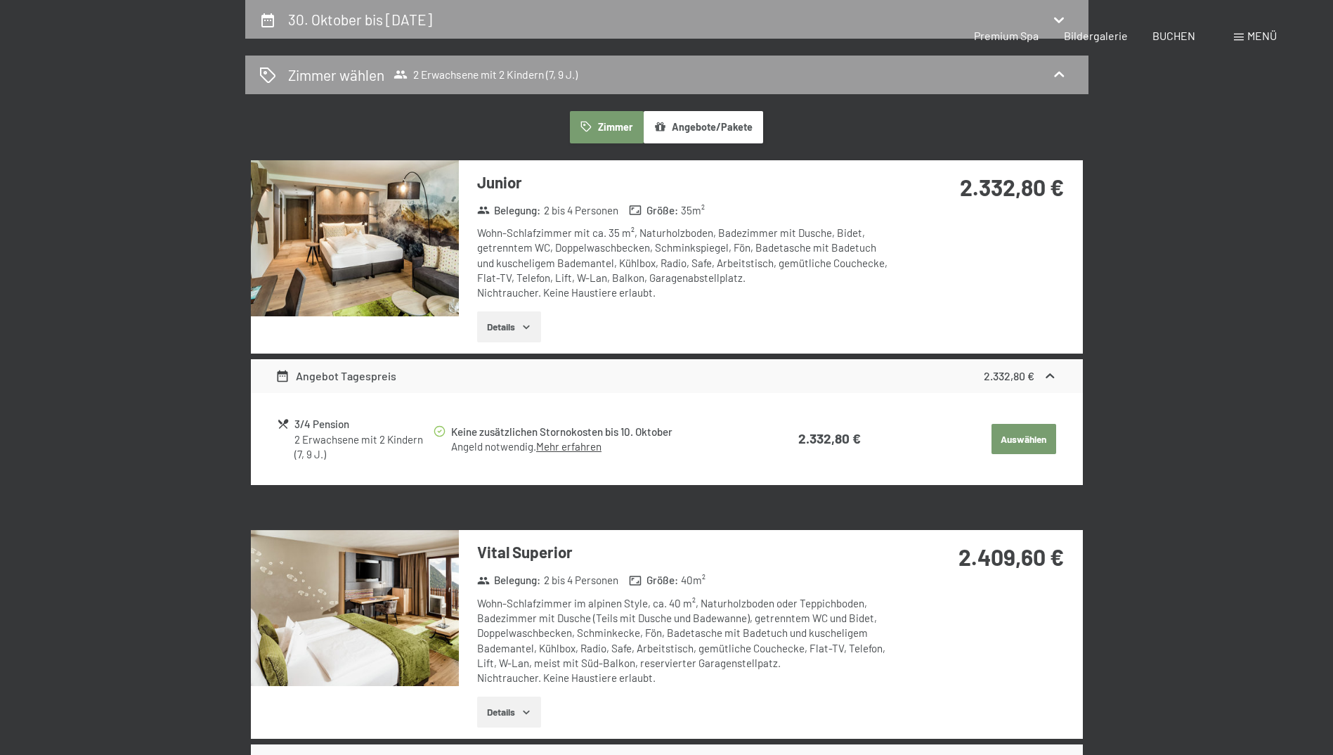
select select "7"
select select "9"
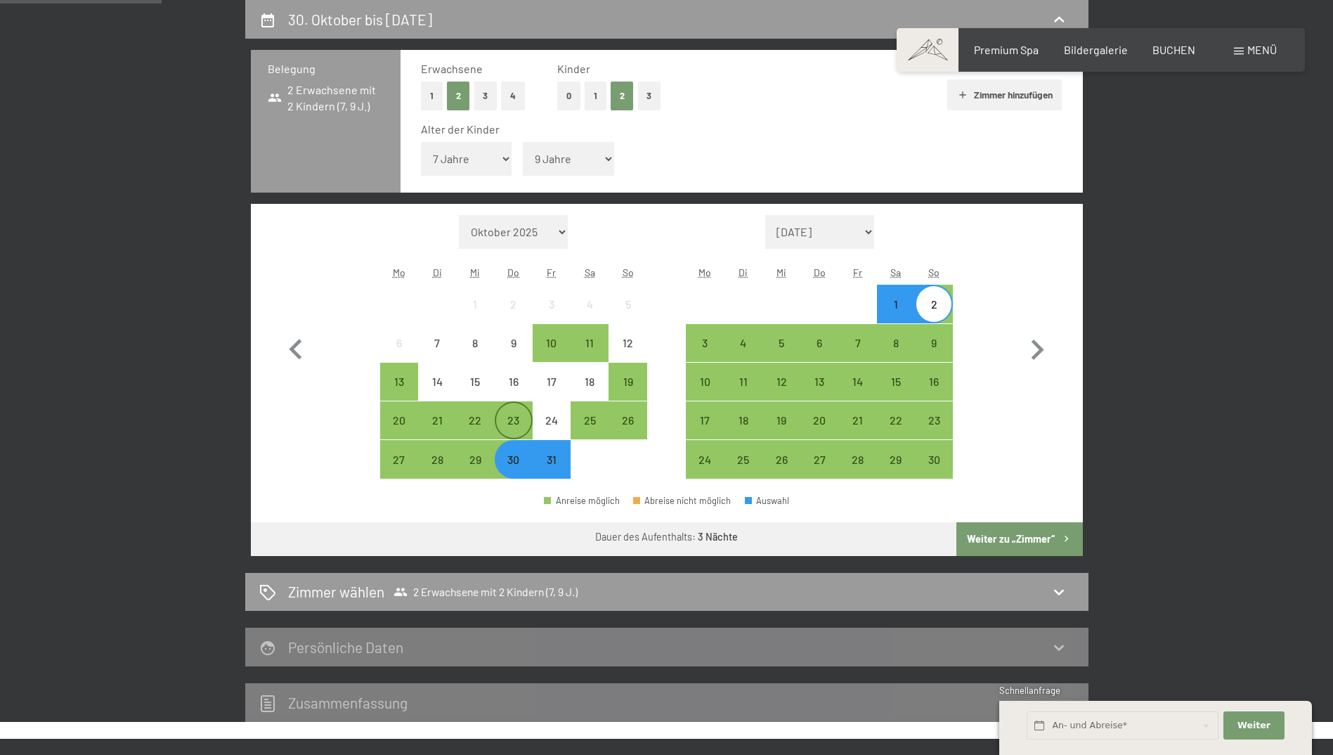
click at [512, 415] on div "23" at bounding box center [513, 432] width 35 height 35
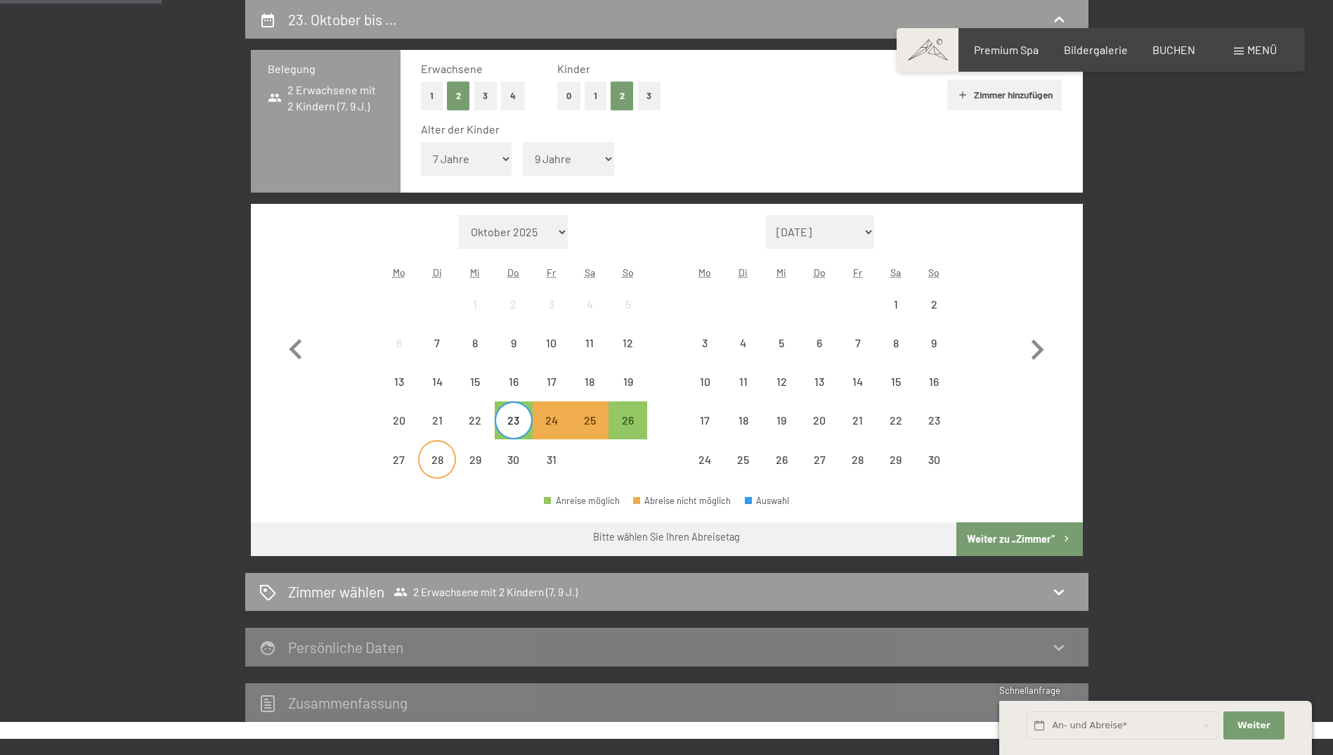
click at [439, 469] on div "28" at bounding box center [437, 471] width 35 height 35
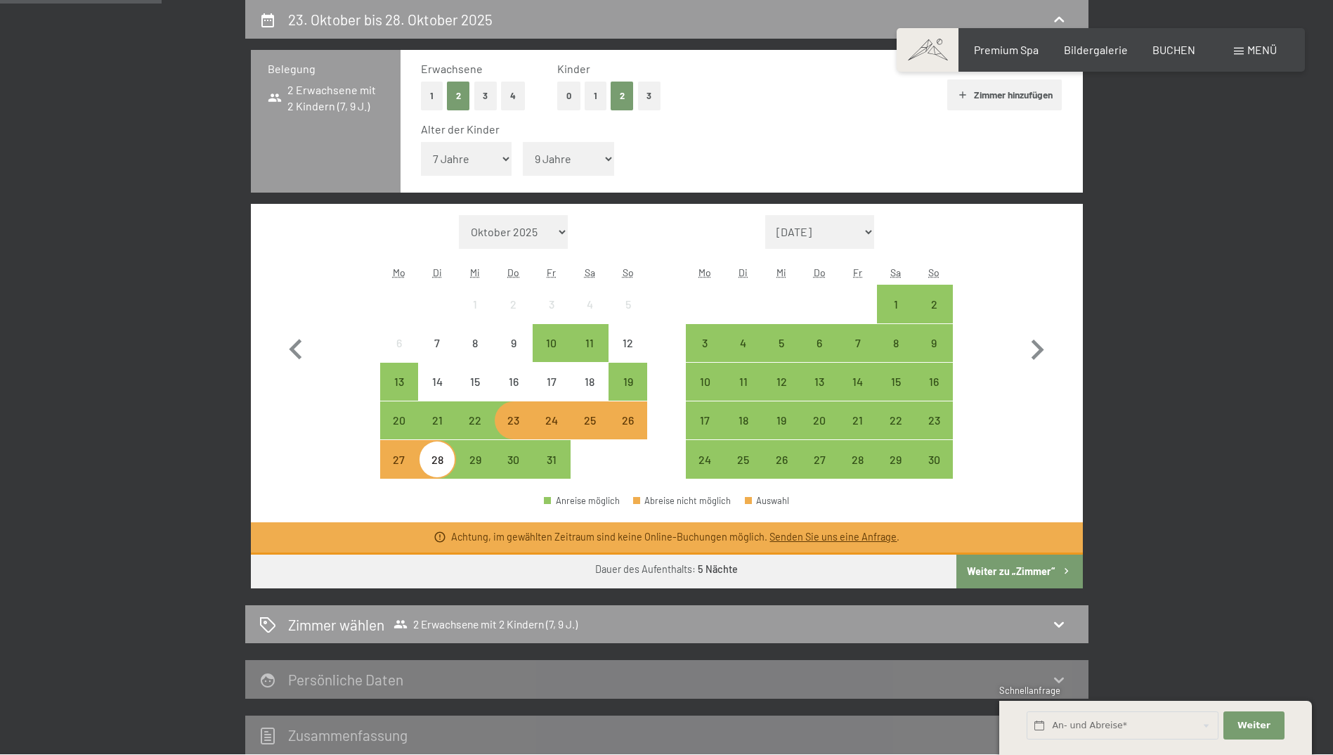
click at [442, 468] on div "28" at bounding box center [437, 471] width 35 height 35
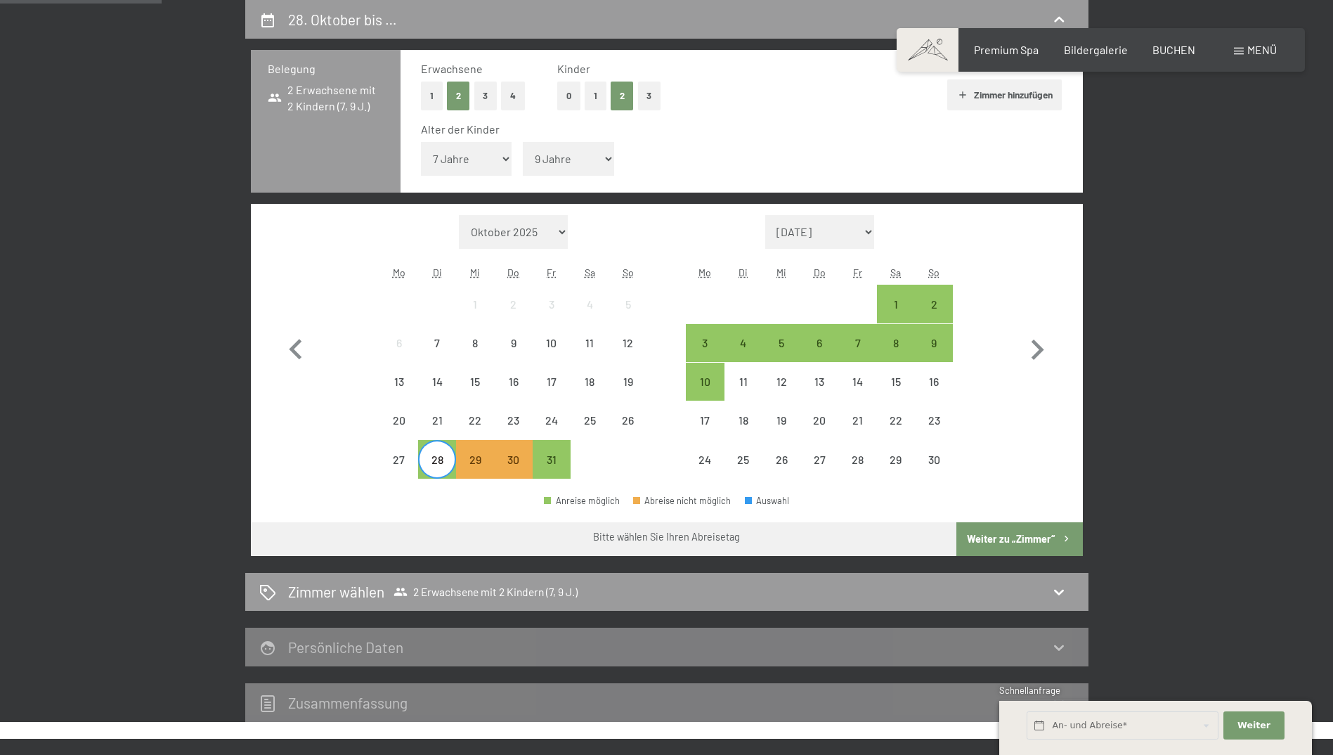
click at [442, 468] on div "28" at bounding box center [437, 471] width 35 height 35
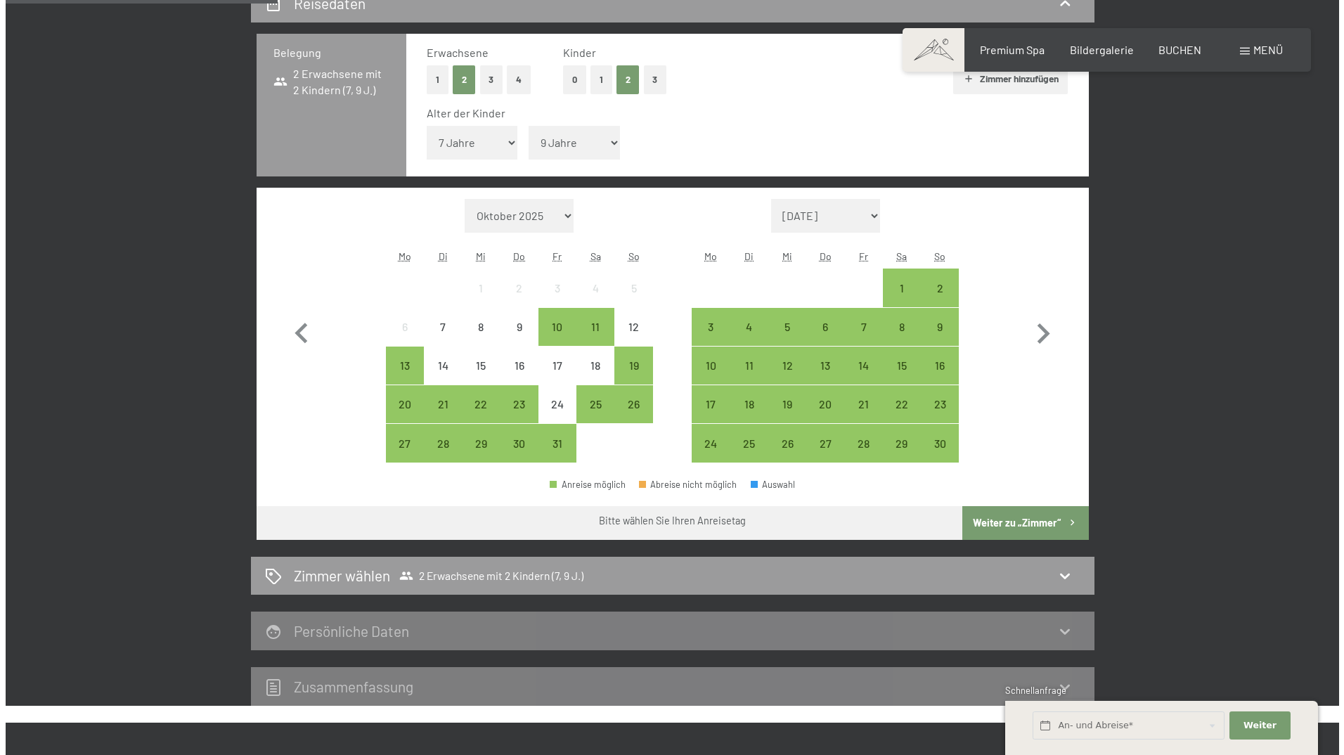
scroll to position [0, 0]
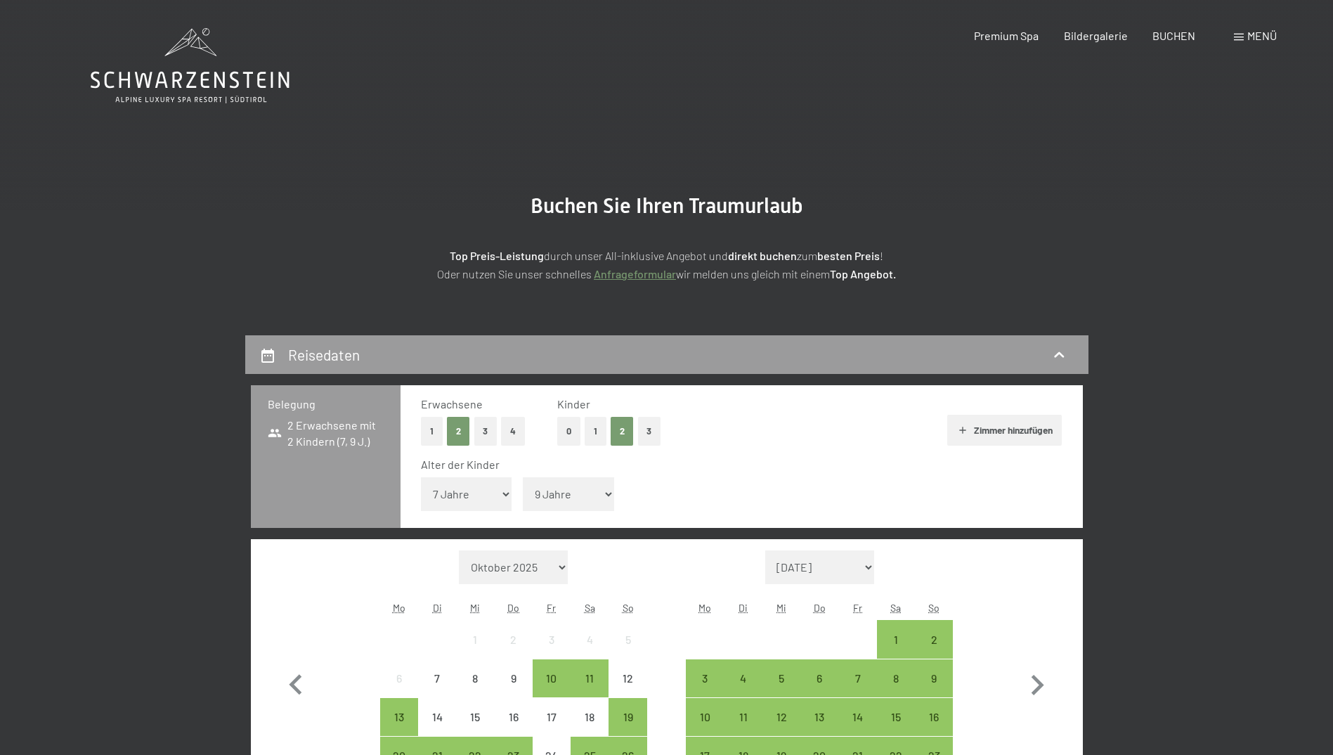
click at [1273, 37] on span "Menü" at bounding box center [1262, 35] width 30 height 13
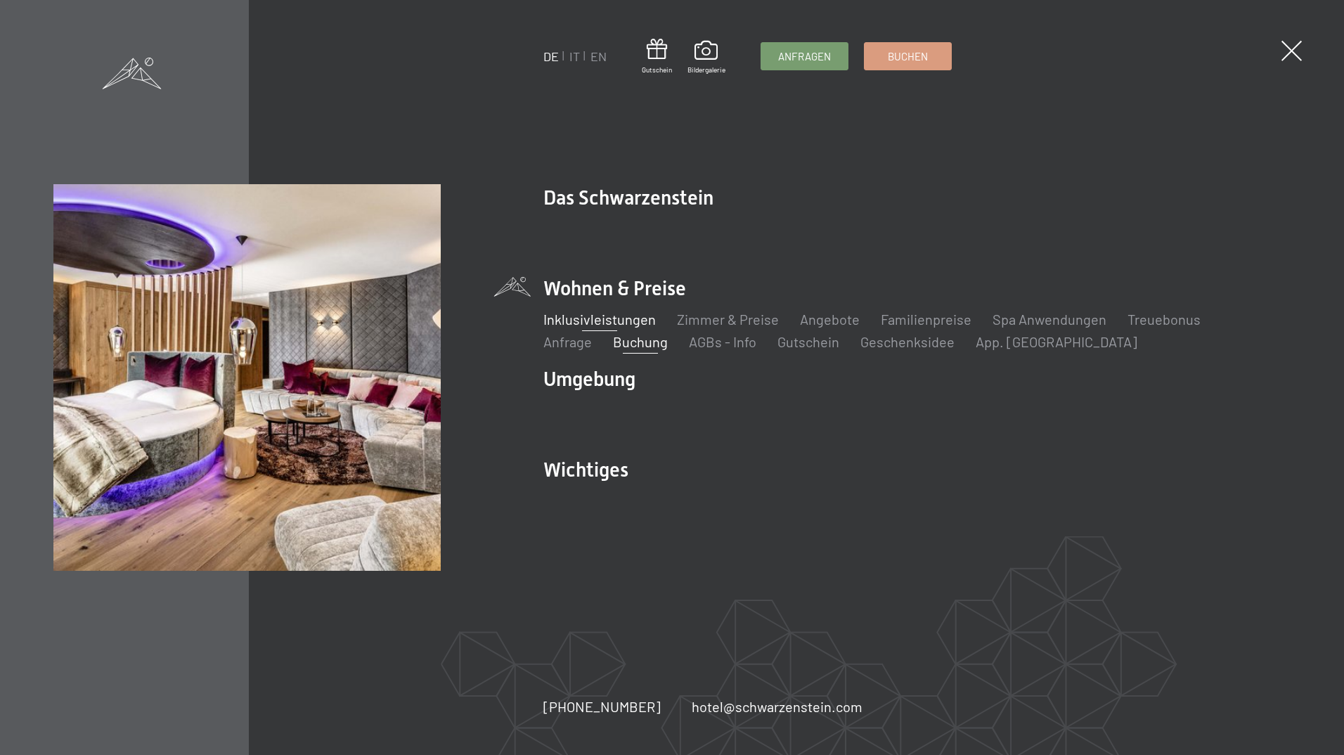
click at [624, 323] on link "Inklusivleistungen" at bounding box center [599, 319] width 112 height 17
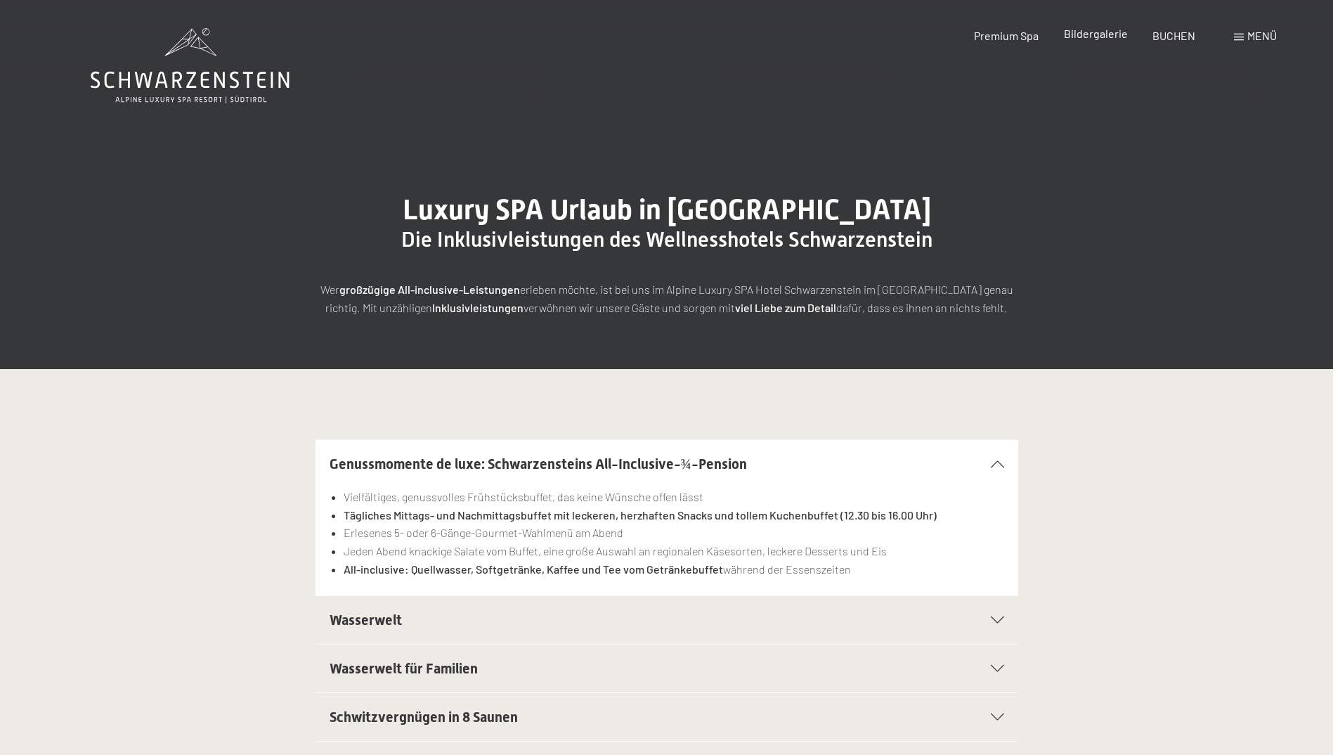
click at [1112, 36] on span "Bildergalerie" at bounding box center [1096, 33] width 64 height 13
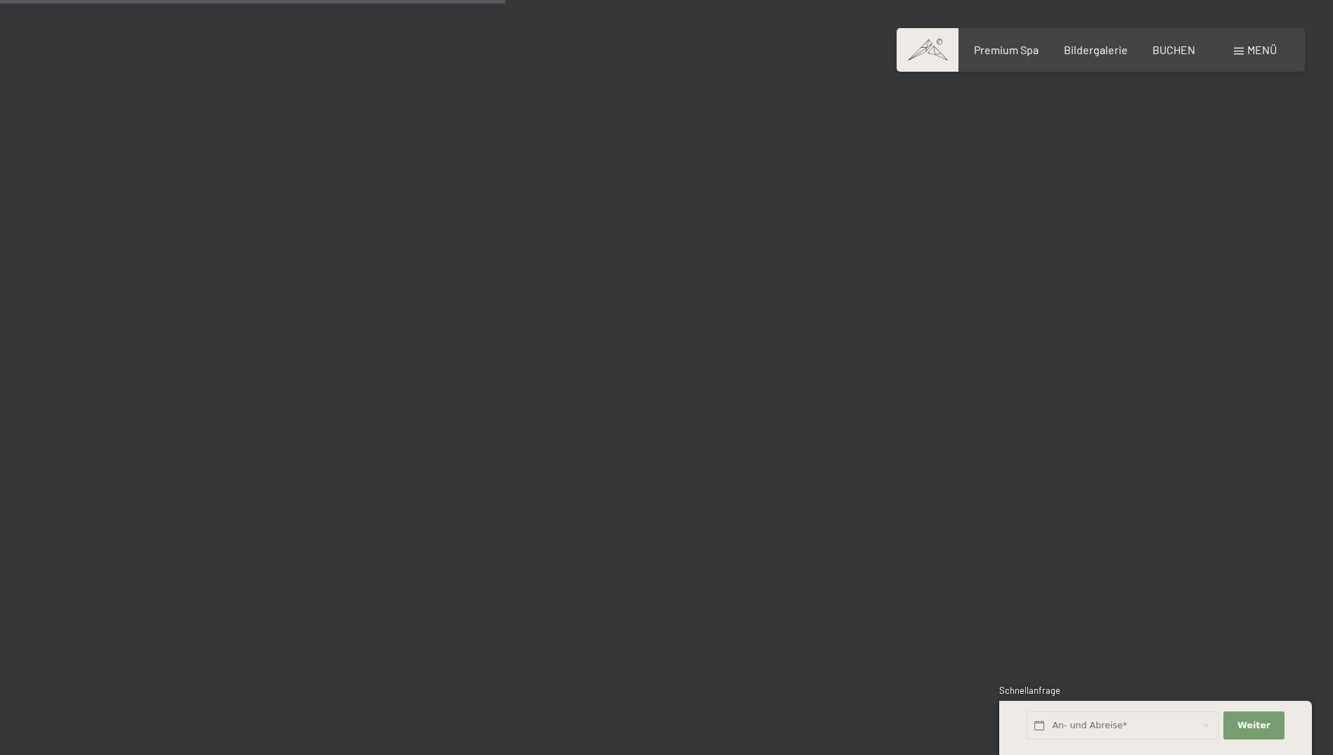
scroll to position [6957, 0]
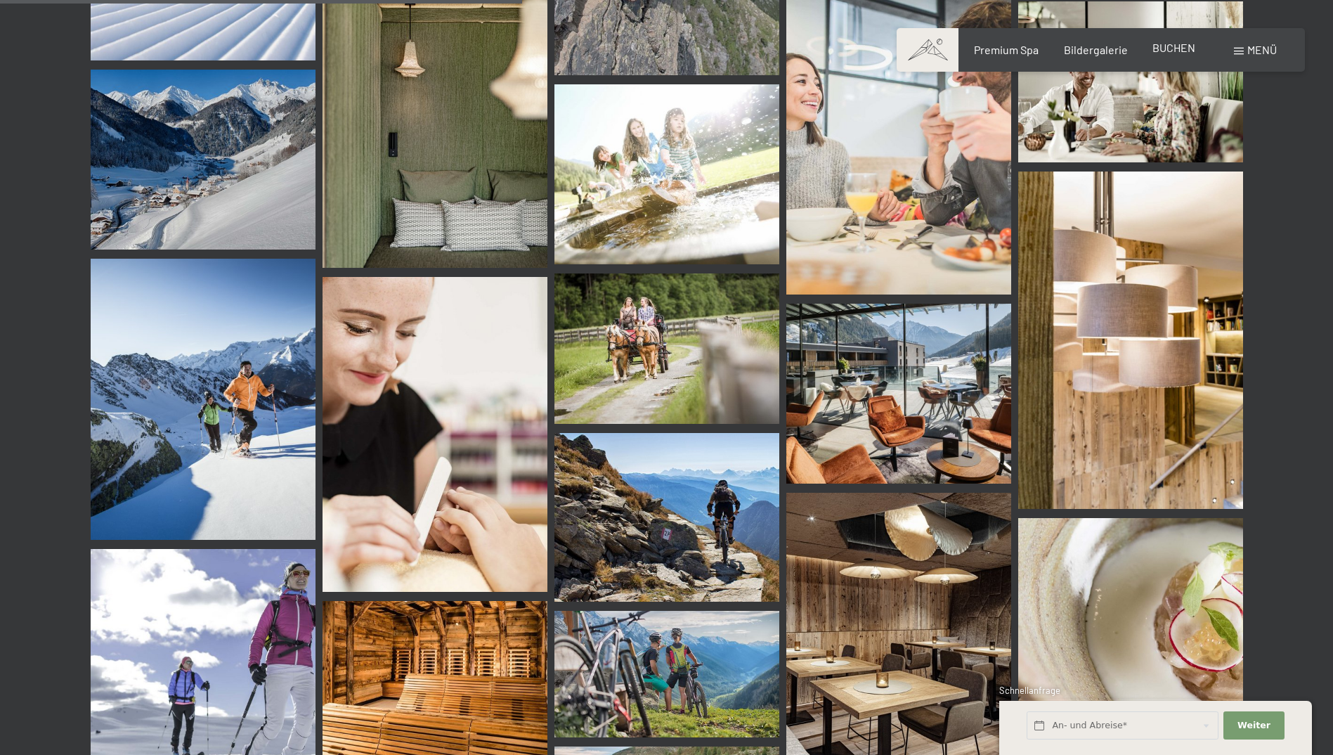
click at [1181, 55] on div "BUCHEN" at bounding box center [1173, 47] width 43 height 15
click at [1173, 43] on span "BUCHEN" at bounding box center [1173, 47] width 43 height 13
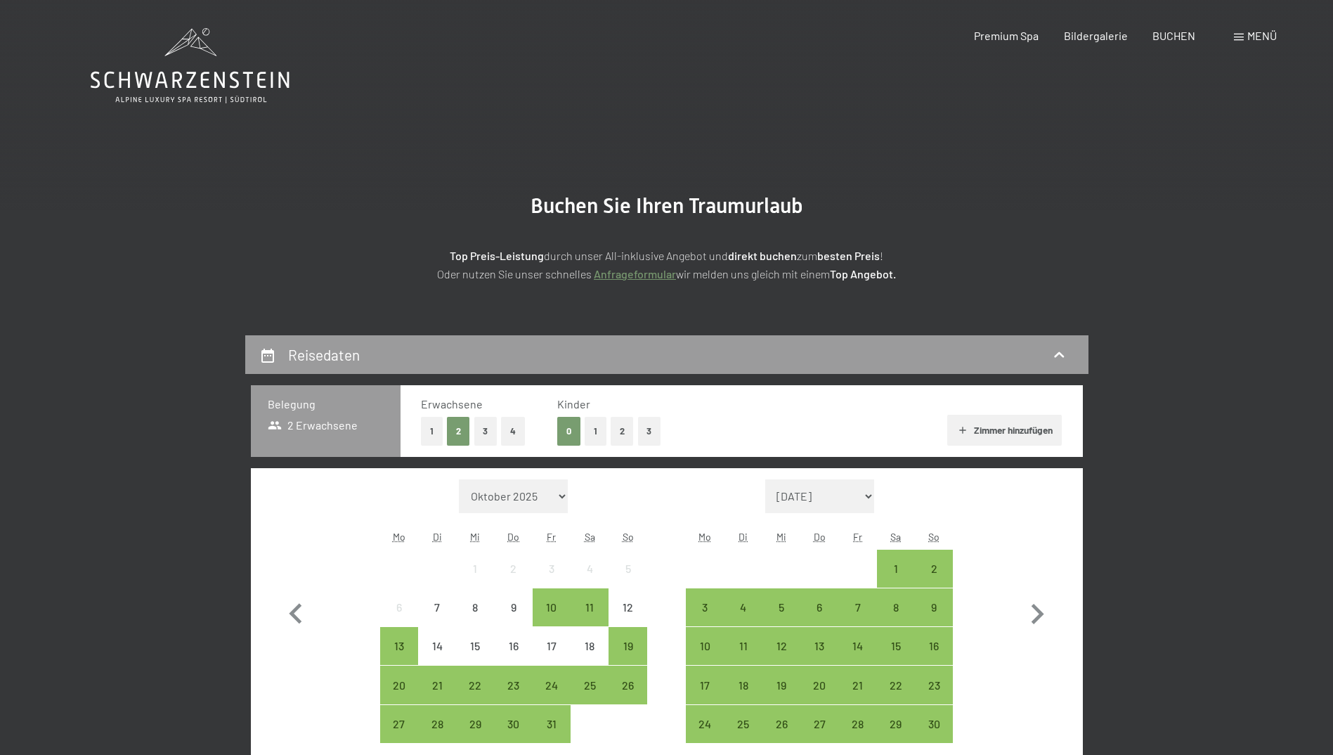
click at [646, 275] on link "Anfrageformular" at bounding box center [635, 273] width 82 height 13
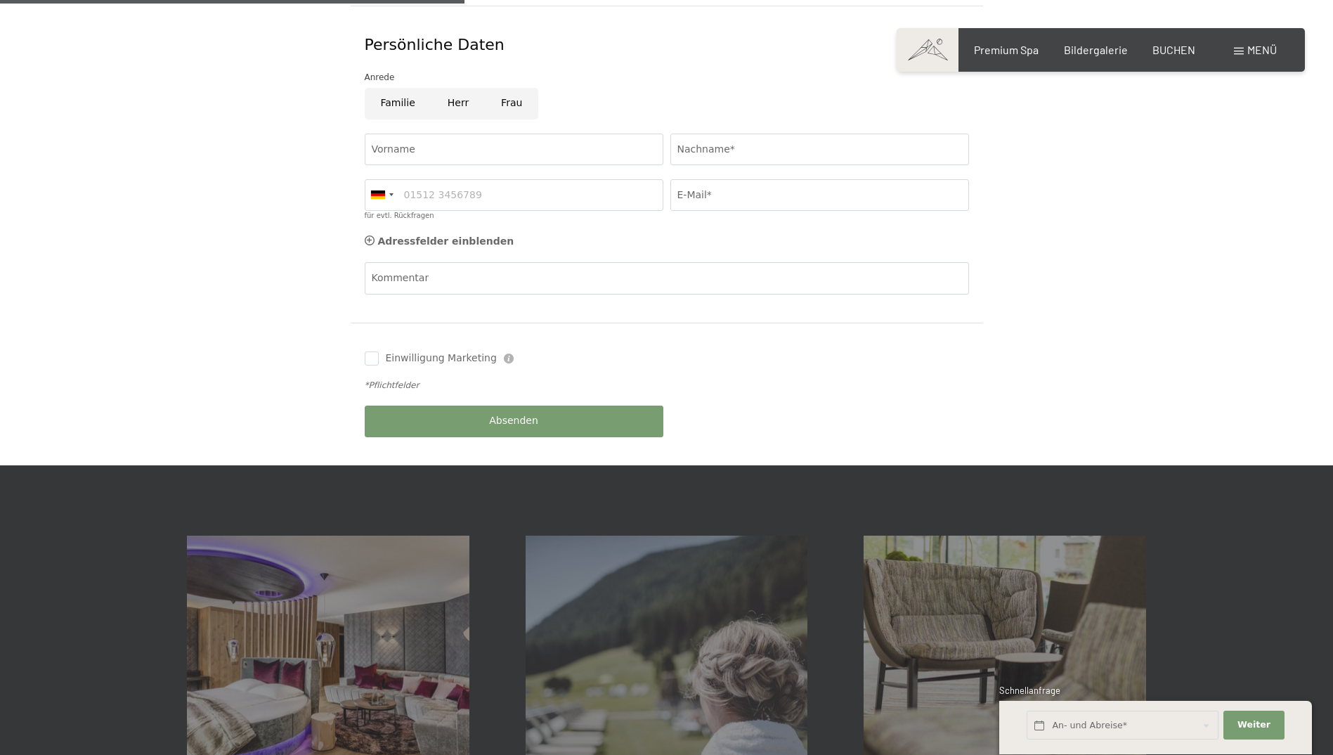
scroll to position [211, 0]
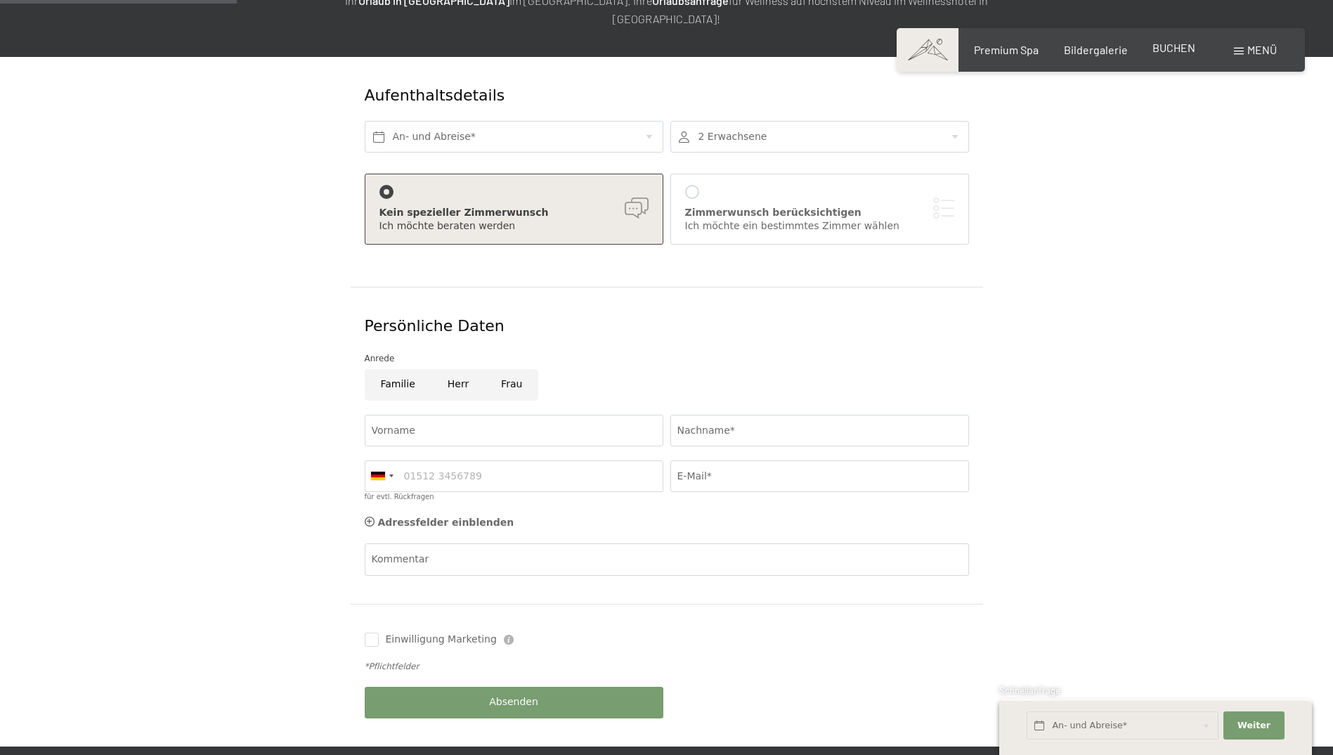
click at [1162, 49] on span "BUCHEN" at bounding box center [1173, 47] width 43 height 13
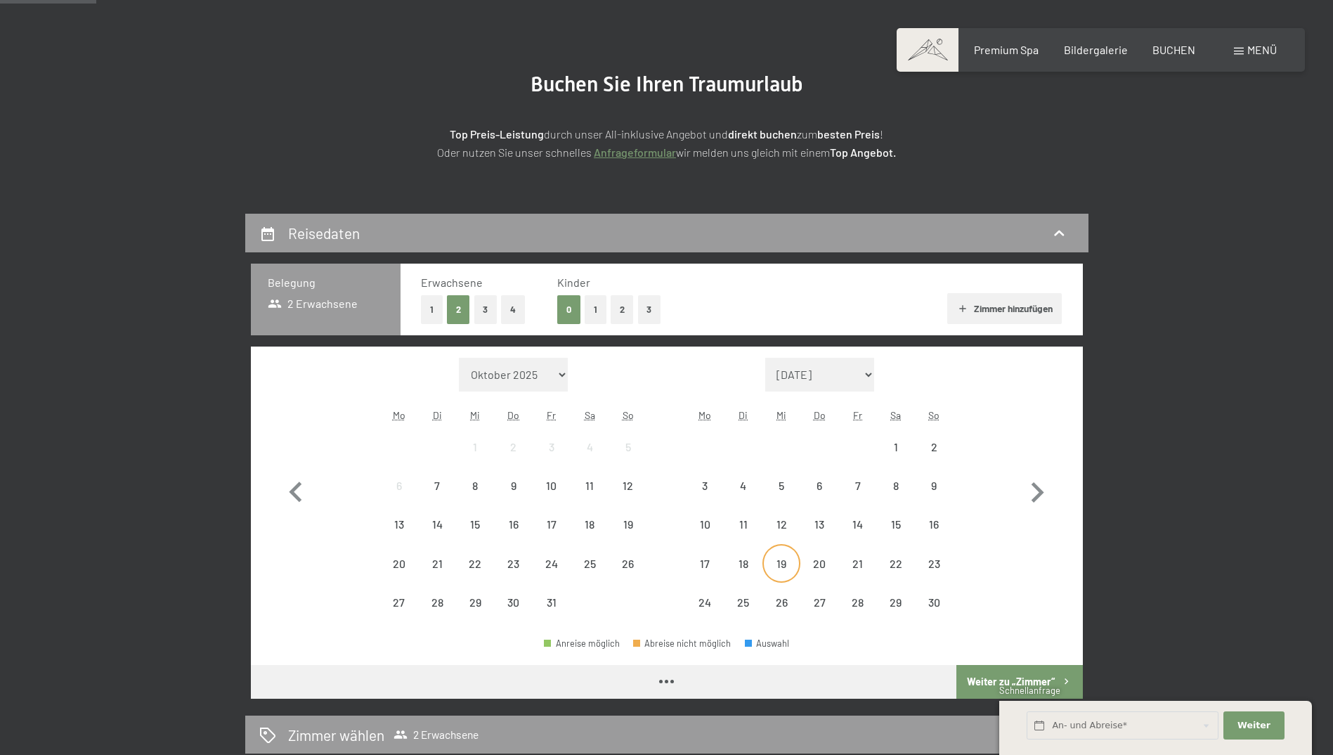
scroll to position [351, 0]
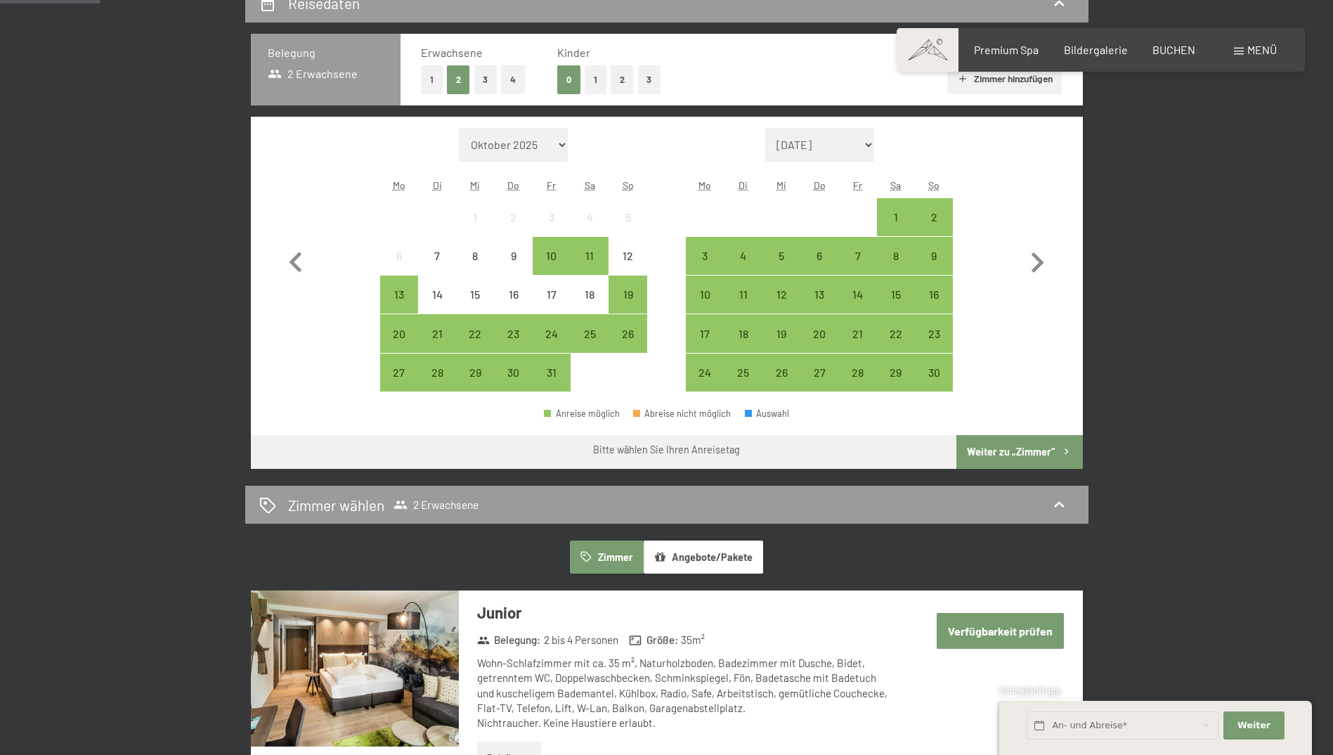
click at [623, 83] on button "2" at bounding box center [622, 79] width 23 height 29
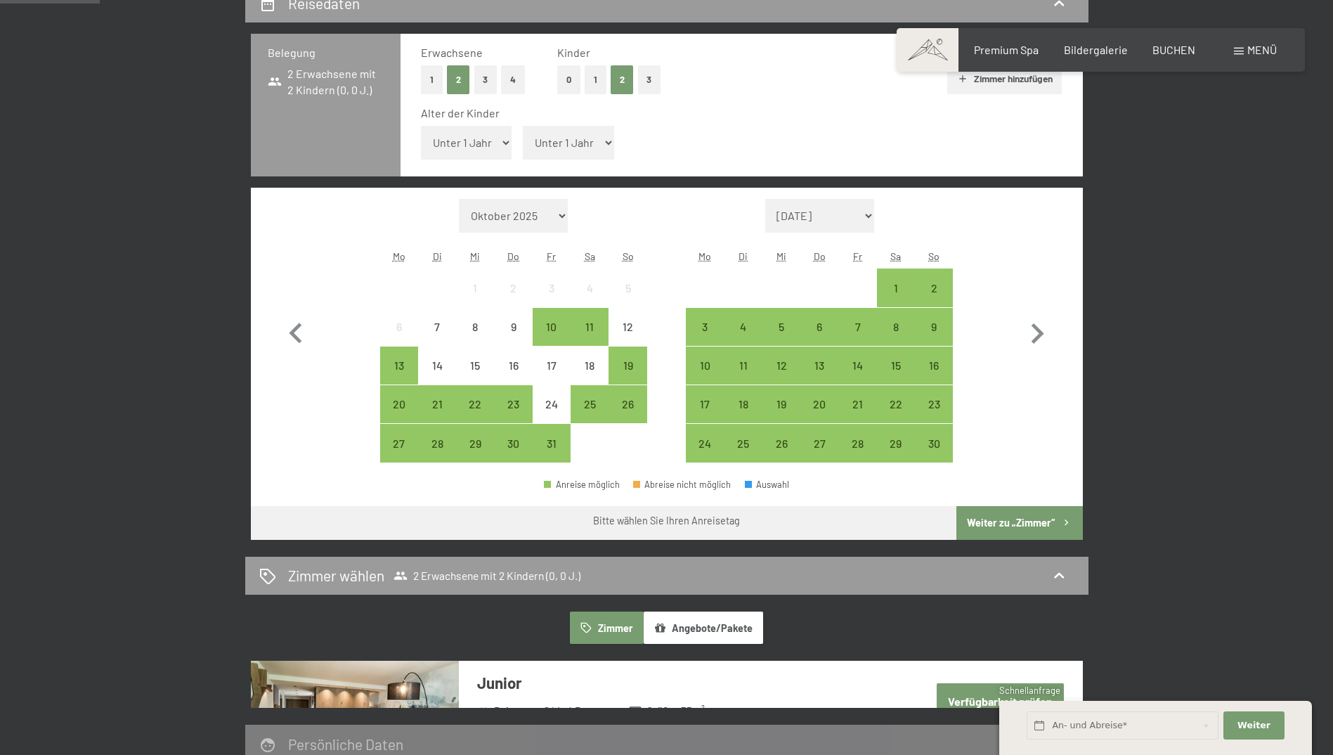
click at [495, 145] on select "Unter 1 Jahr 1 Jahr 2 Jahre 3 Jahre 4 Jahre 5 Jahre 6 Jahre 7 Jahre 8 Jahre 9 J…" at bounding box center [466, 143] width 91 height 34
select select "7"
click at [421, 126] on select "Unter 1 Jahr 1 Jahr 2 Jahre 3 Jahre 4 Jahre 5 Jahre 6 Jahre 7 Jahre 8 Jahre 9 J…" at bounding box center [466, 143] width 91 height 34
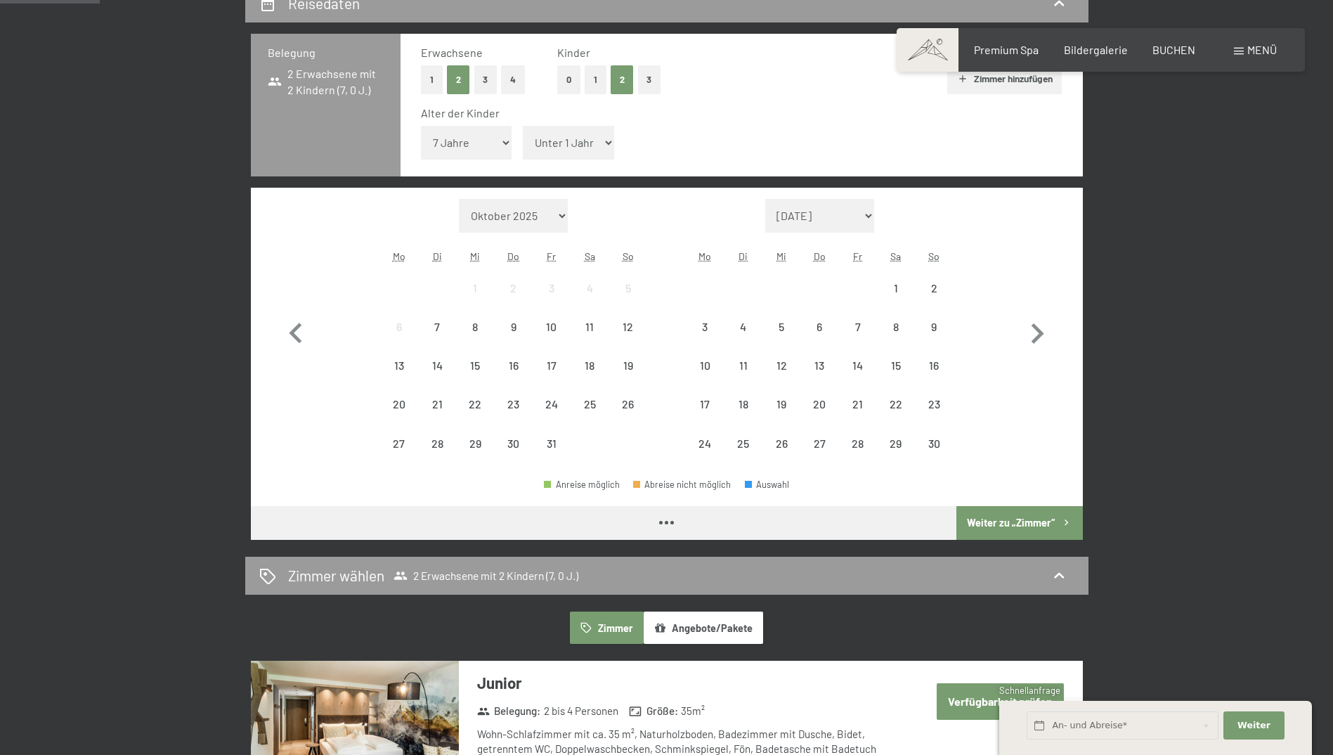
click at [598, 141] on select "Unter 1 Jahr 1 Jahr 2 Jahre 3 Jahre 4 Jahre 5 Jahre 6 Jahre 7 Jahre 8 Jahre 9 J…" at bounding box center [568, 143] width 91 height 34
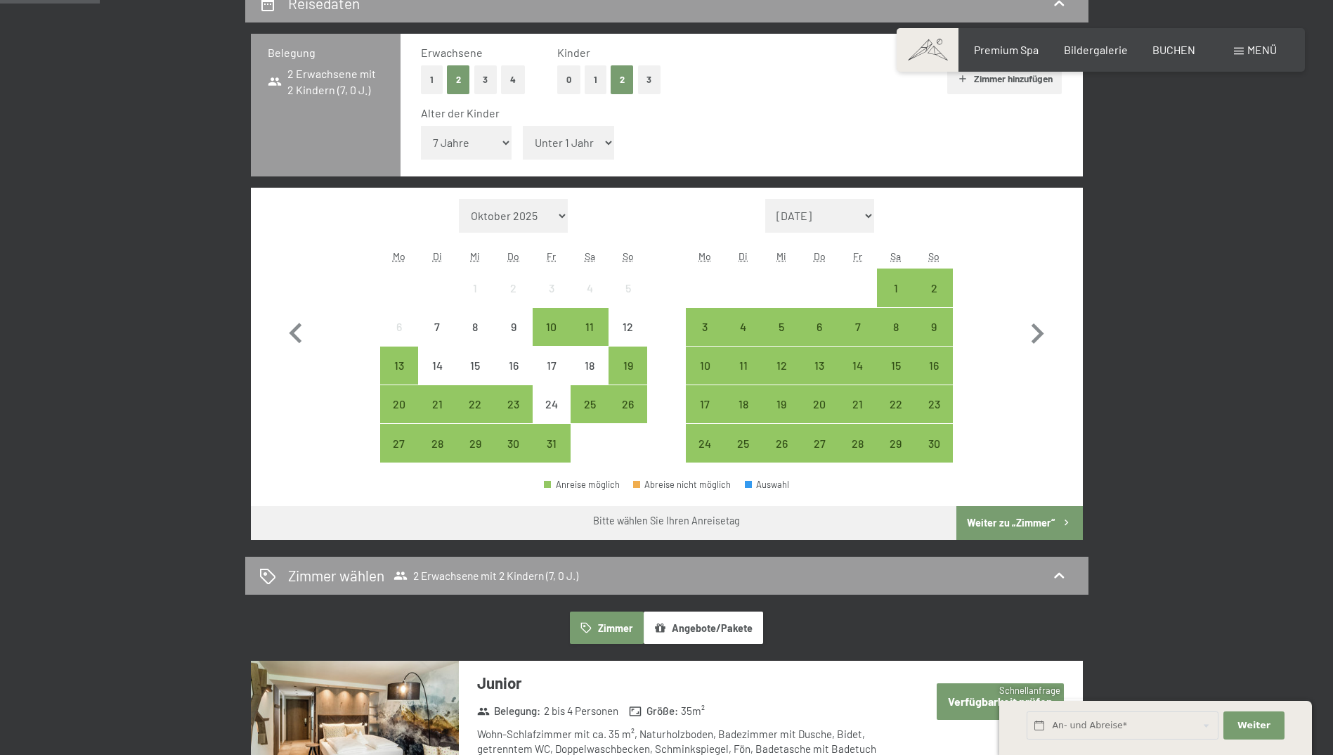
select select "9"
click at [523, 126] on select "Unter 1 Jahr 1 Jahr 2 Jahre 3 Jahre 4 Jahre 5 Jahre 6 Jahre 7 Jahre 8 Jahre 9 J…" at bounding box center [568, 143] width 91 height 34
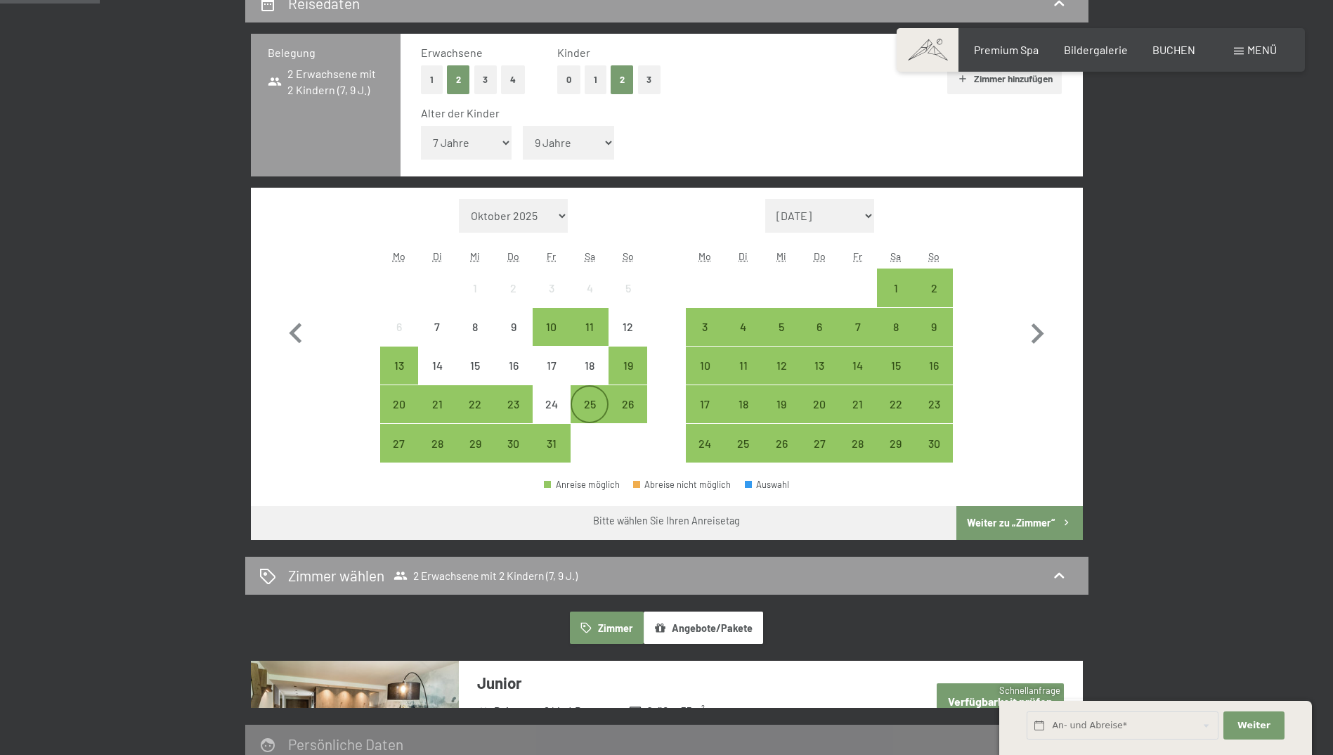
click at [587, 407] on div "25" at bounding box center [589, 415] width 35 height 35
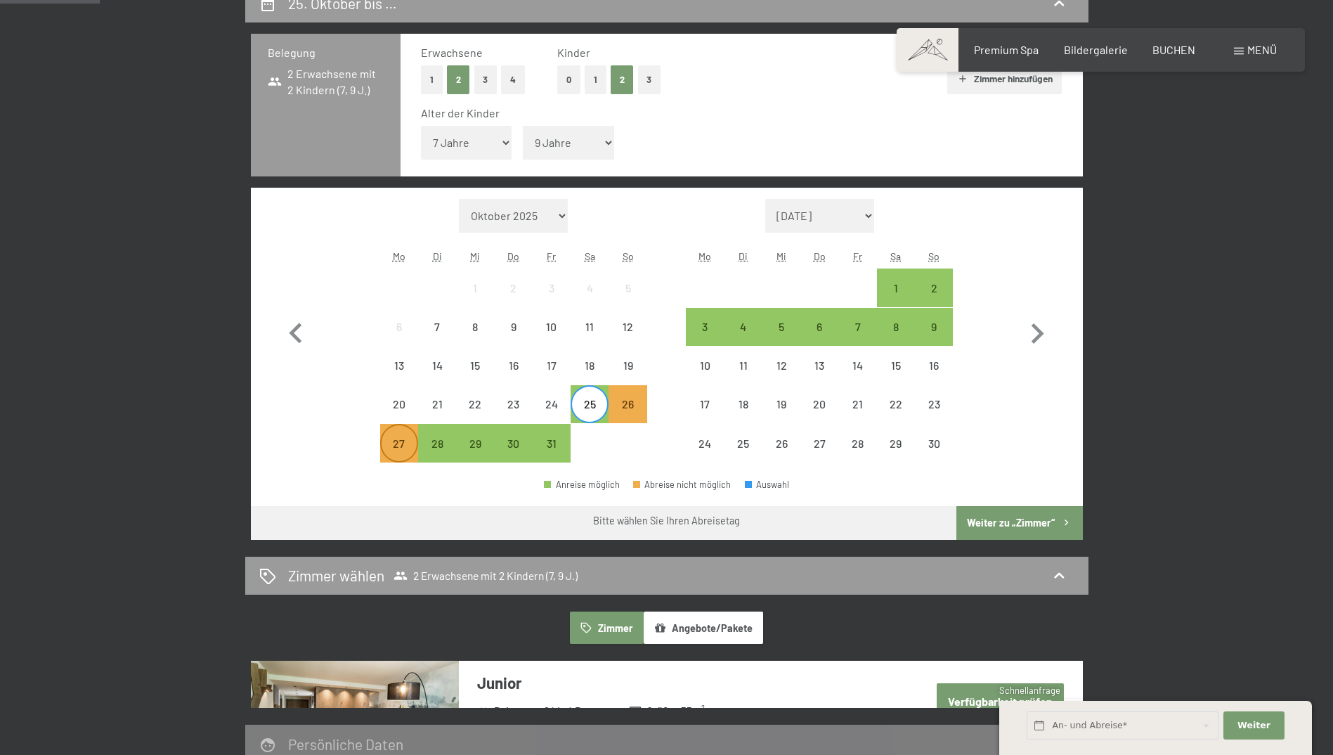
click at [397, 440] on div "27" at bounding box center [399, 455] width 35 height 35
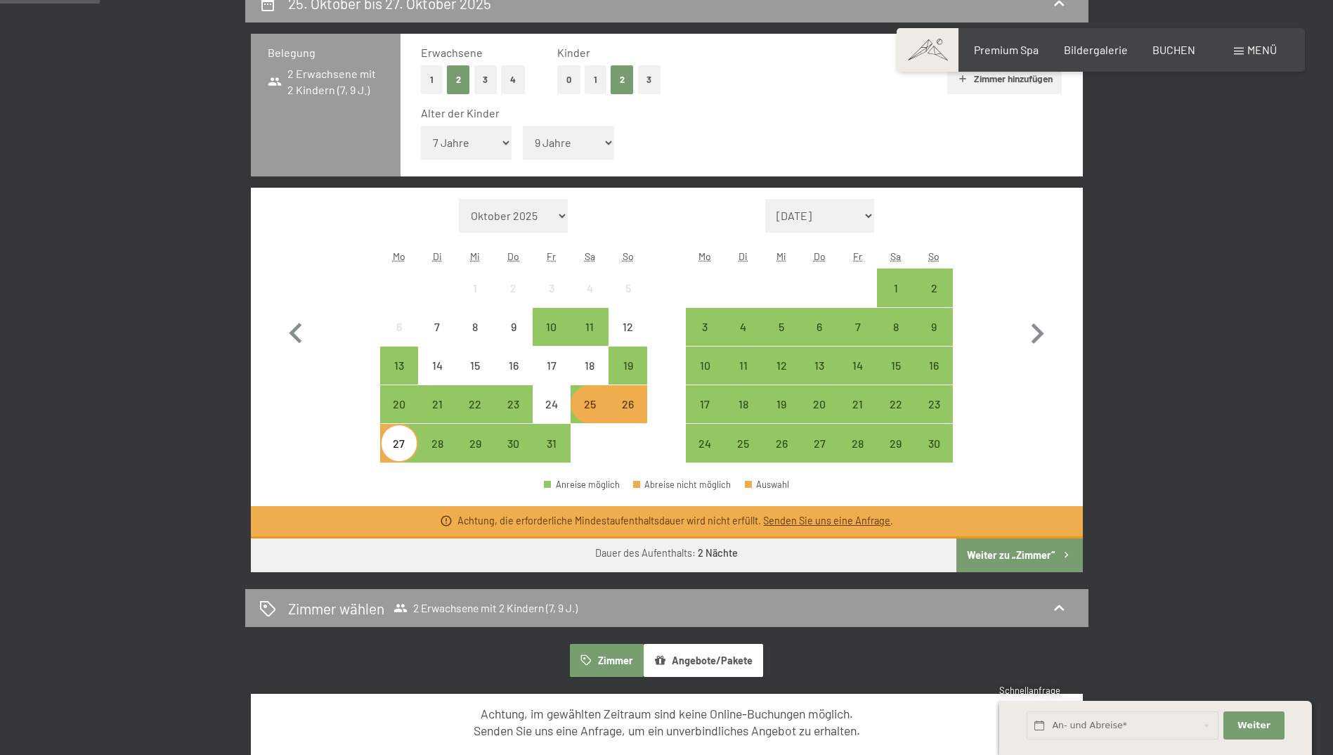
click at [590, 405] on div "25" at bounding box center [589, 415] width 35 height 35
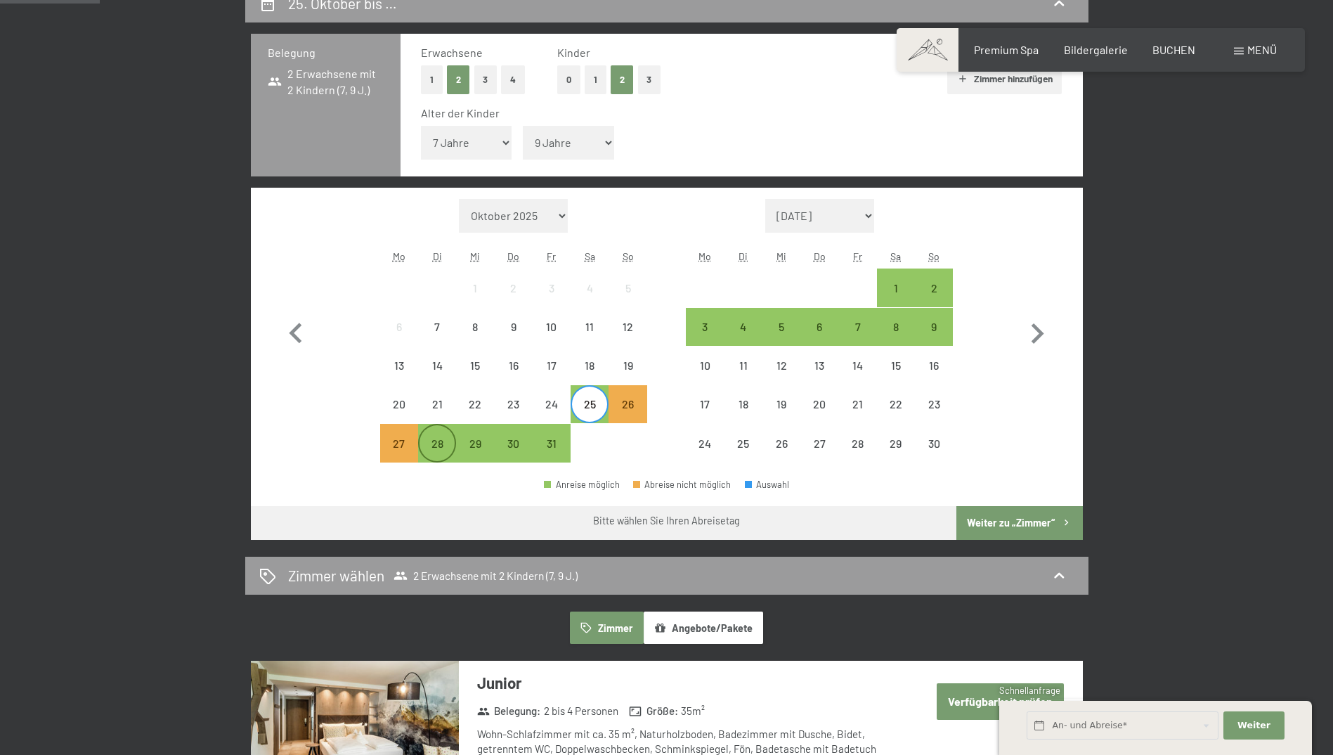
click at [438, 440] on div "28" at bounding box center [437, 455] width 35 height 35
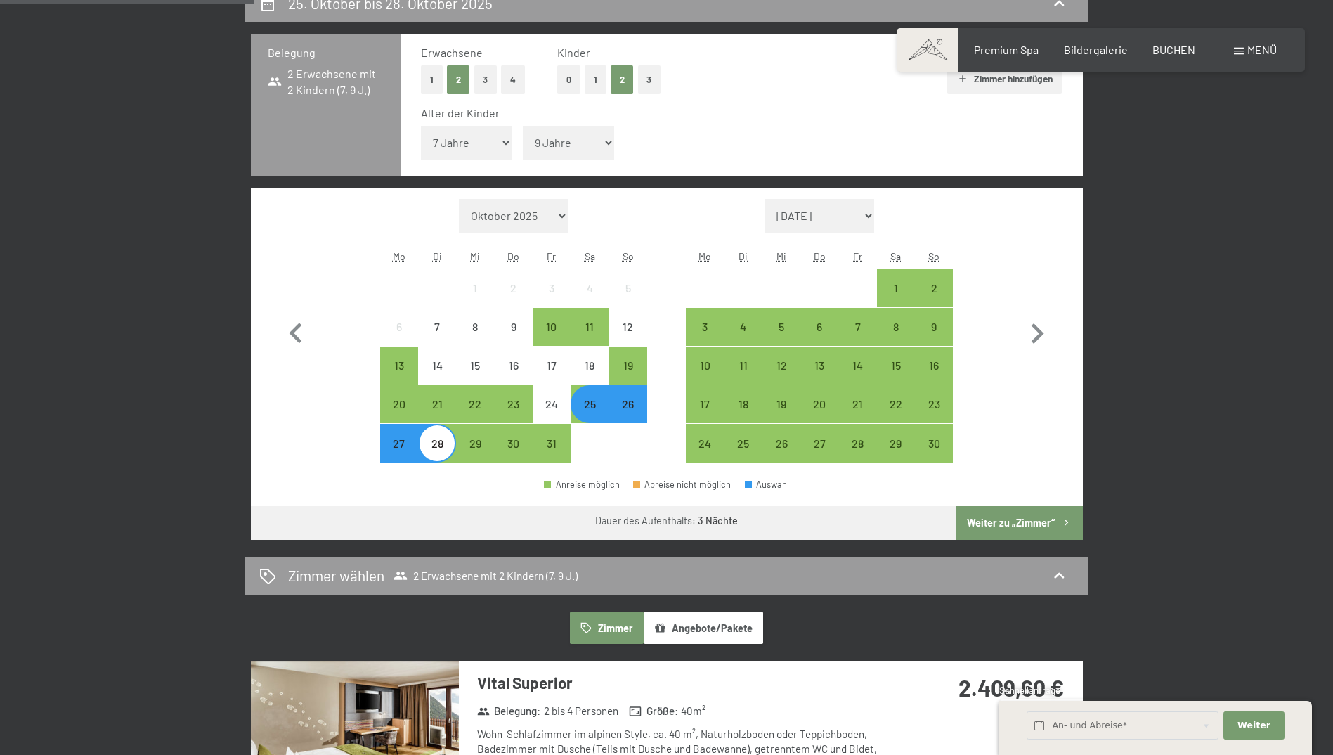
click at [588, 405] on div "25" at bounding box center [589, 415] width 35 height 35
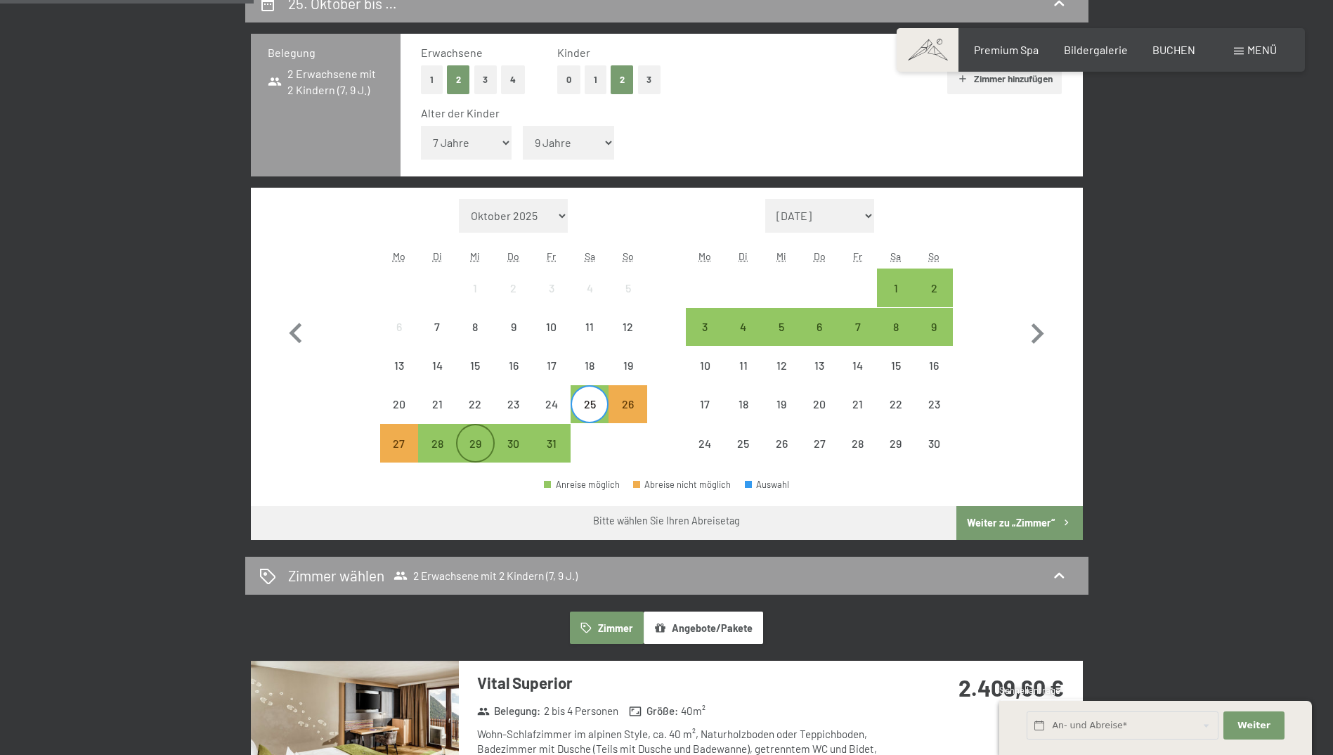
click at [475, 444] on div "29" at bounding box center [474, 455] width 35 height 35
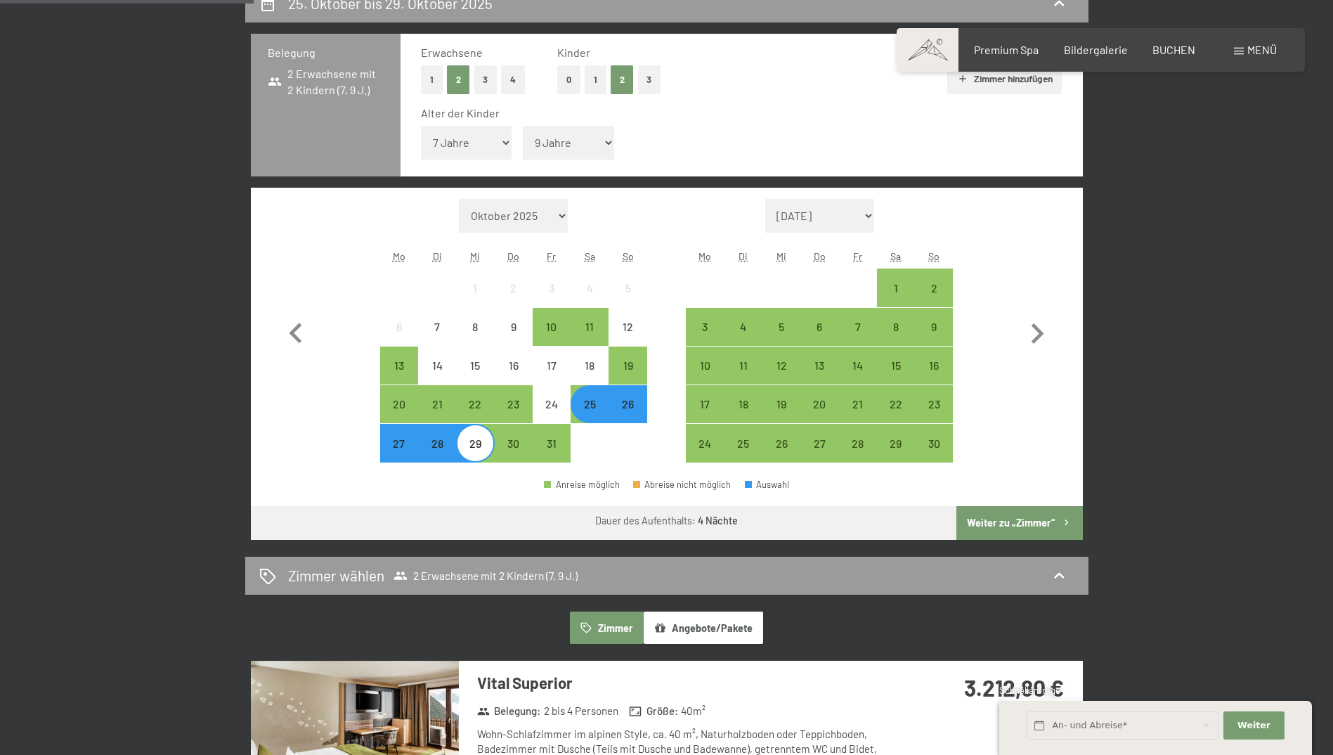
click at [588, 396] on div "25" at bounding box center [589, 403] width 35 height 35
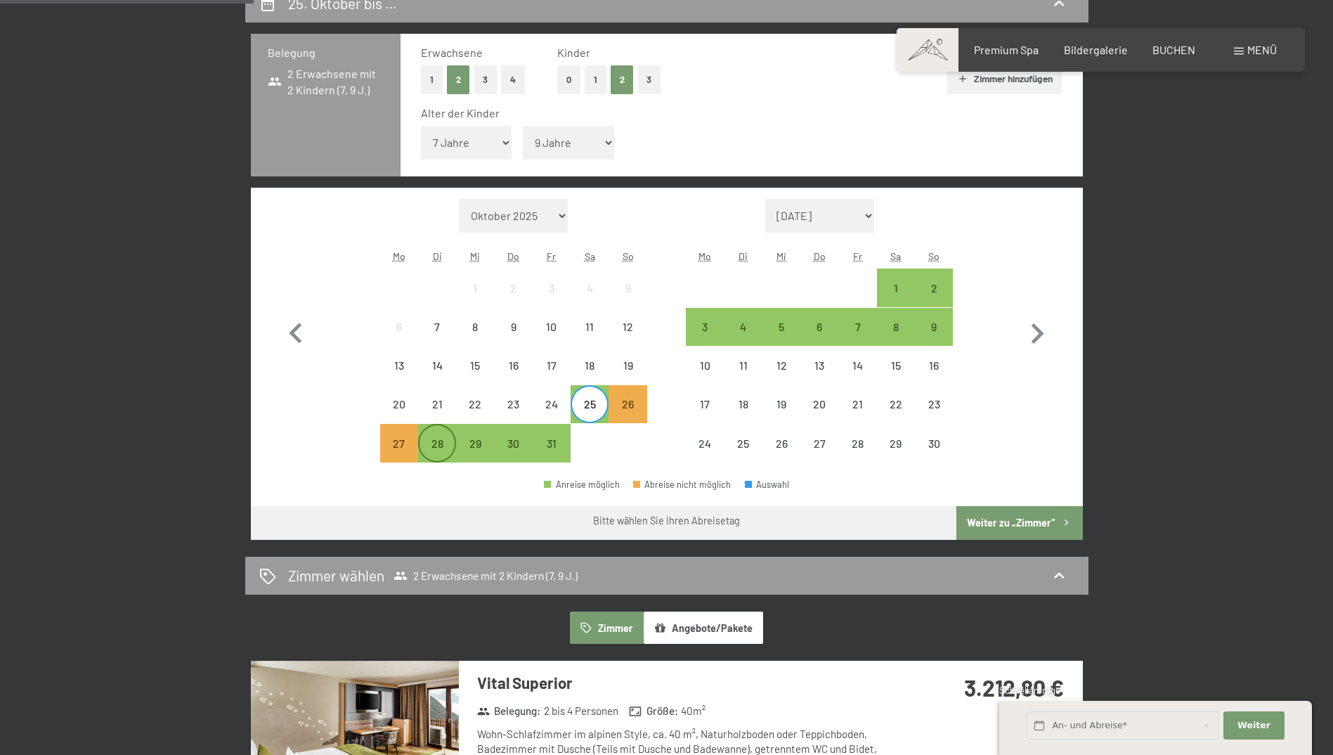
click at [440, 443] on div "28" at bounding box center [437, 455] width 35 height 35
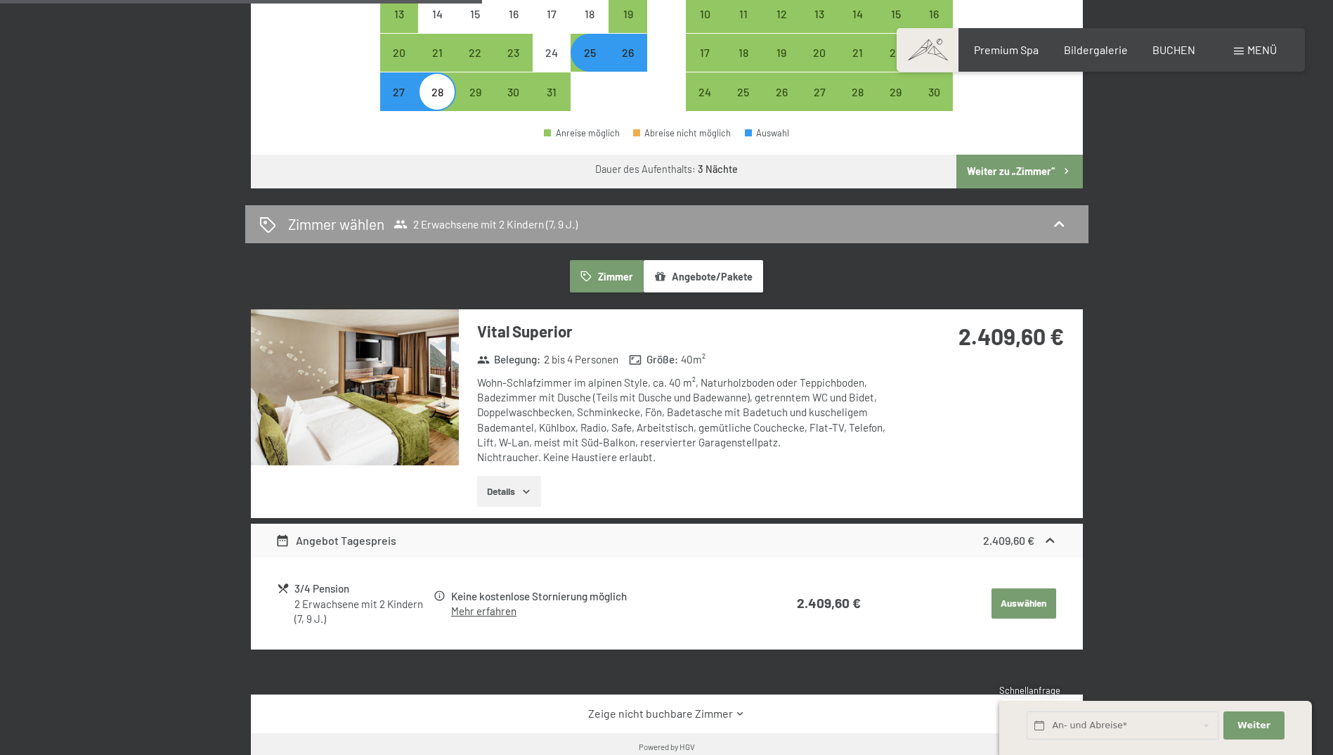
scroll to position [562, 0]
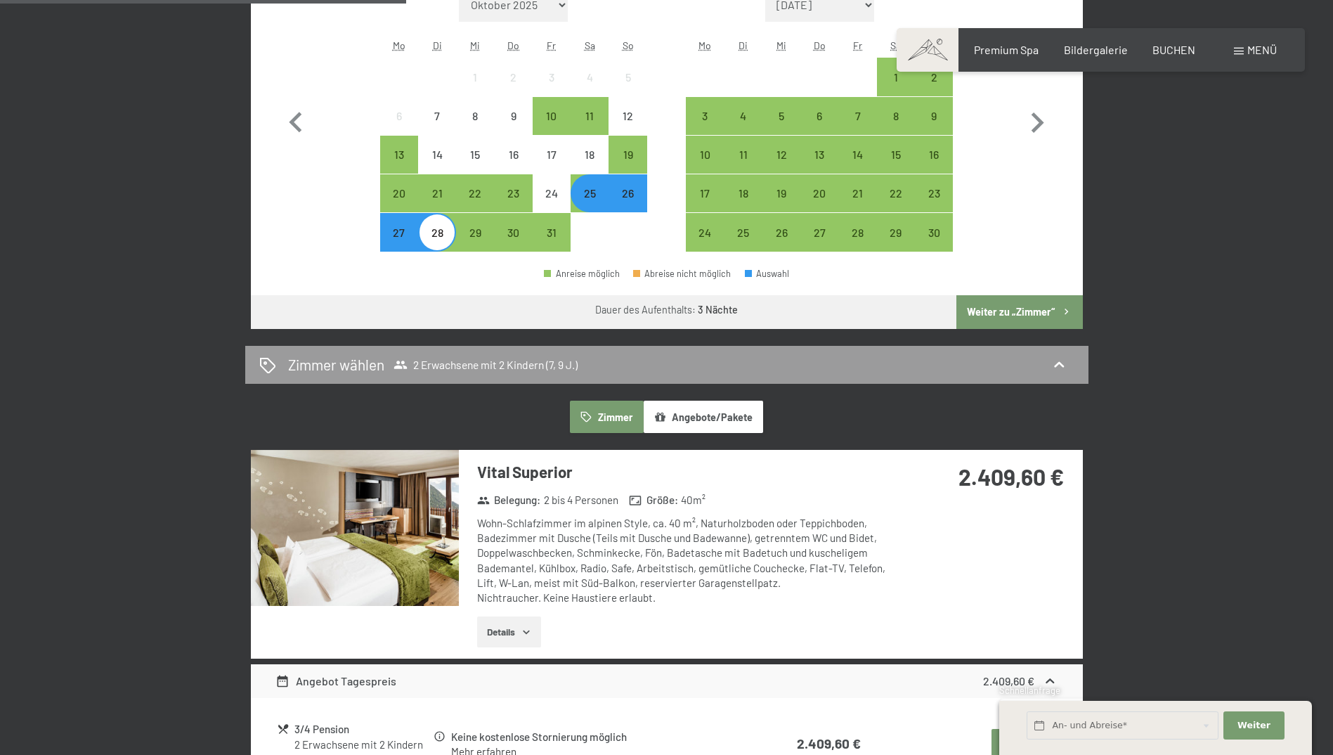
click at [591, 195] on div "25" at bounding box center [589, 205] width 35 height 35
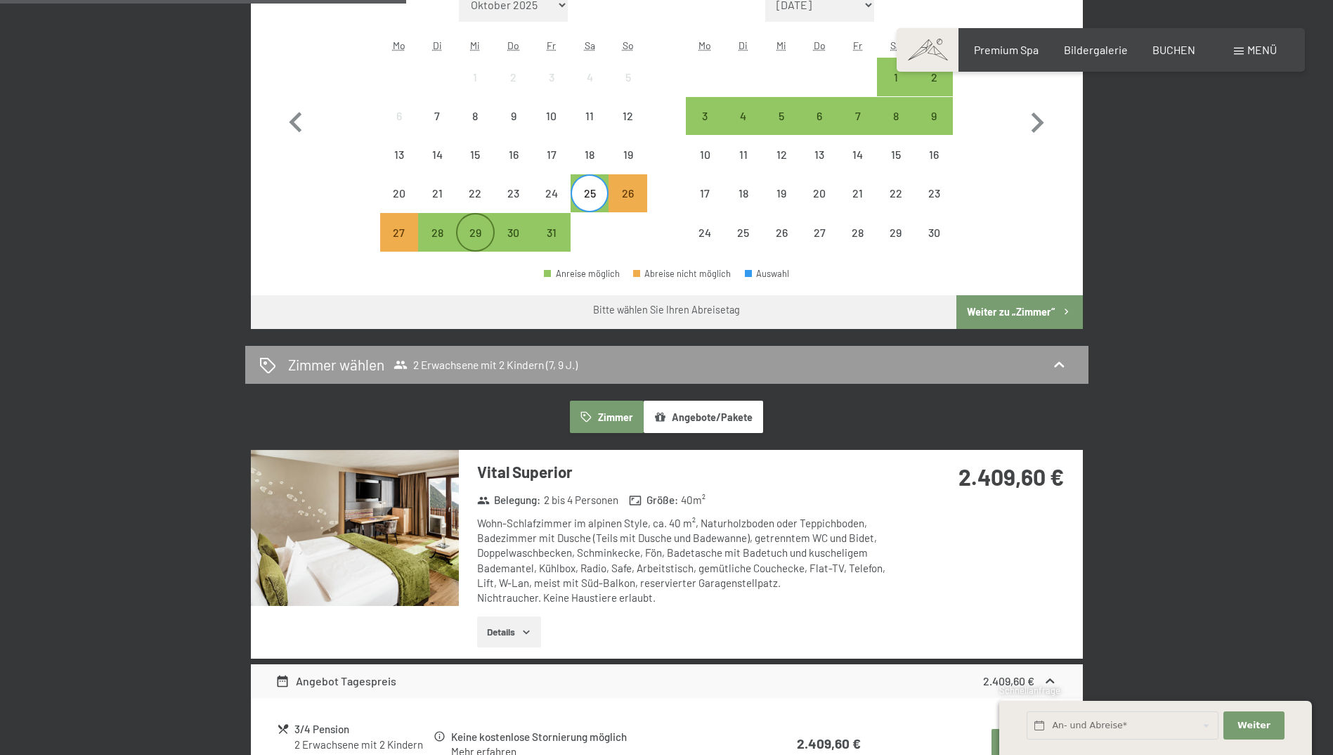
click at [476, 233] on div "29" at bounding box center [474, 244] width 35 height 35
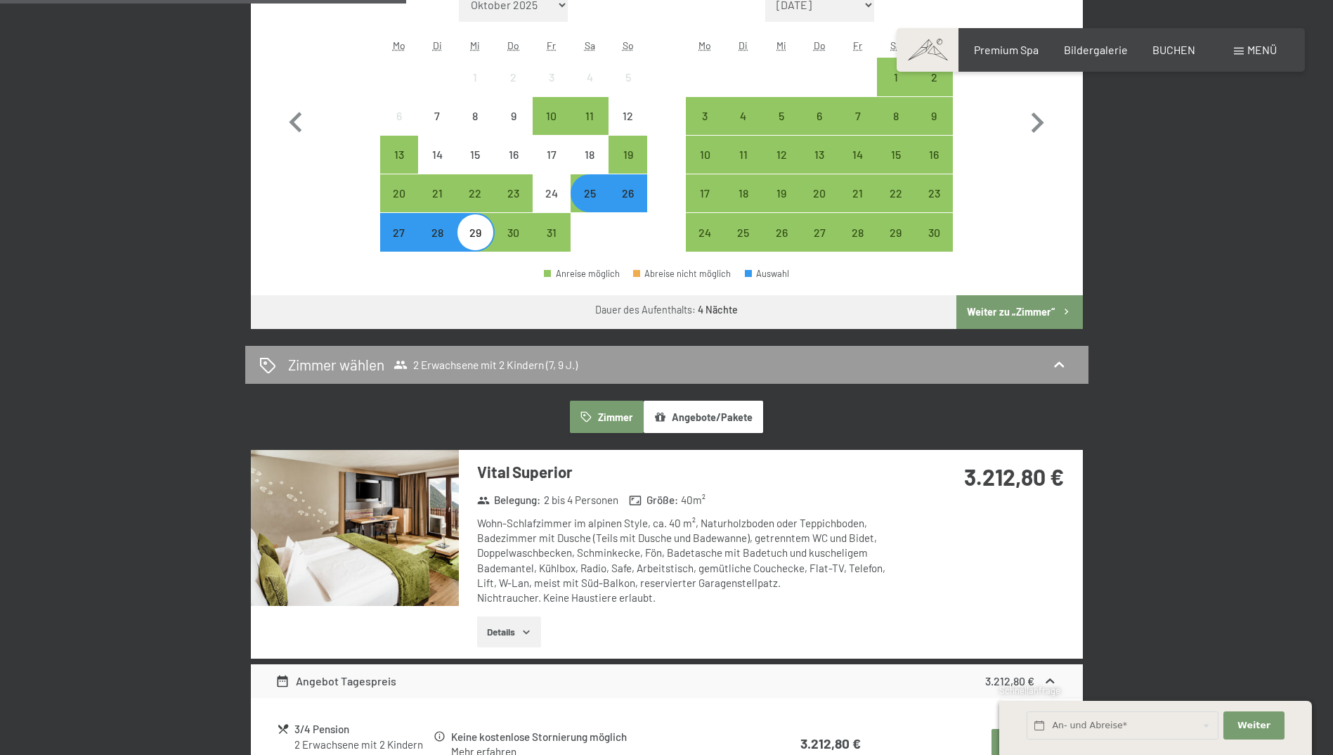
click at [587, 199] on div "25" at bounding box center [589, 205] width 35 height 35
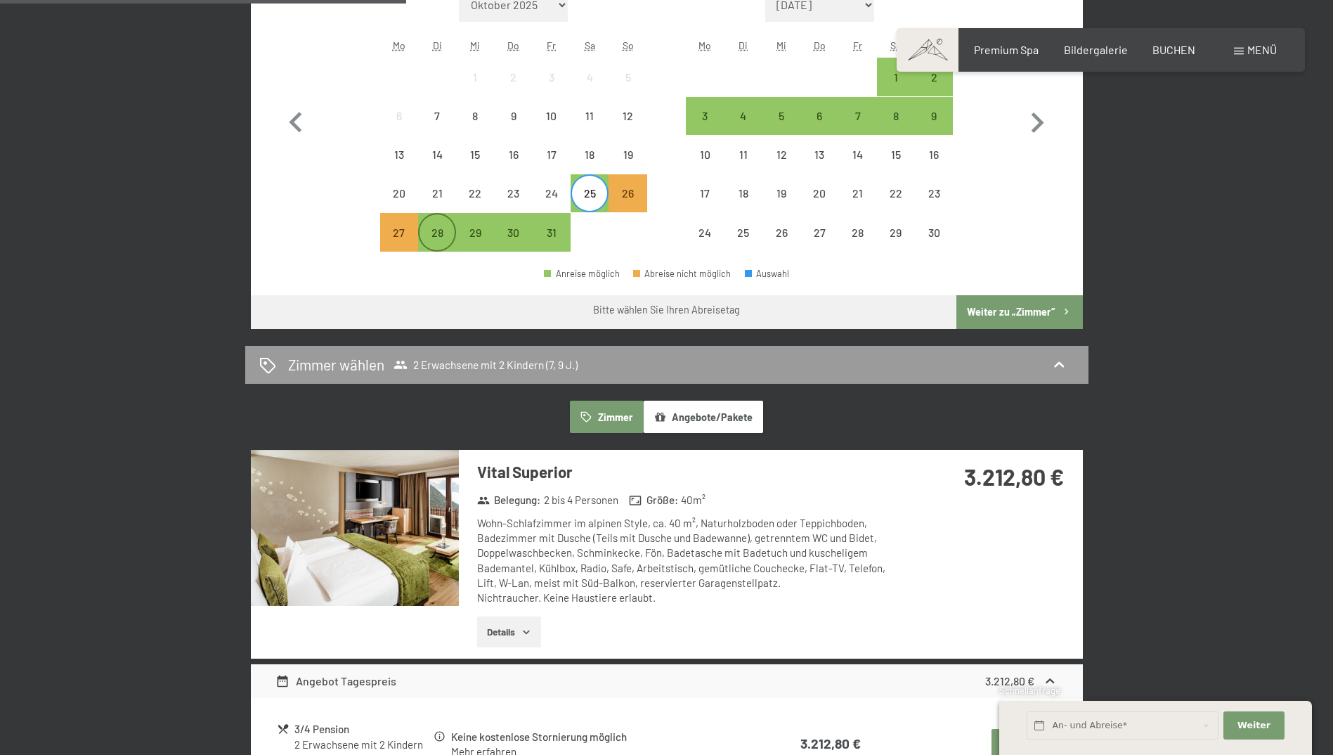
click at [449, 234] on div "28" at bounding box center [437, 244] width 35 height 35
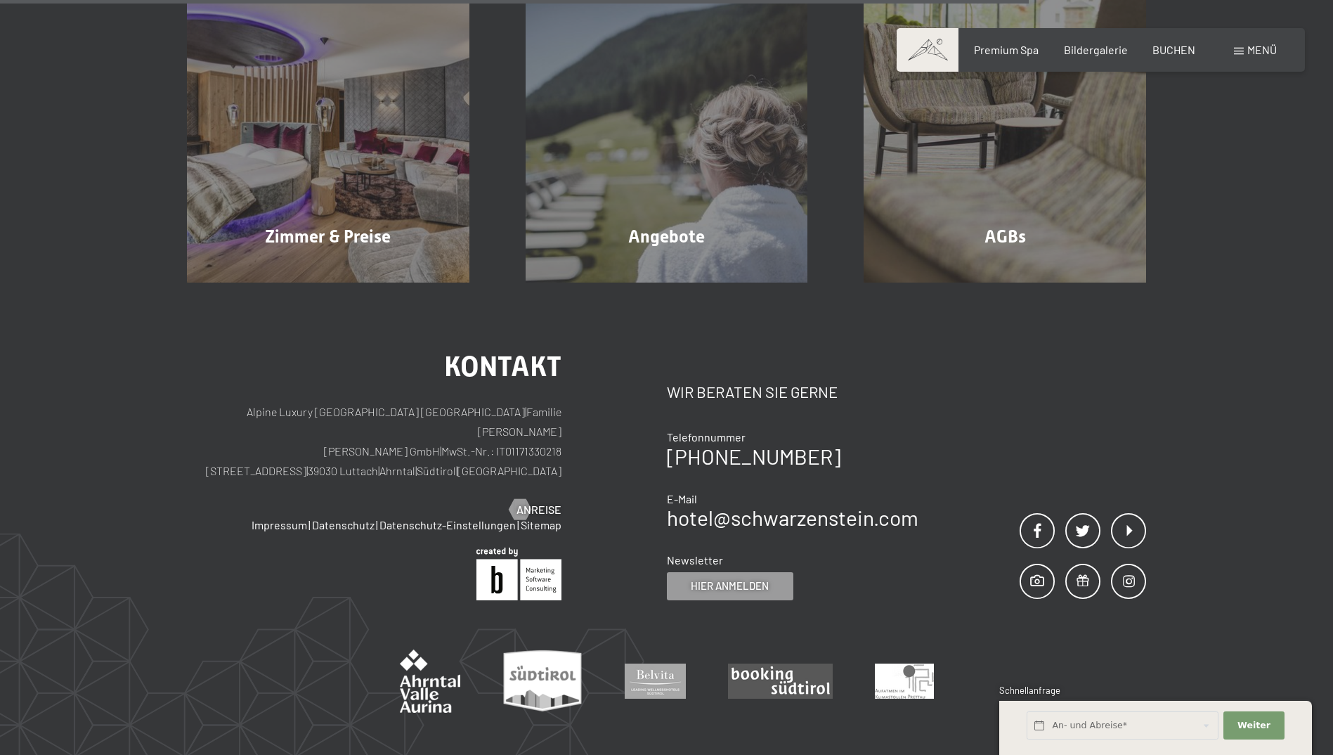
scroll to position [1424, 0]
